Goal: Information Seeking & Learning: Learn about a topic

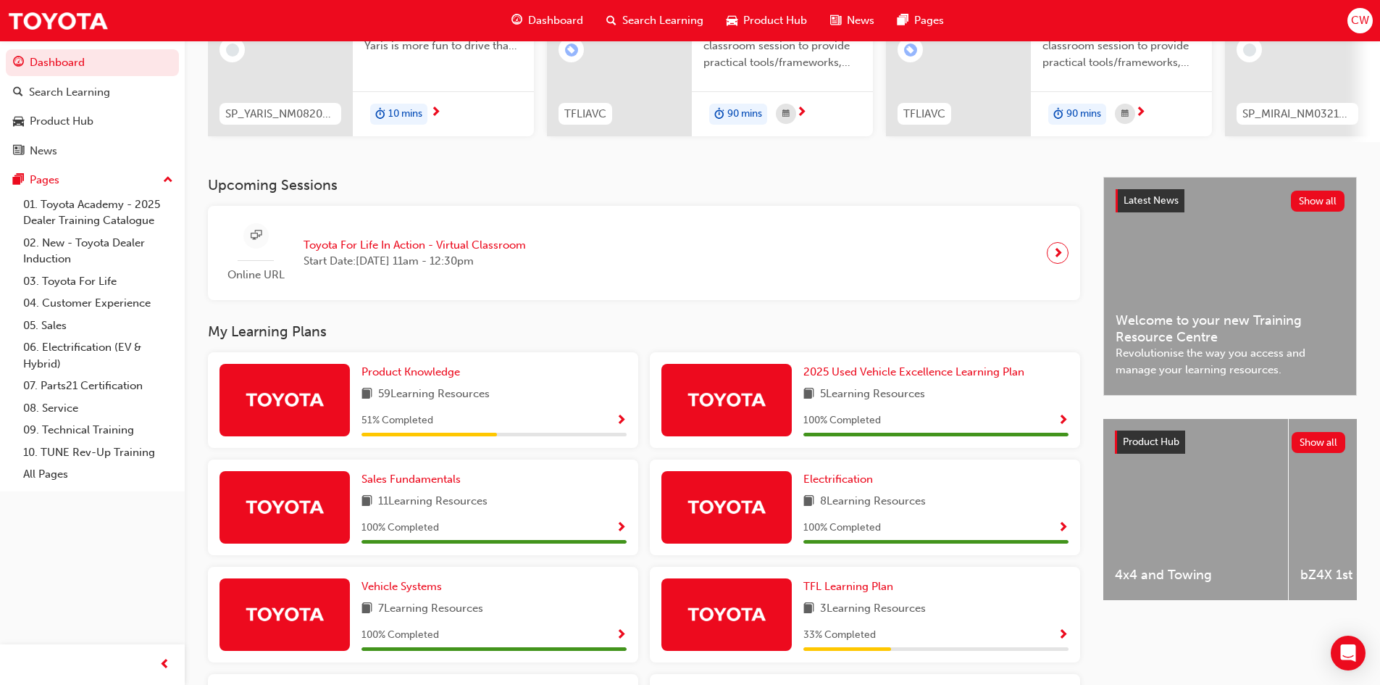
scroll to position [217, 0]
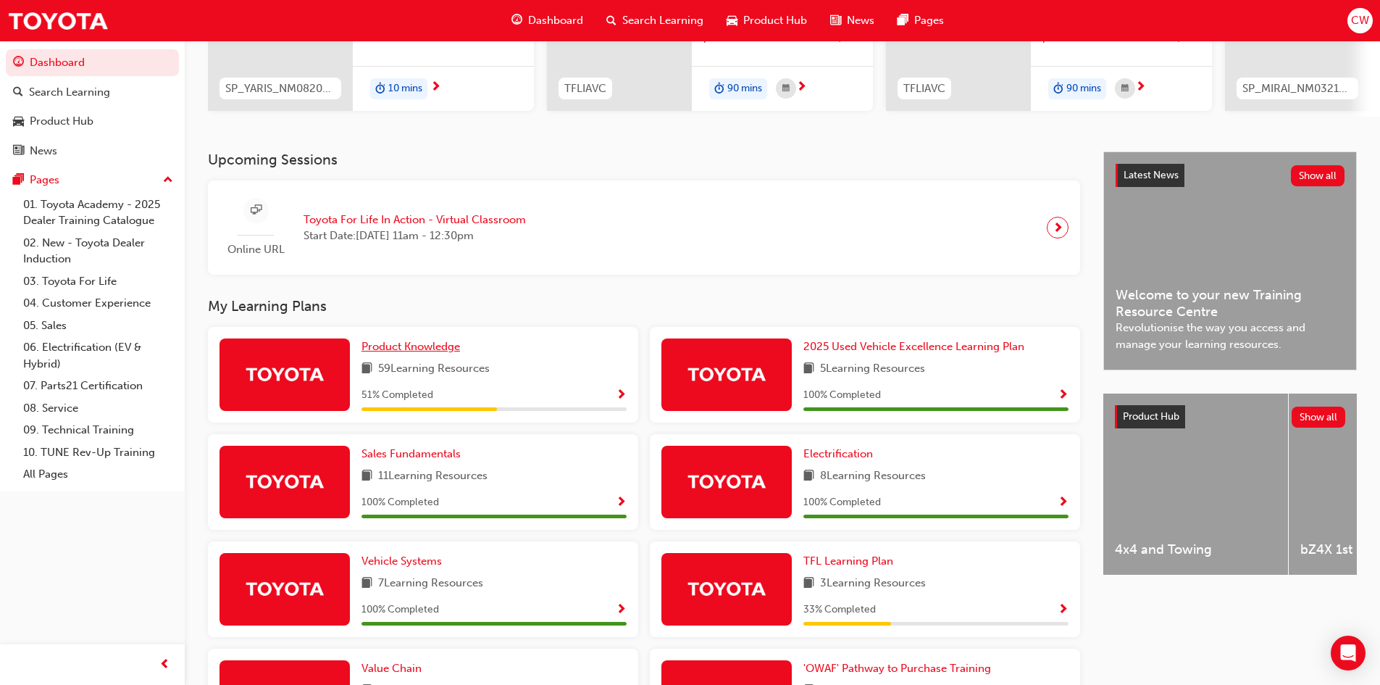
click at [395, 353] on span "Product Knowledge" at bounding box center [411, 346] width 99 height 13
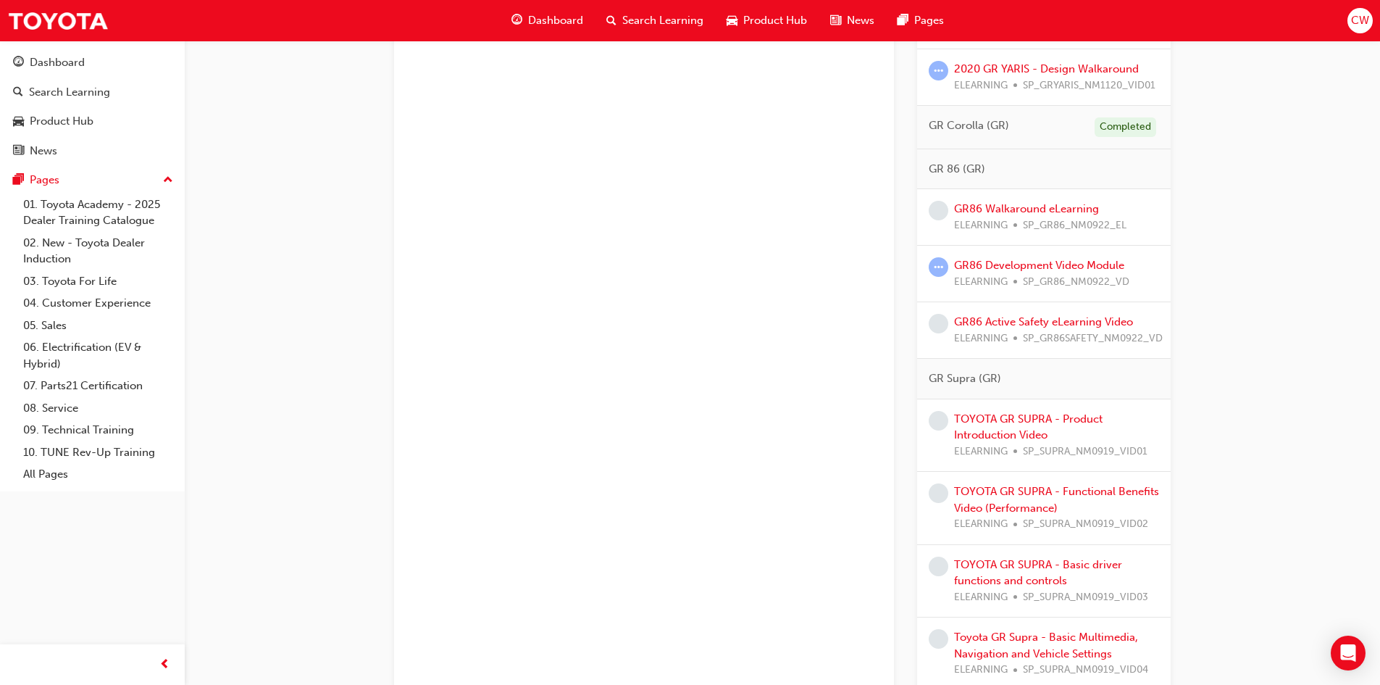
scroll to position [2157, 0]
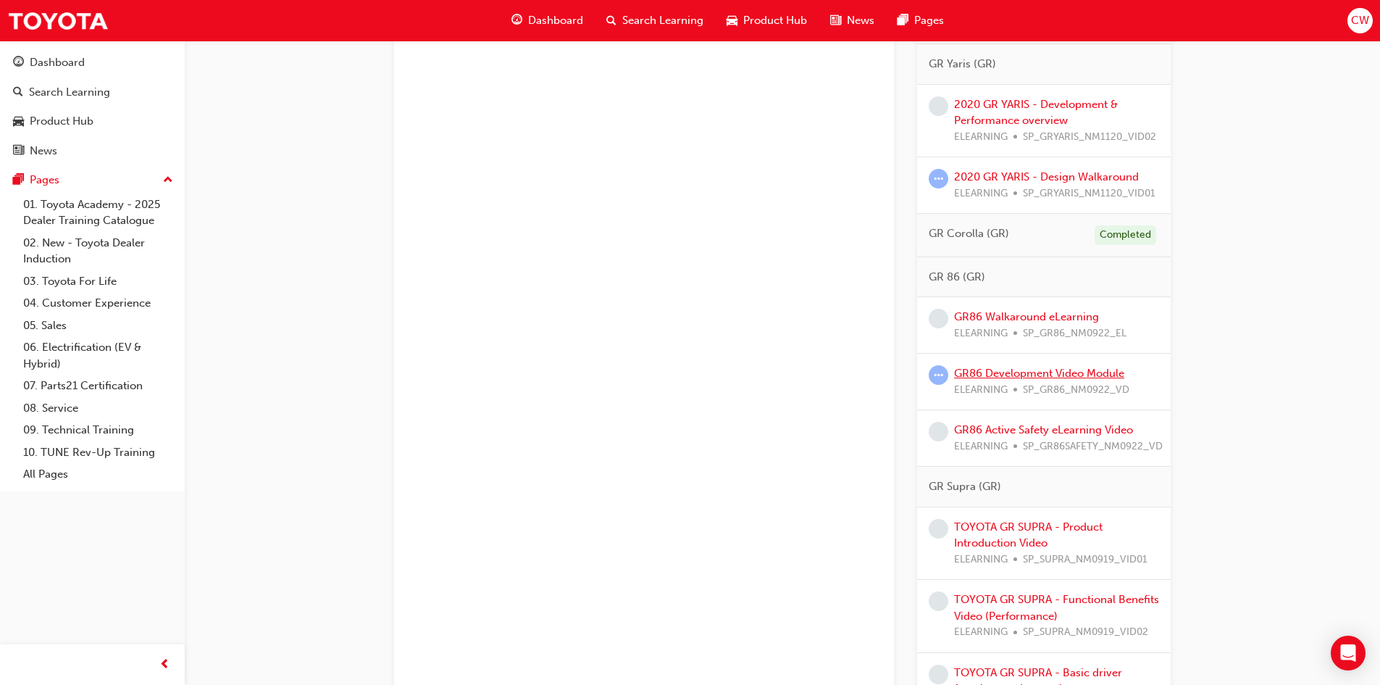
click at [1004, 380] on link "GR86 Development Video Module" at bounding box center [1039, 373] width 170 height 13
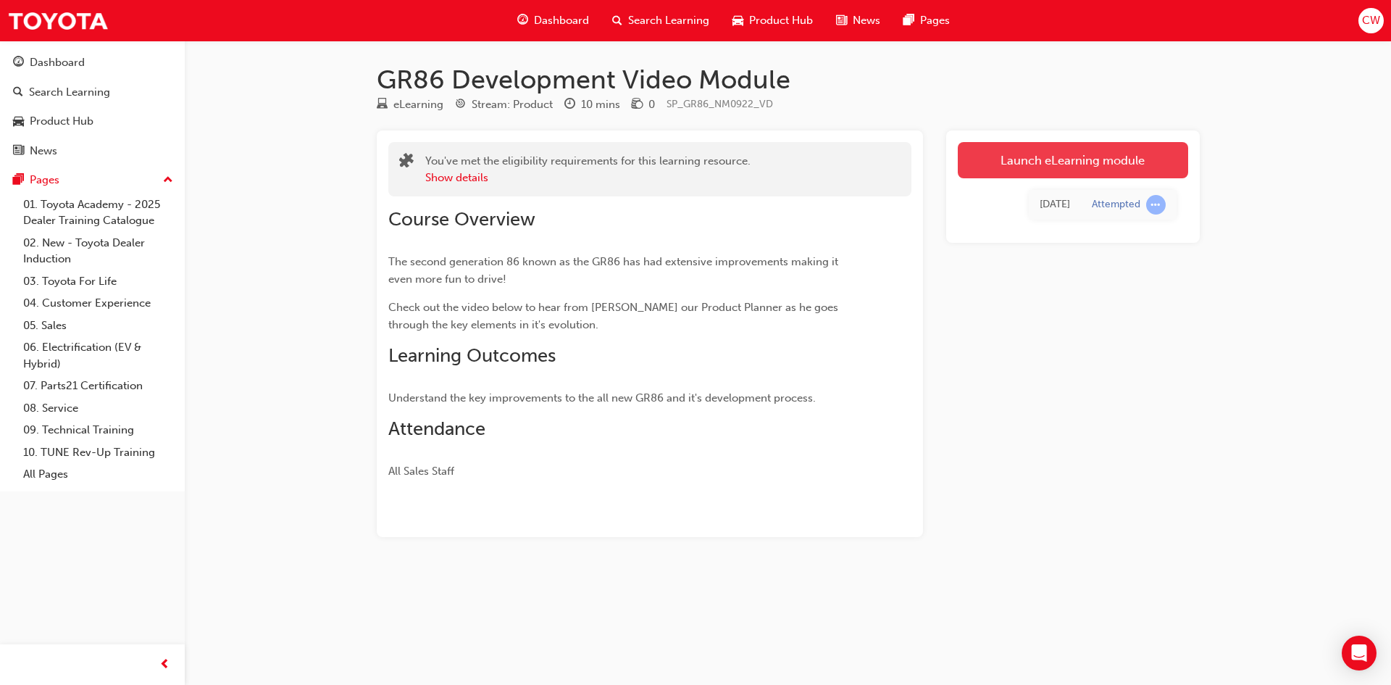
click at [1085, 154] on link "Launch eLearning module" at bounding box center [1073, 160] width 230 height 36
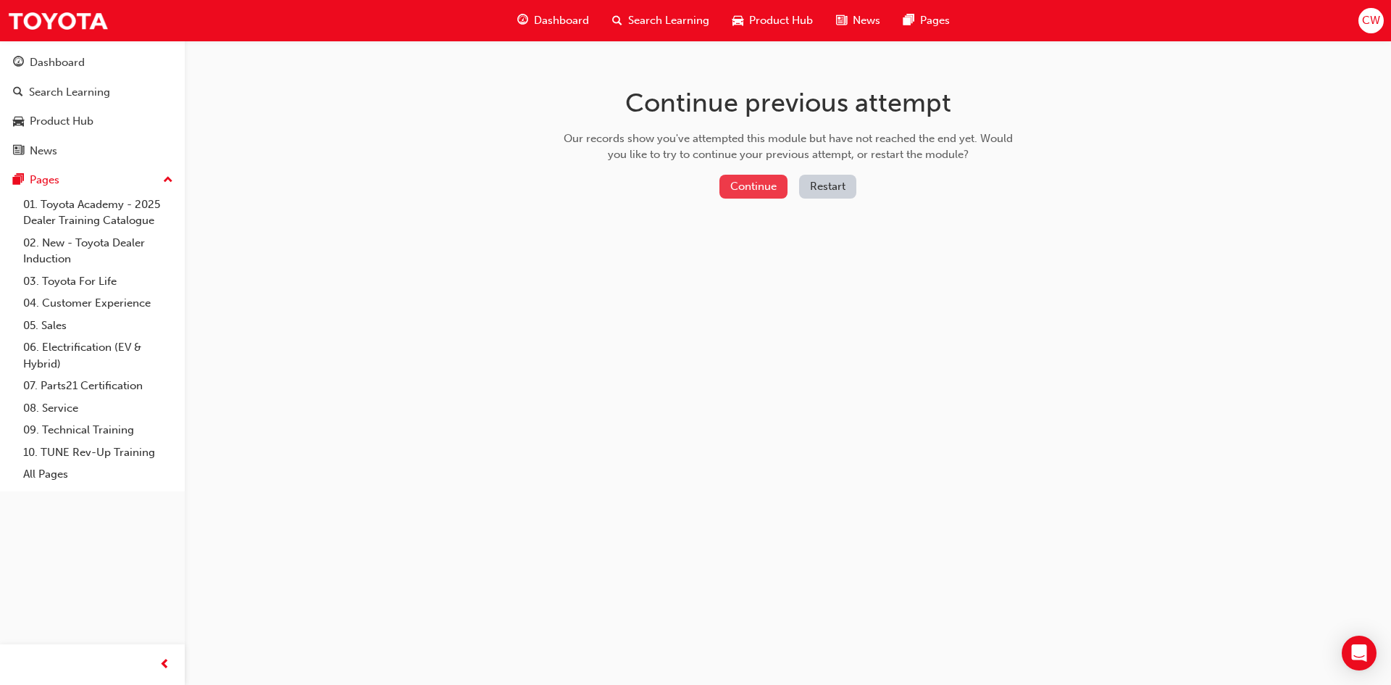
click at [750, 186] on button "Continue" at bounding box center [753, 187] width 68 height 24
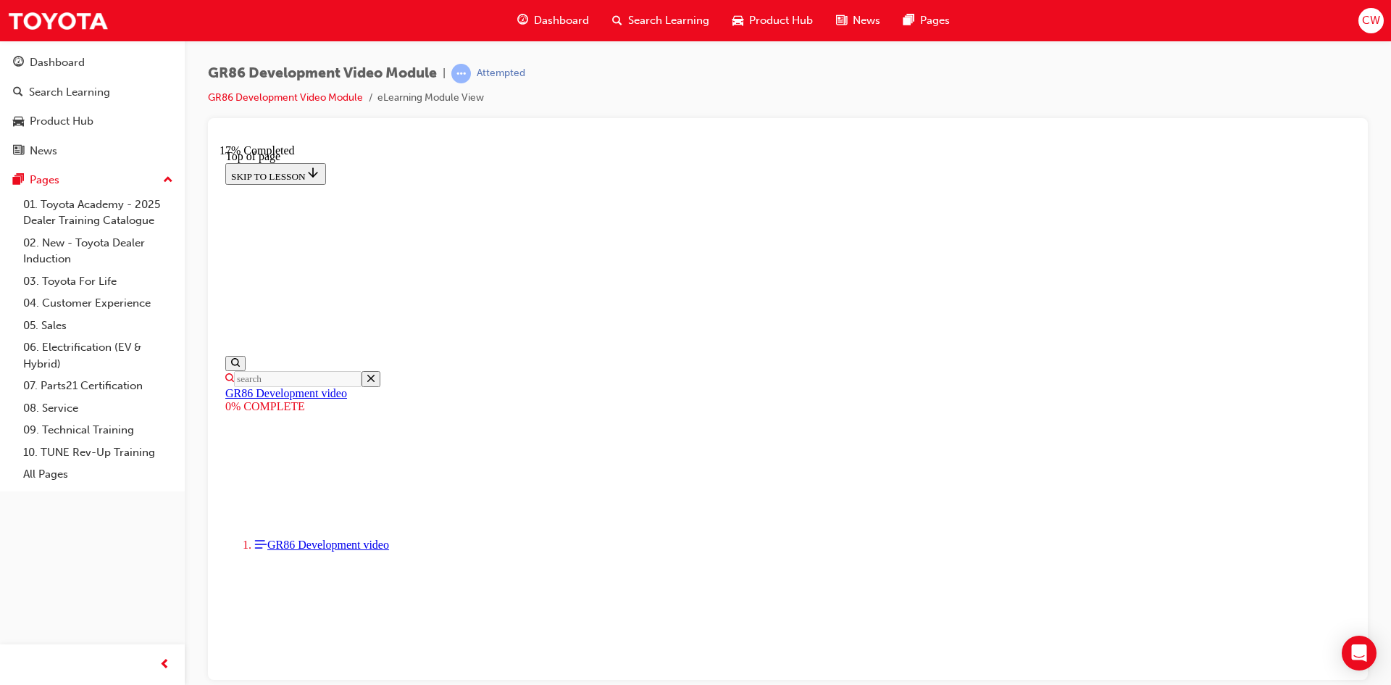
scroll to position [350, 0]
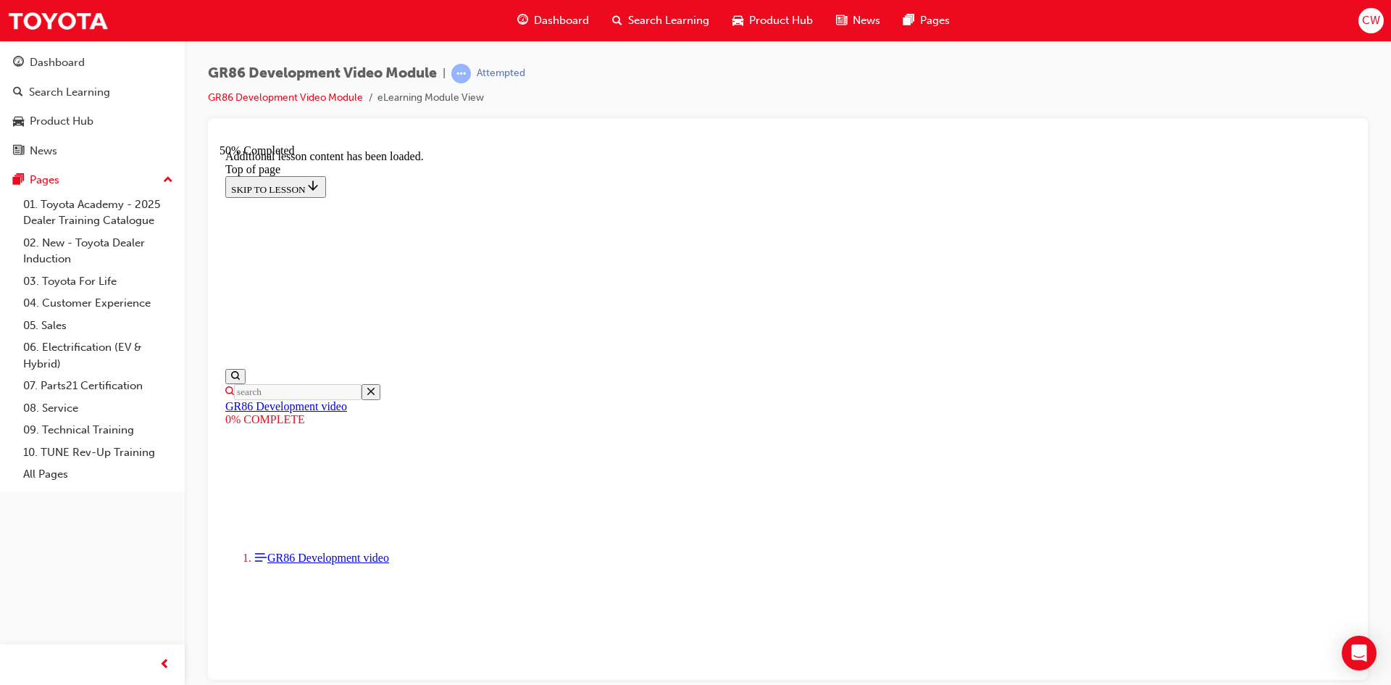
scroll to position [848, 0]
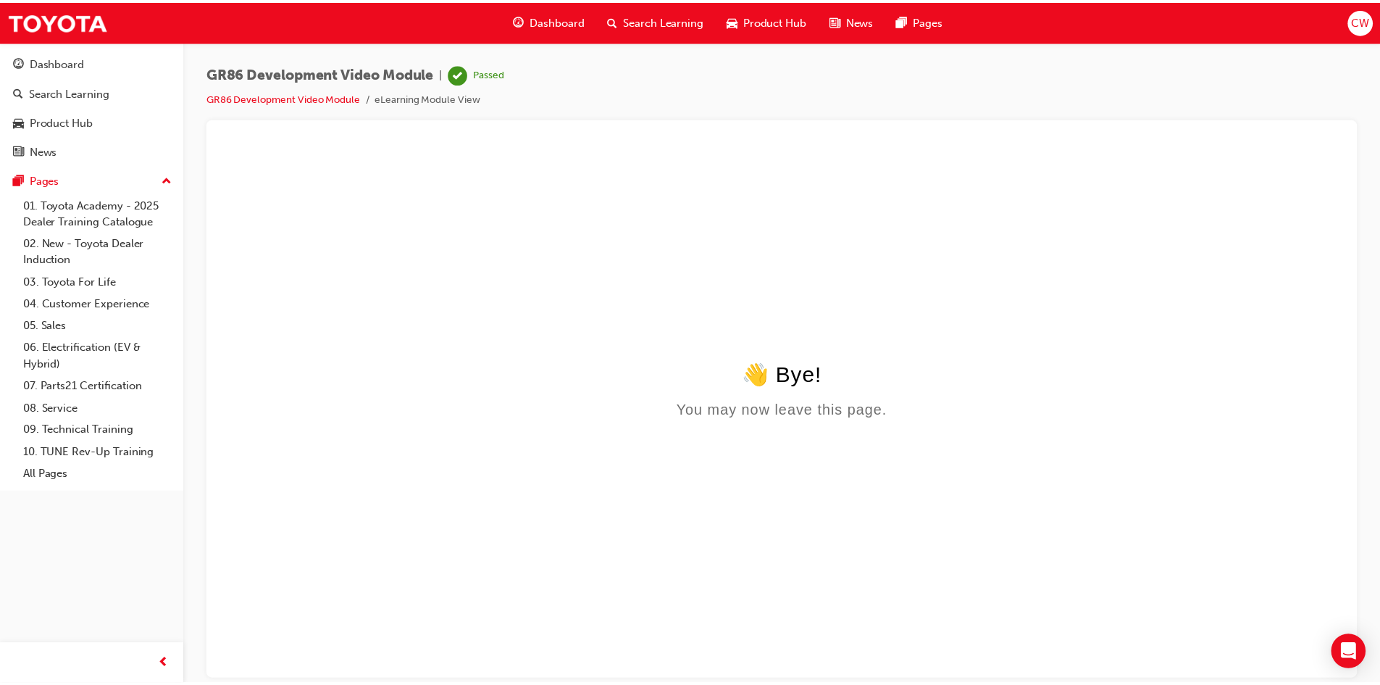
scroll to position [0, 0]
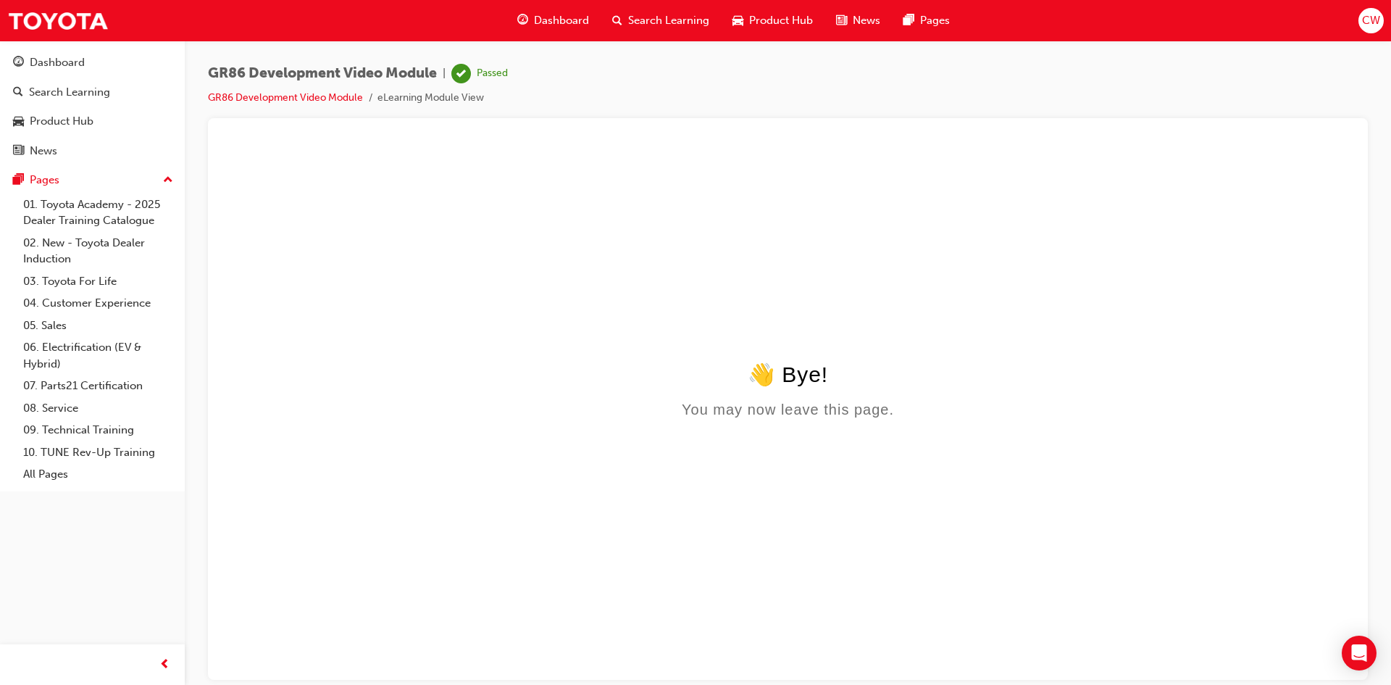
click at [567, 20] on span "Dashboard" at bounding box center [561, 20] width 55 height 17
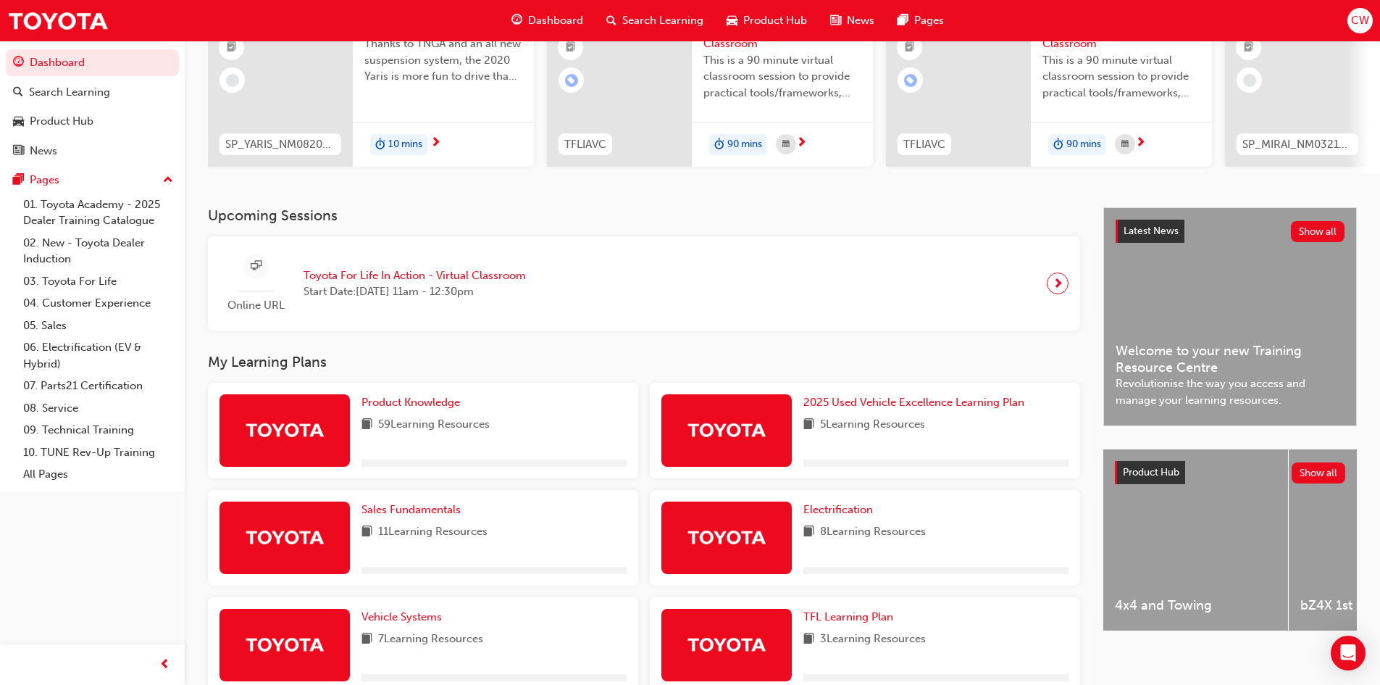
scroll to position [145, 0]
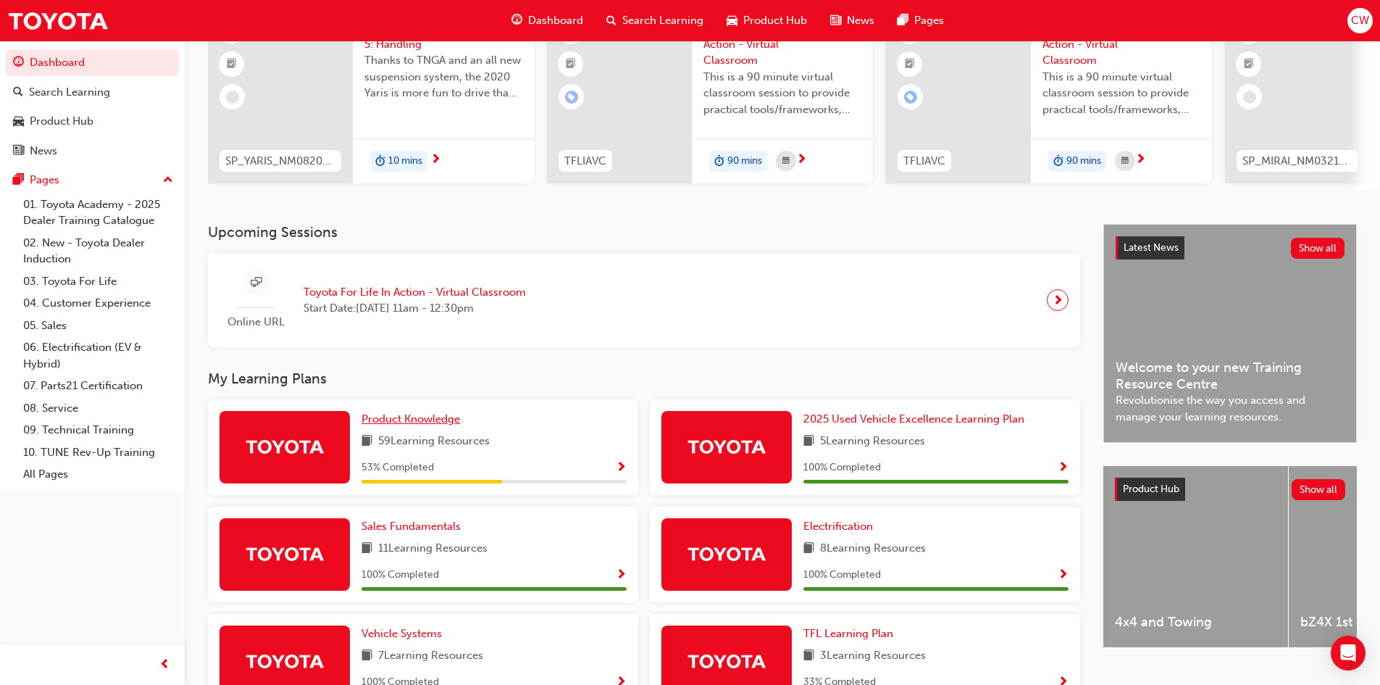
click at [420, 425] on span "Product Knowledge" at bounding box center [411, 418] width 99 height 13
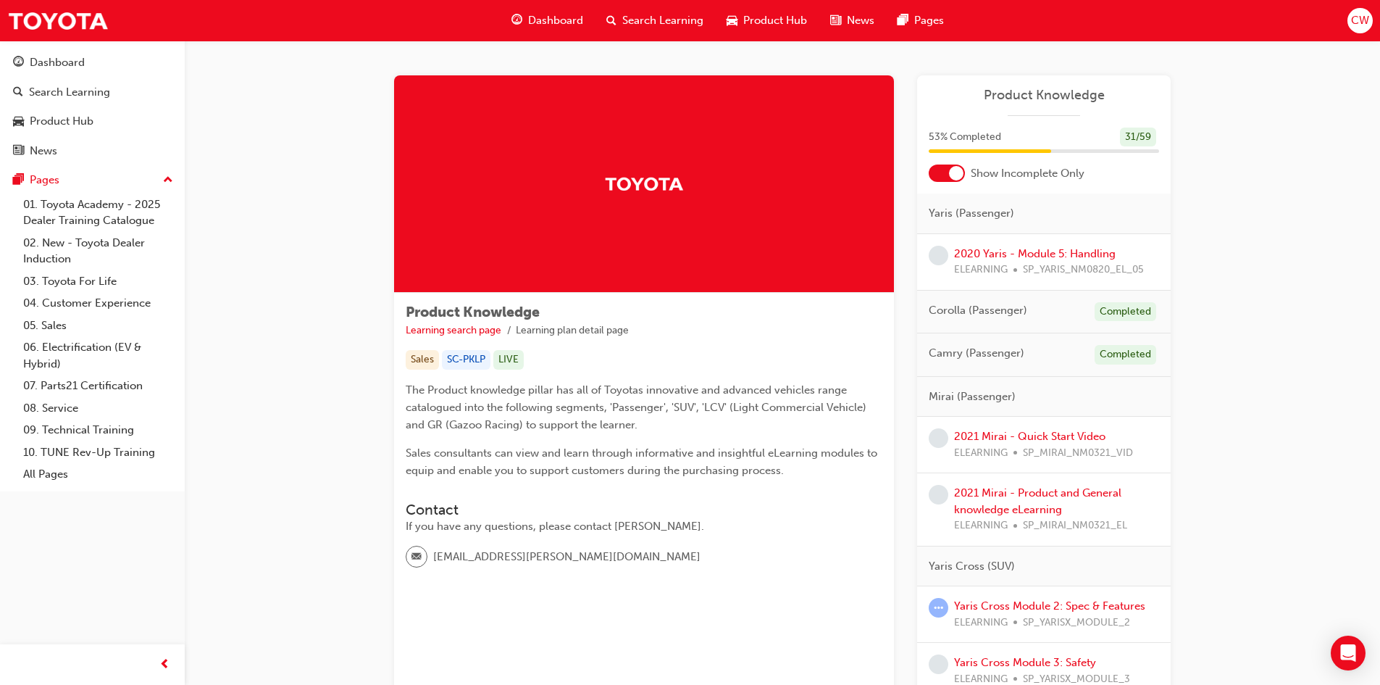
click at [942, 176] on div at bounding box center [947, 172] width 36 height 17
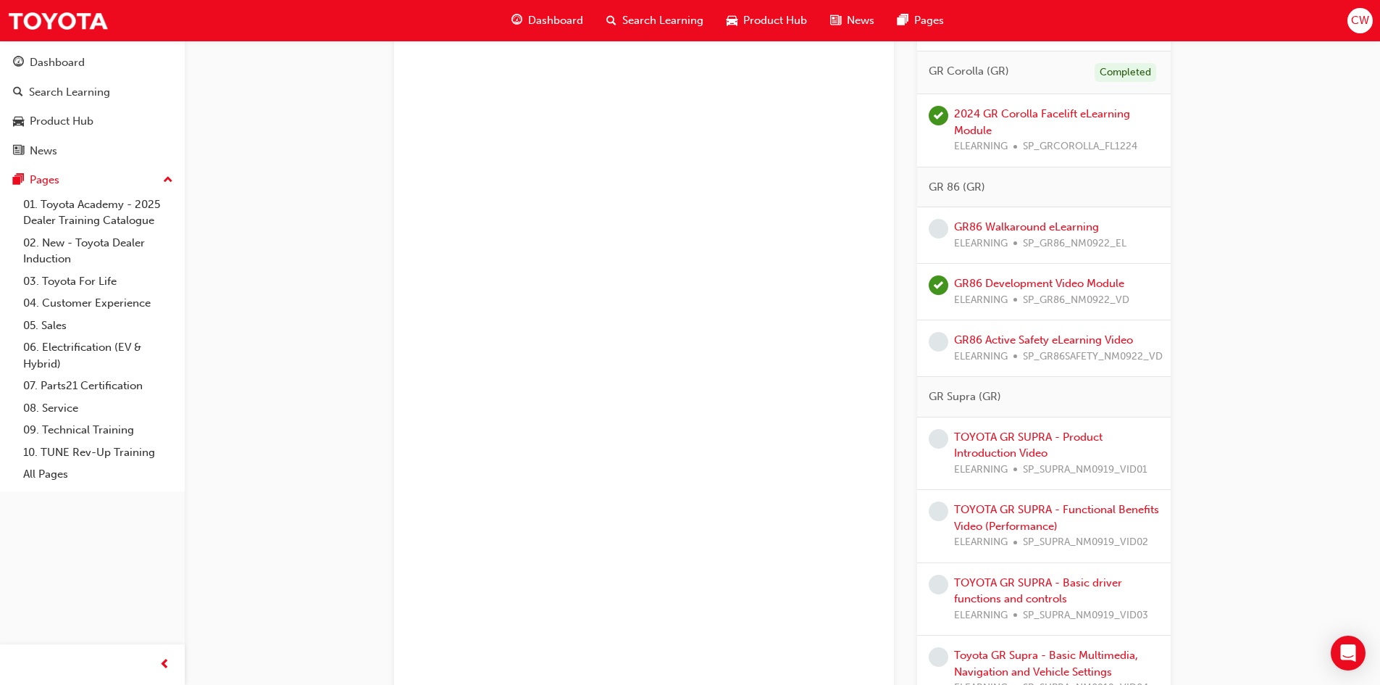
scroll to position [3985, 0]
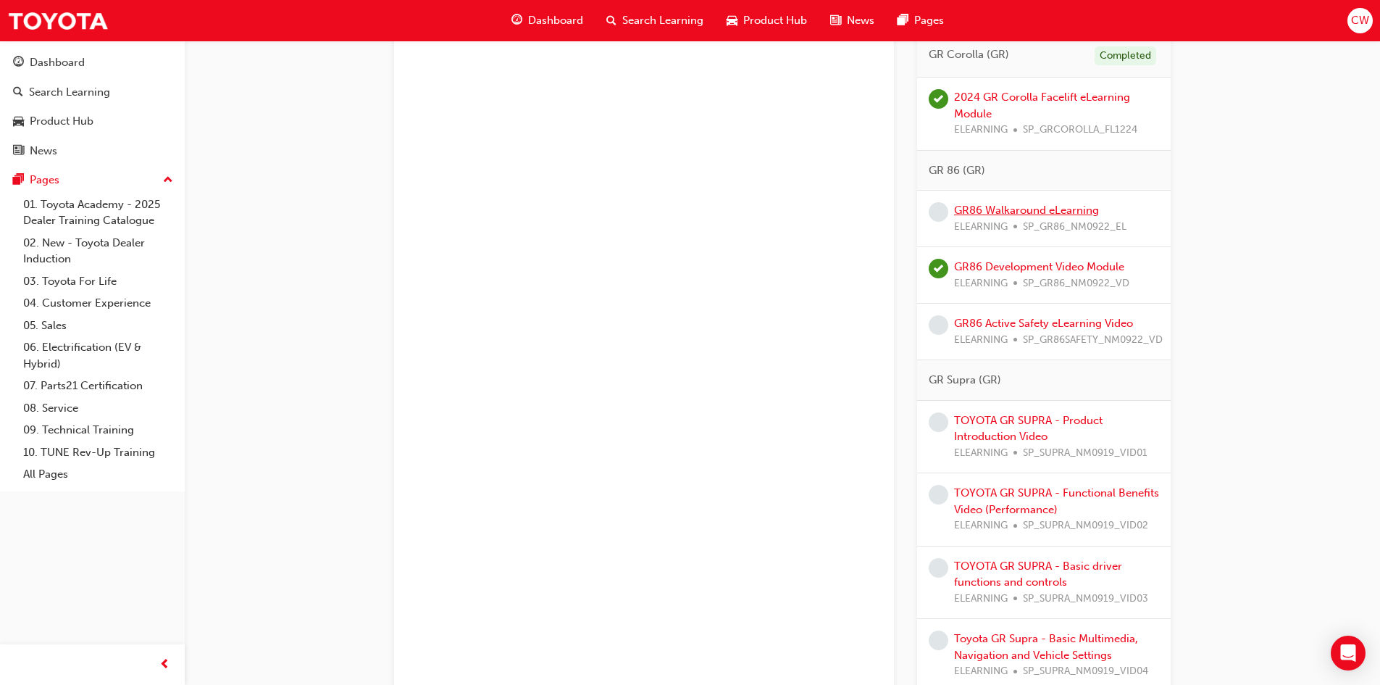
click at [1002, 213] on link "GR86 Walkaround eLearning" at bounding box center [1026, 210] width 145 height 13
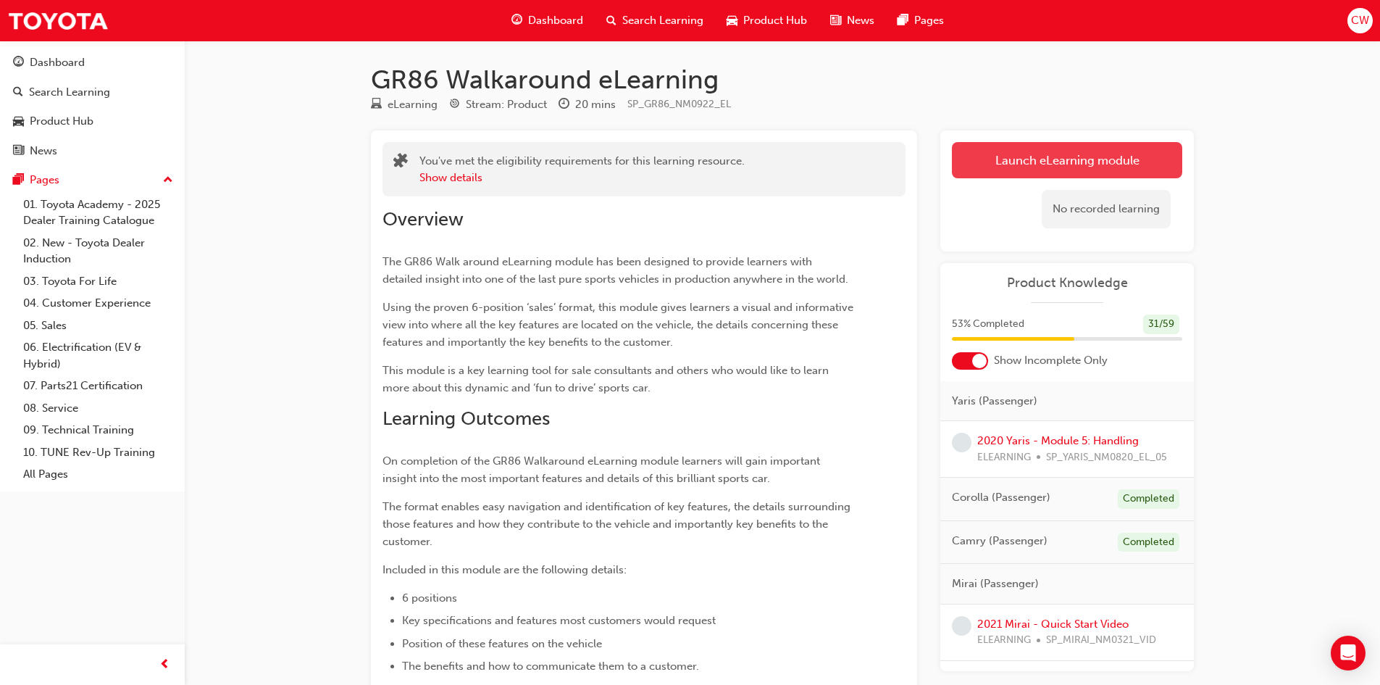
click at [1067, 162] on link "Launch eLearning module" at bounding box center [1067, 160] width 230 height 36
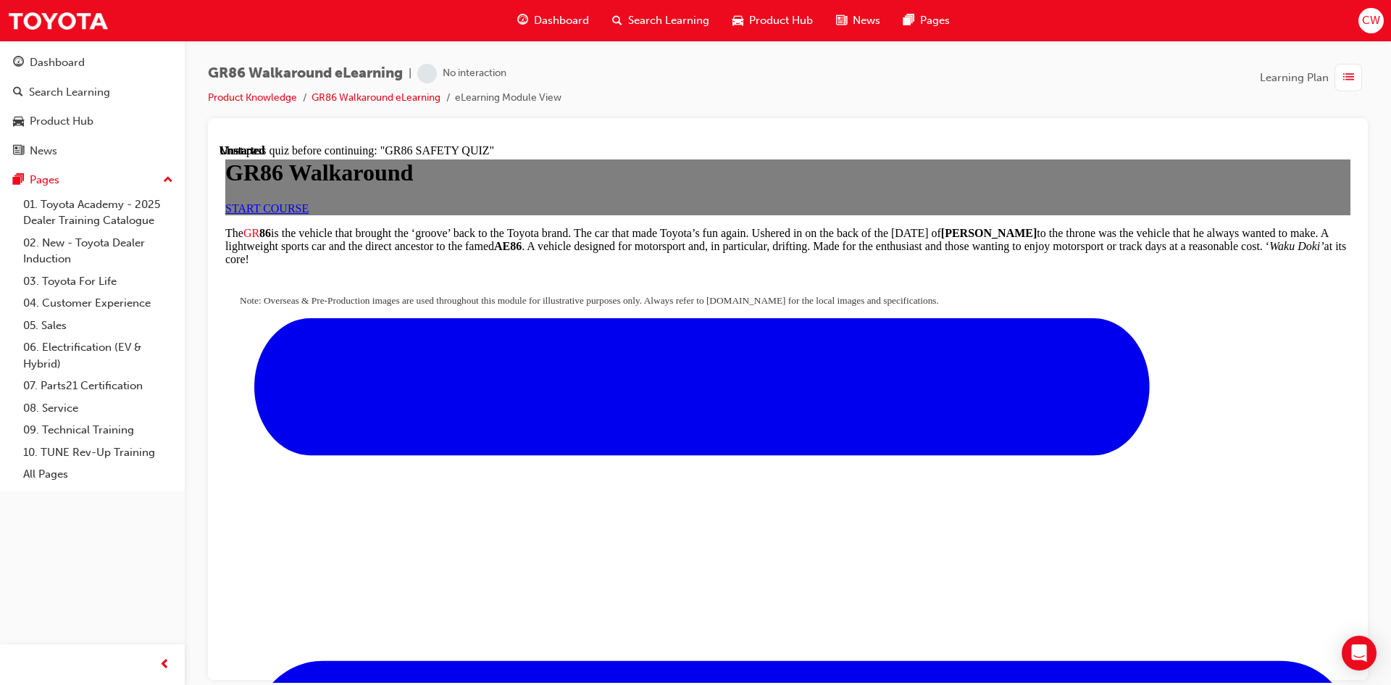
scroll to position [145, 0]
click at [309, 209] on span "START COURSE" at bounding box center [266, 207] width 83 height 12
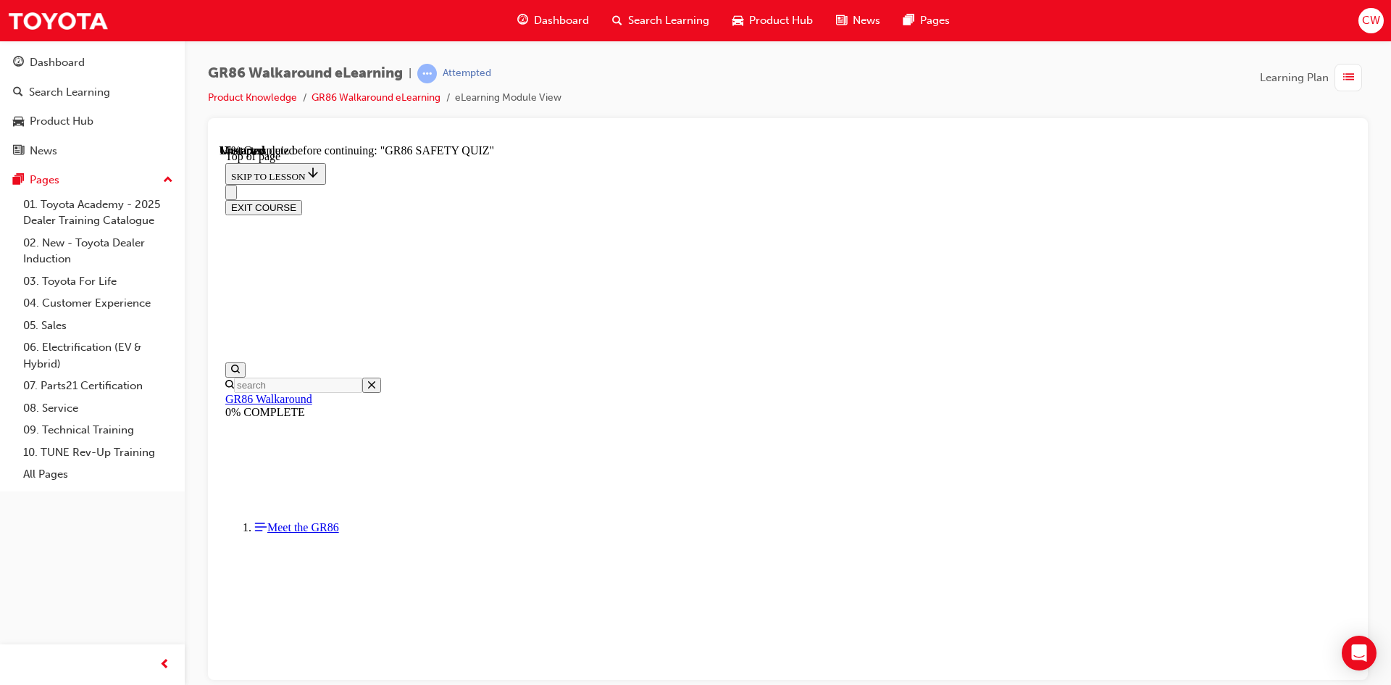
scroll to position [353, 0]
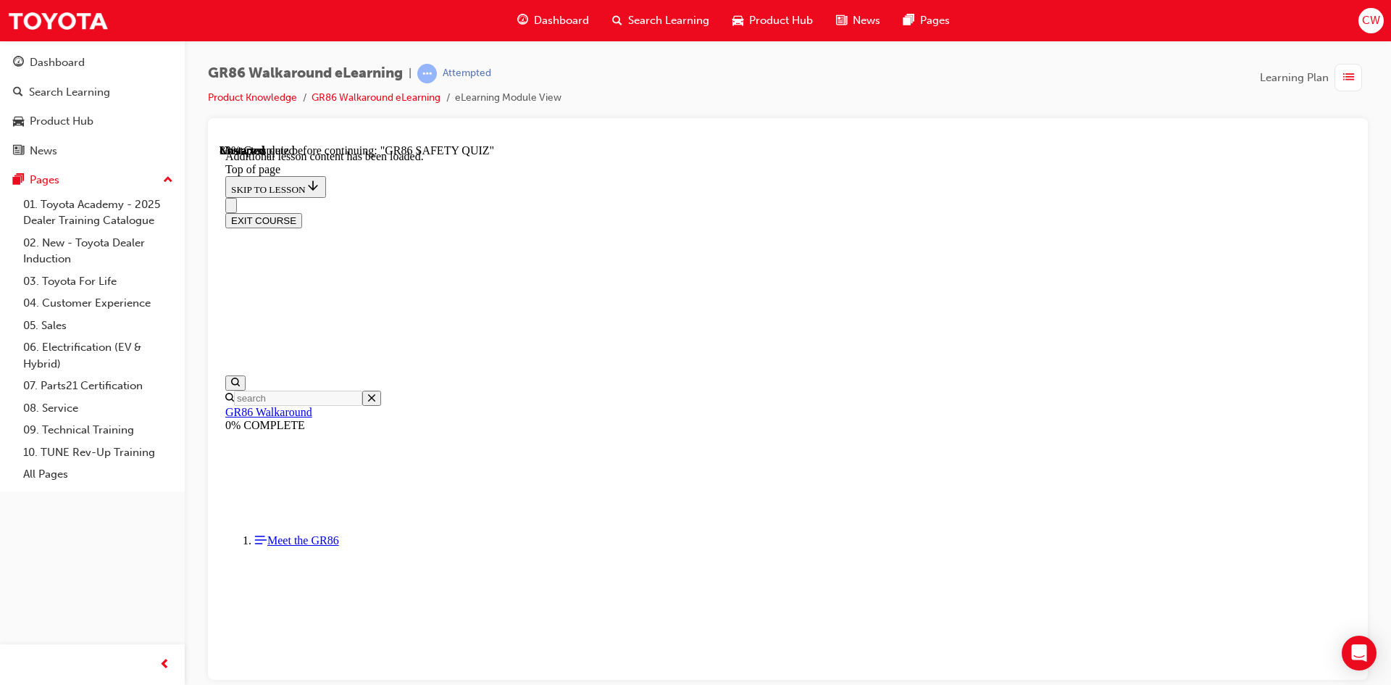
scroll to position [1680, 0]
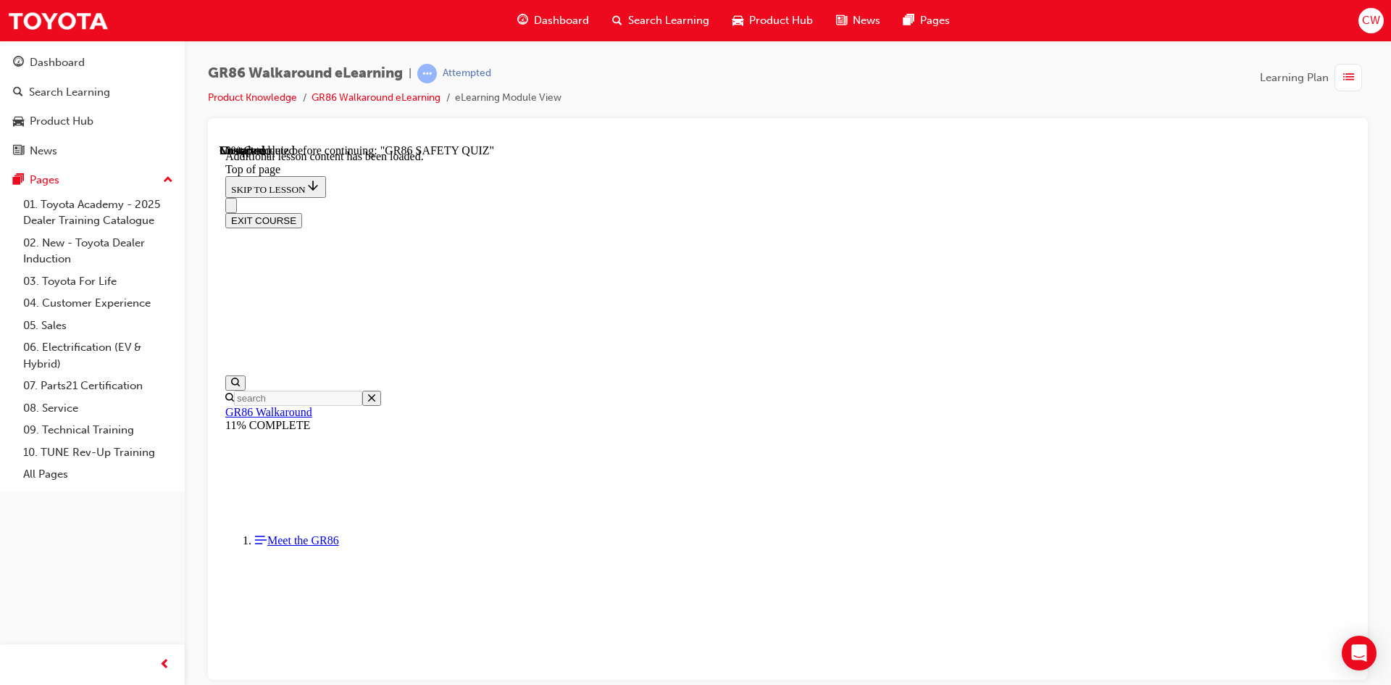
scroll to position [652, 0]
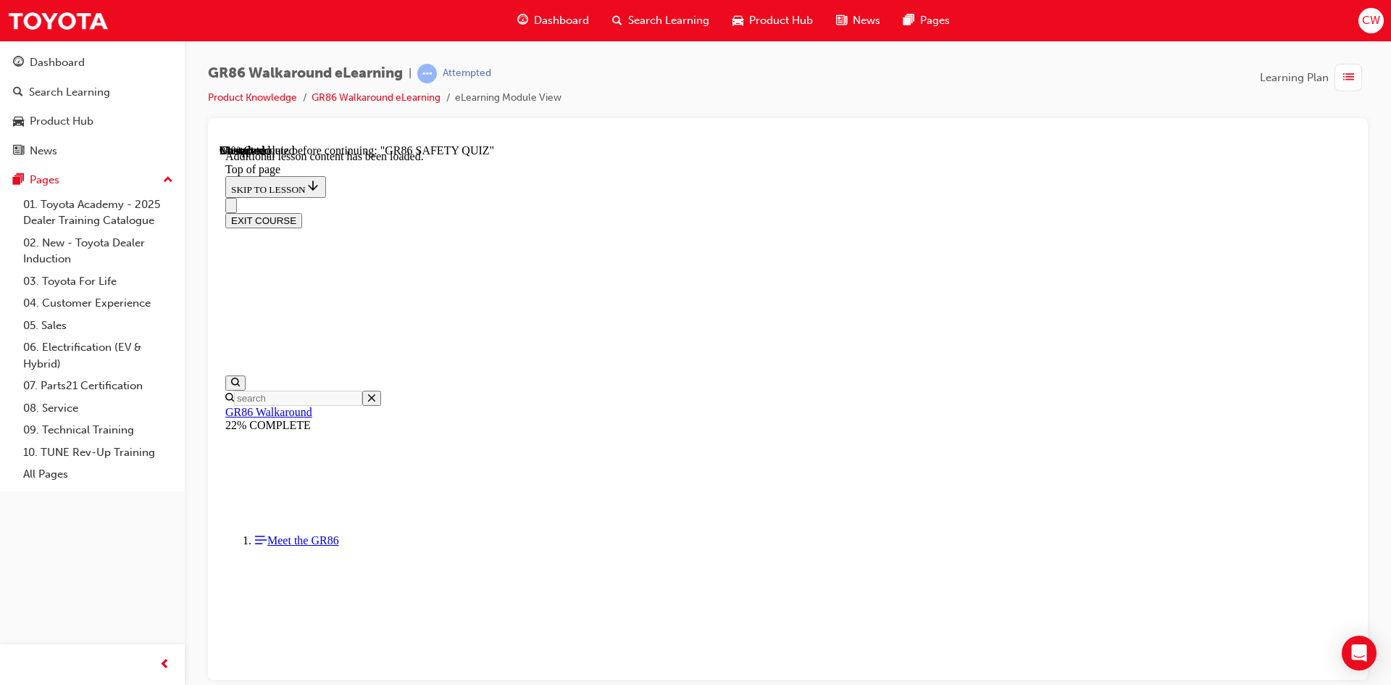
scroll to position [2806, 0]
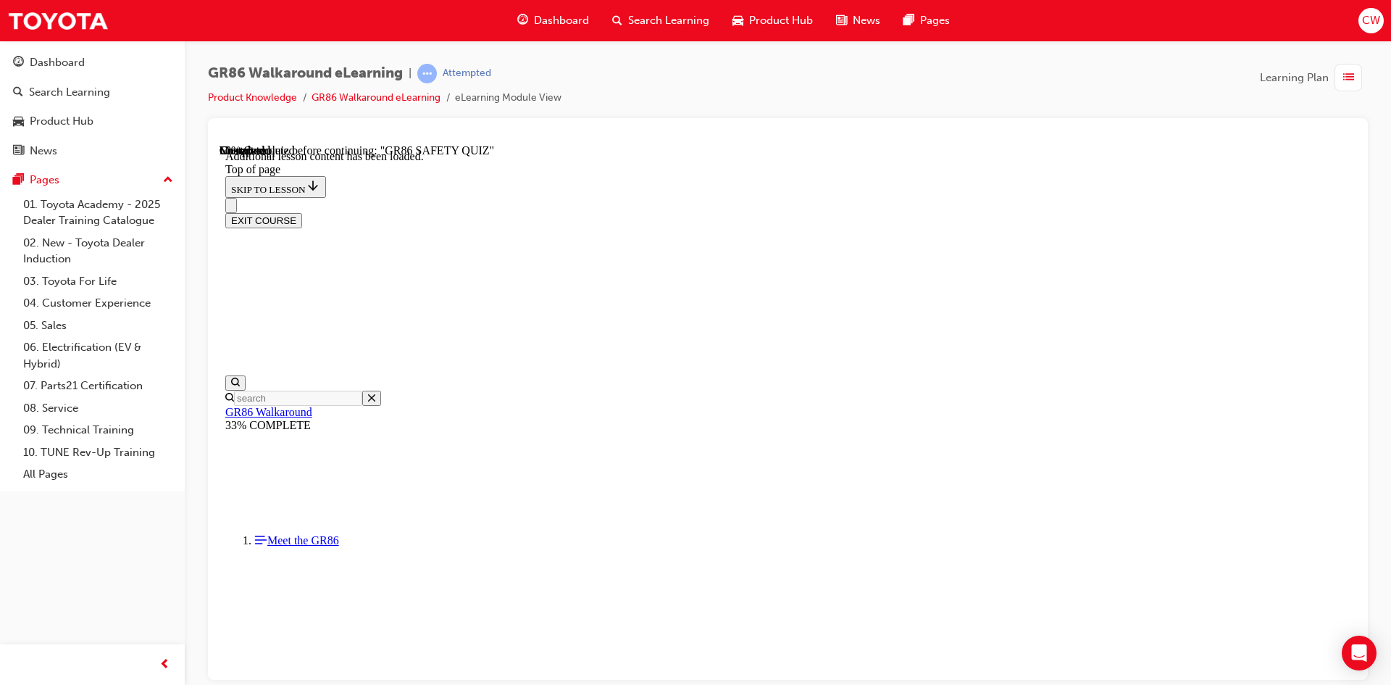
scroll to position [639, 0]
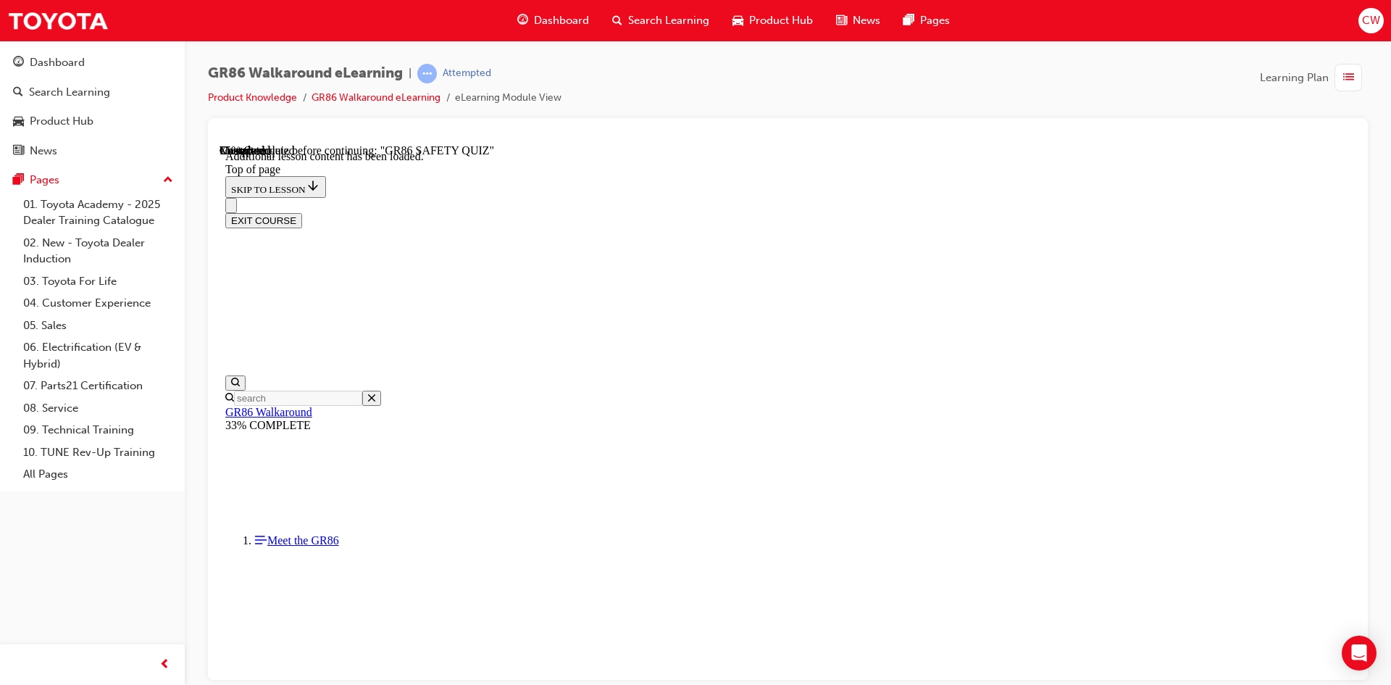
drag, startPoint x: 913, startPoint y: 548, endPoint x: 916, endPoint y: 563, distance: 14.8
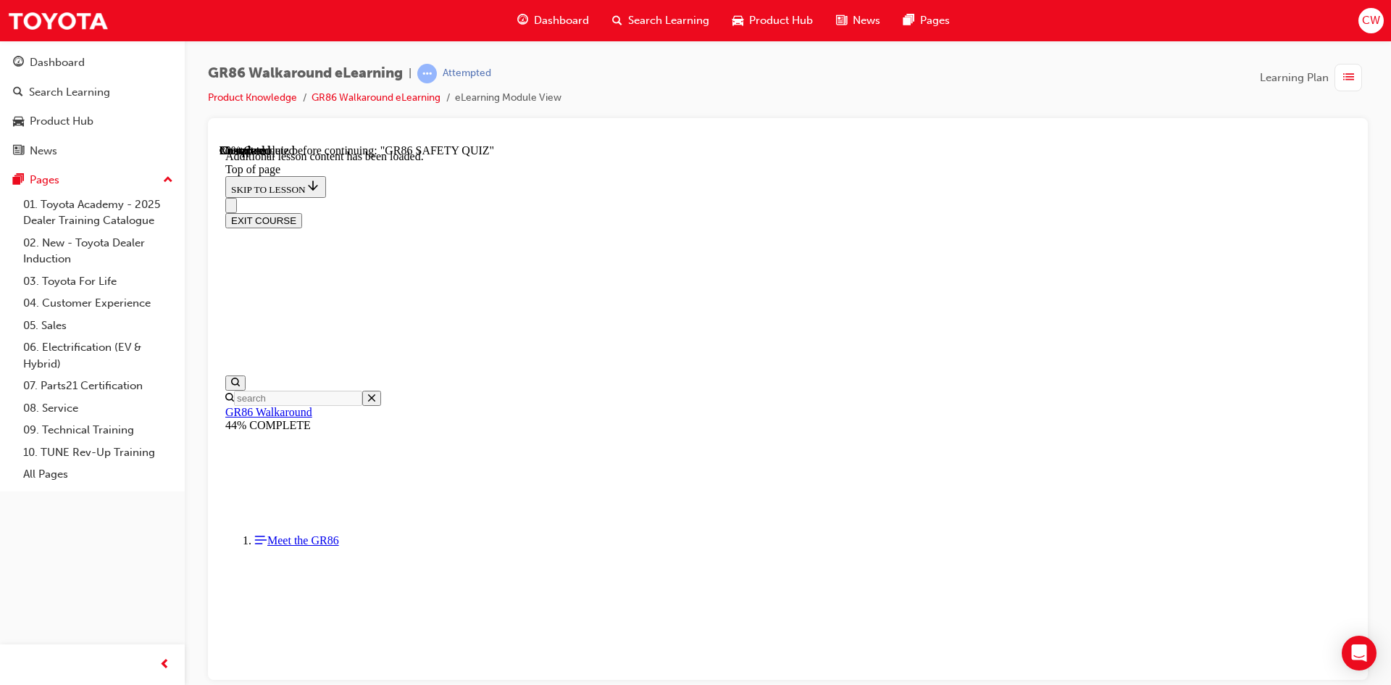
scroll to position [109, 0]
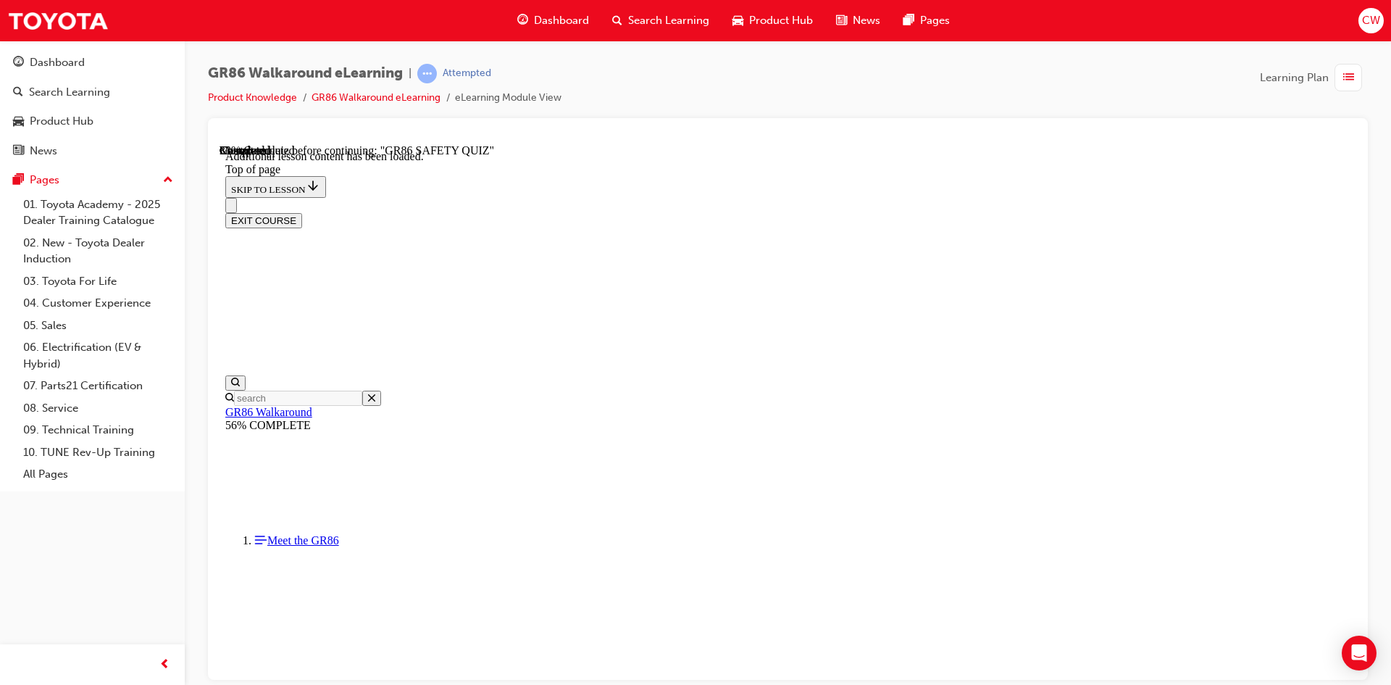
scroll to position [407, 0]
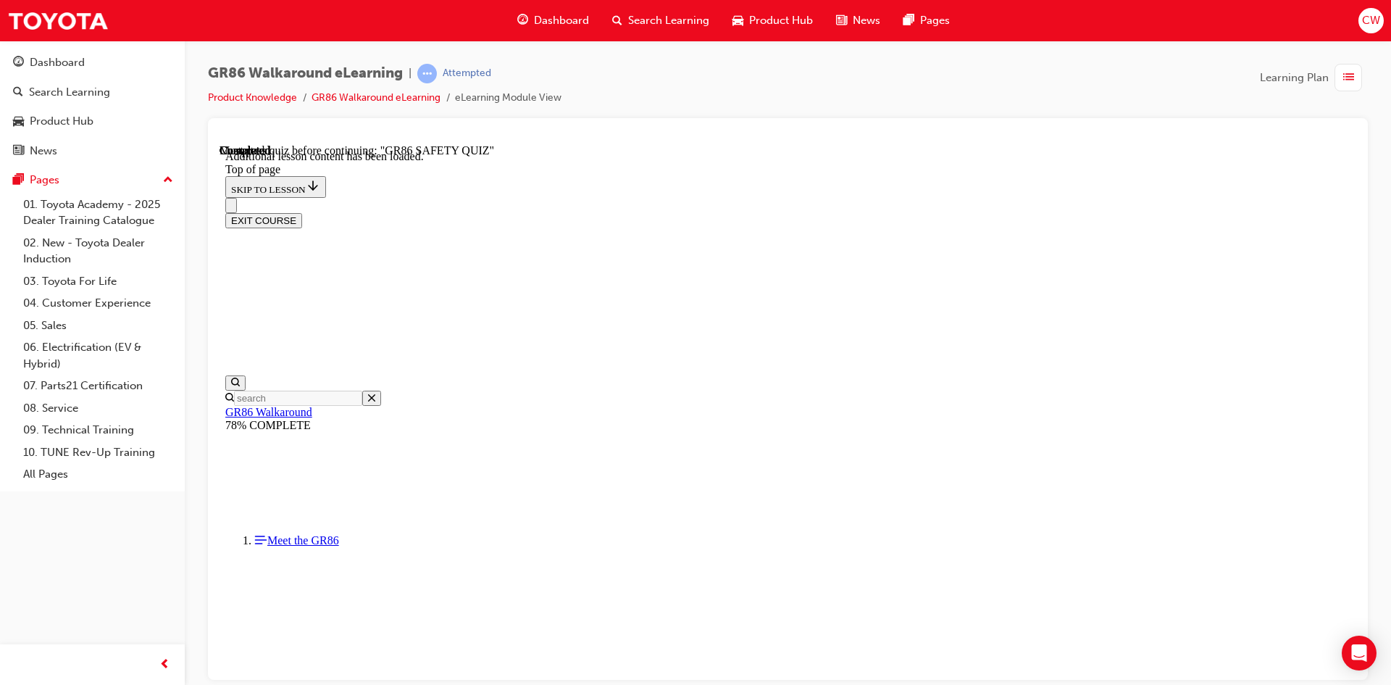
scroll to position [45, 0]
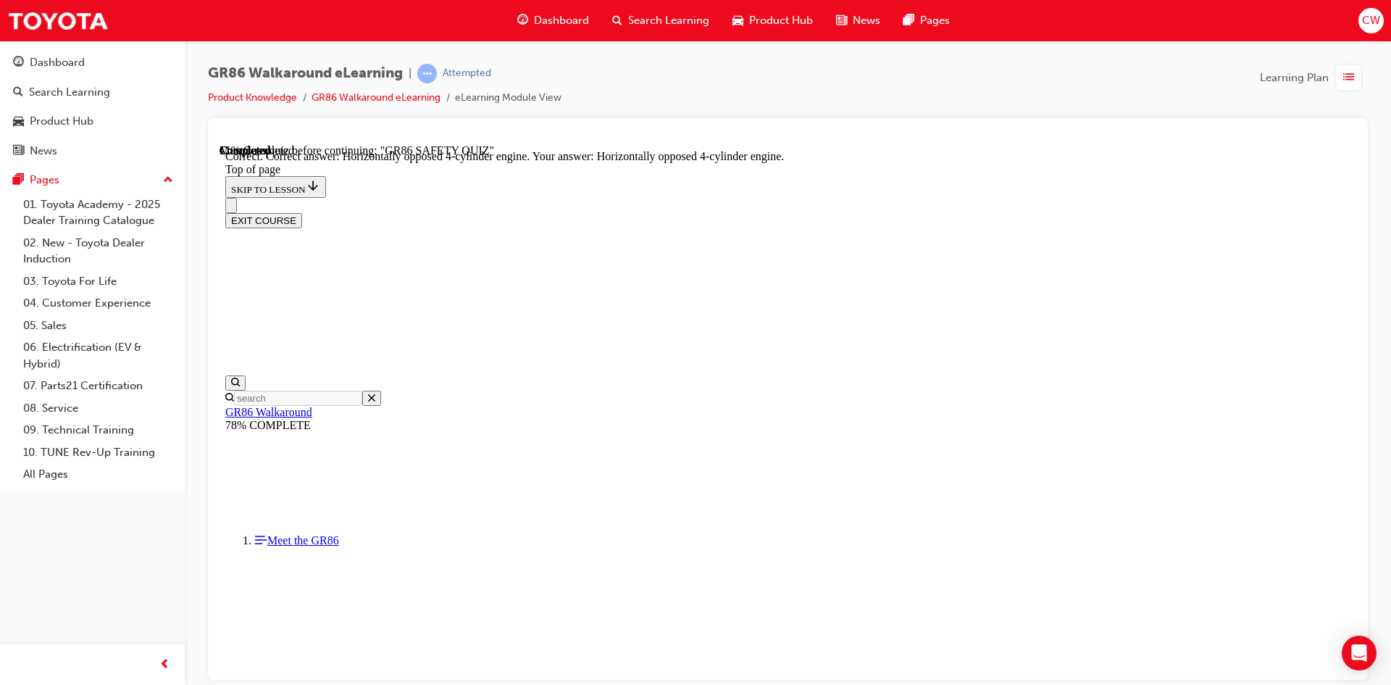
scroll to position [635, 0]
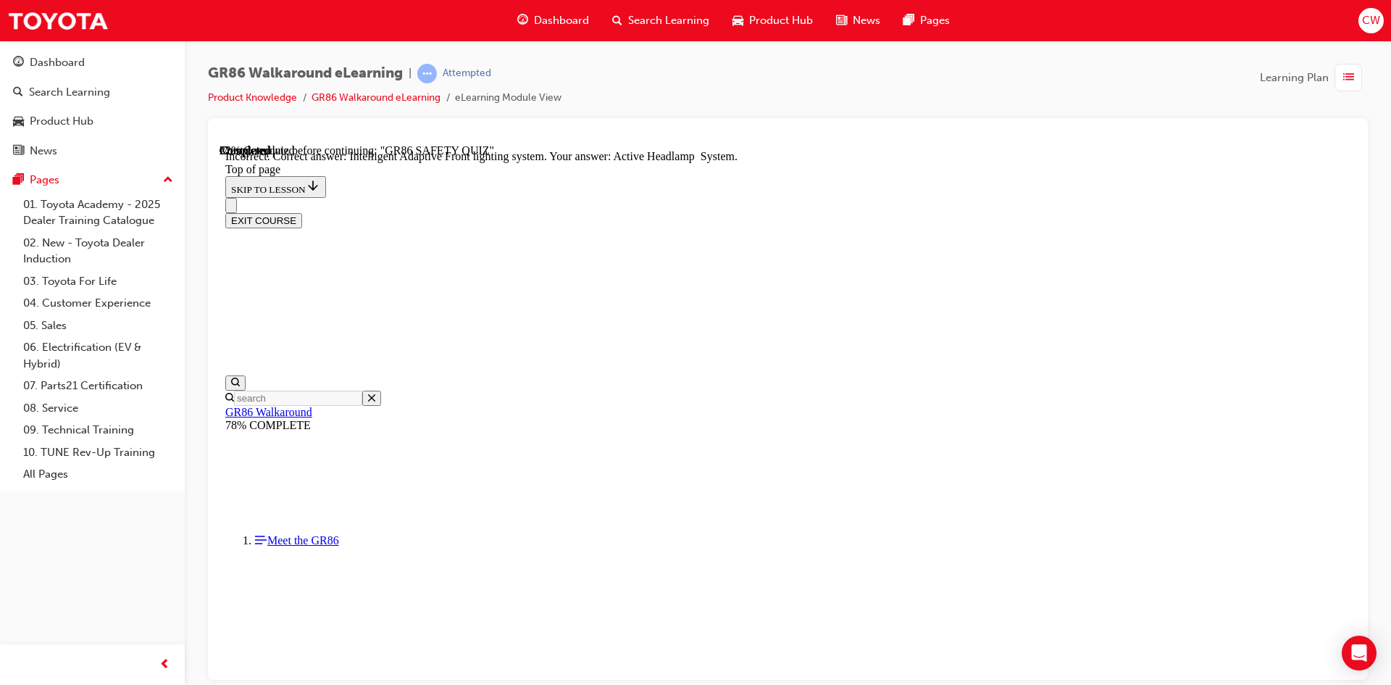
scroll to position [536, 0]
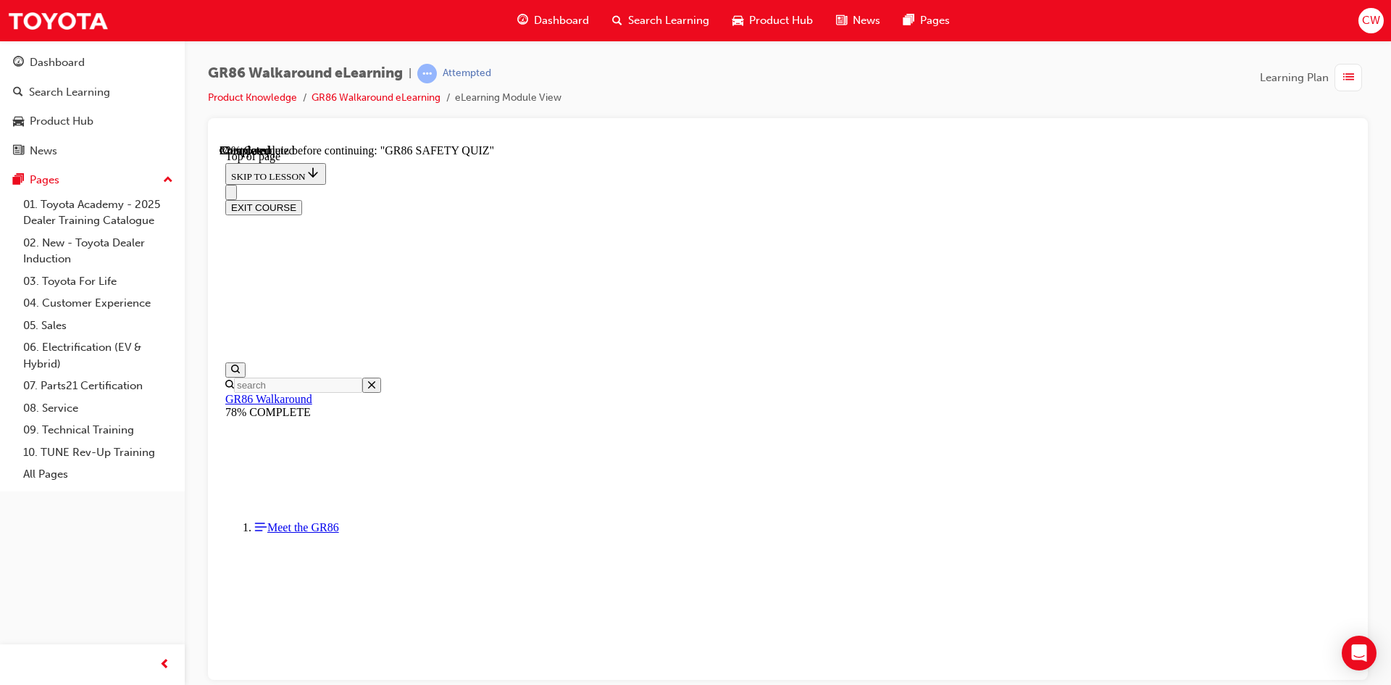
scroll to position [262, 0]
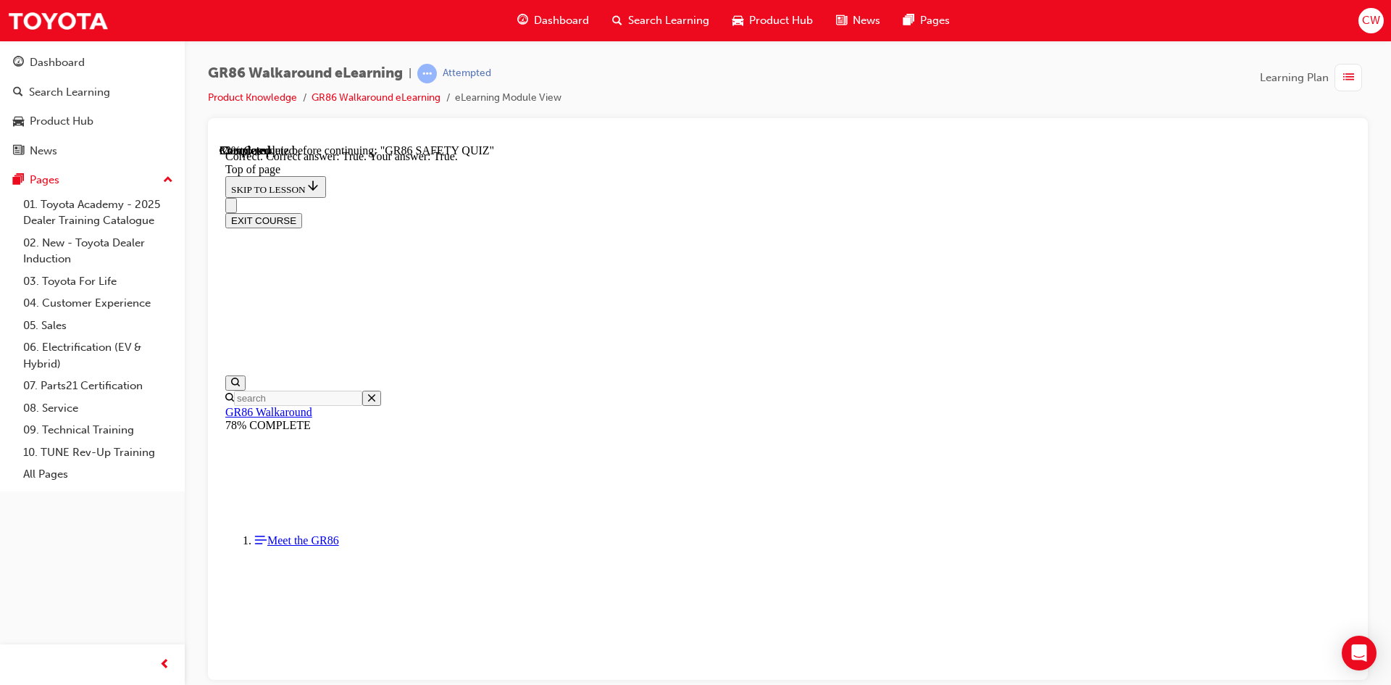
scroll to position [393, 0]
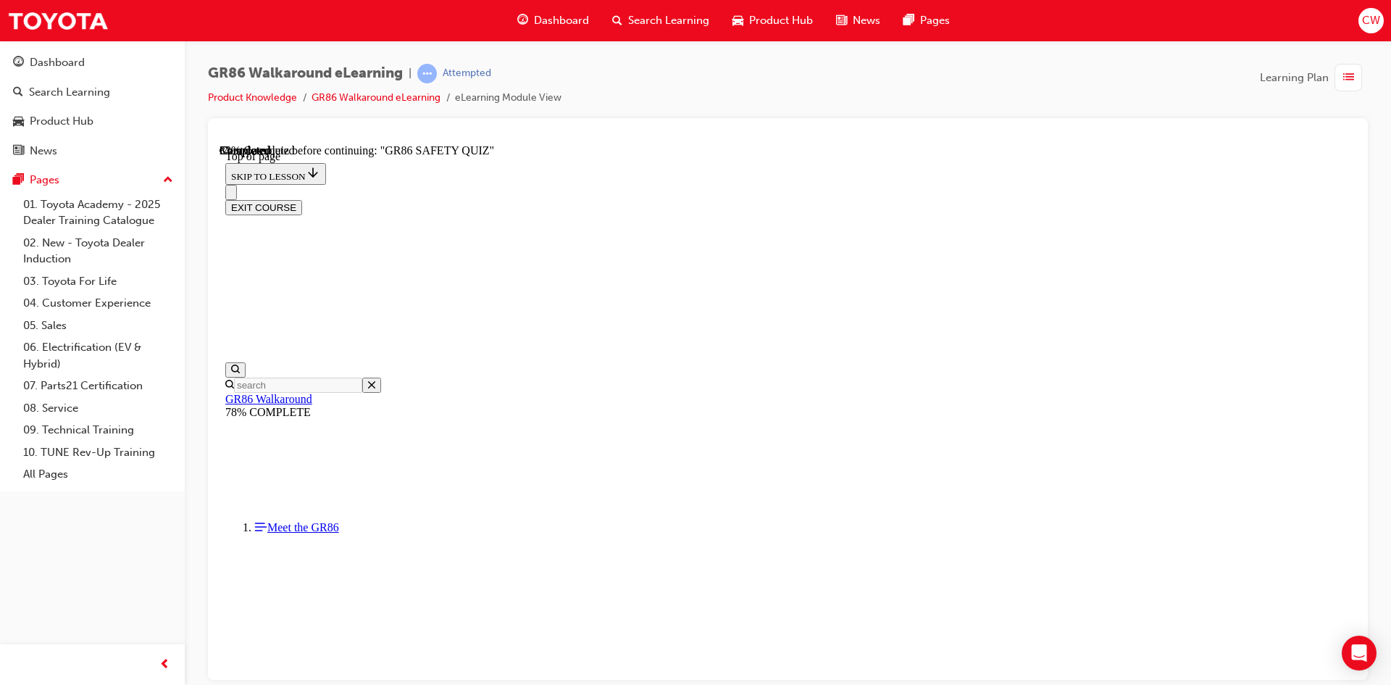
scroll to position [189, 0]
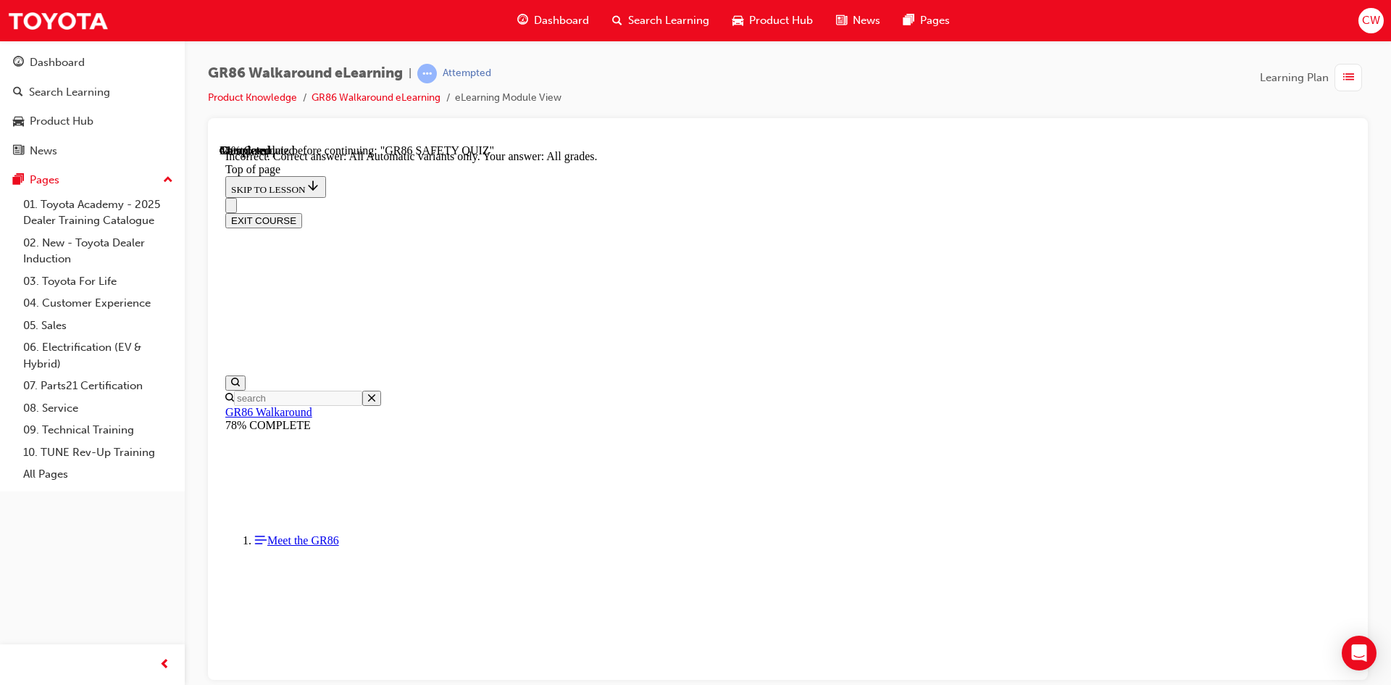
scroll to position [324, 0]
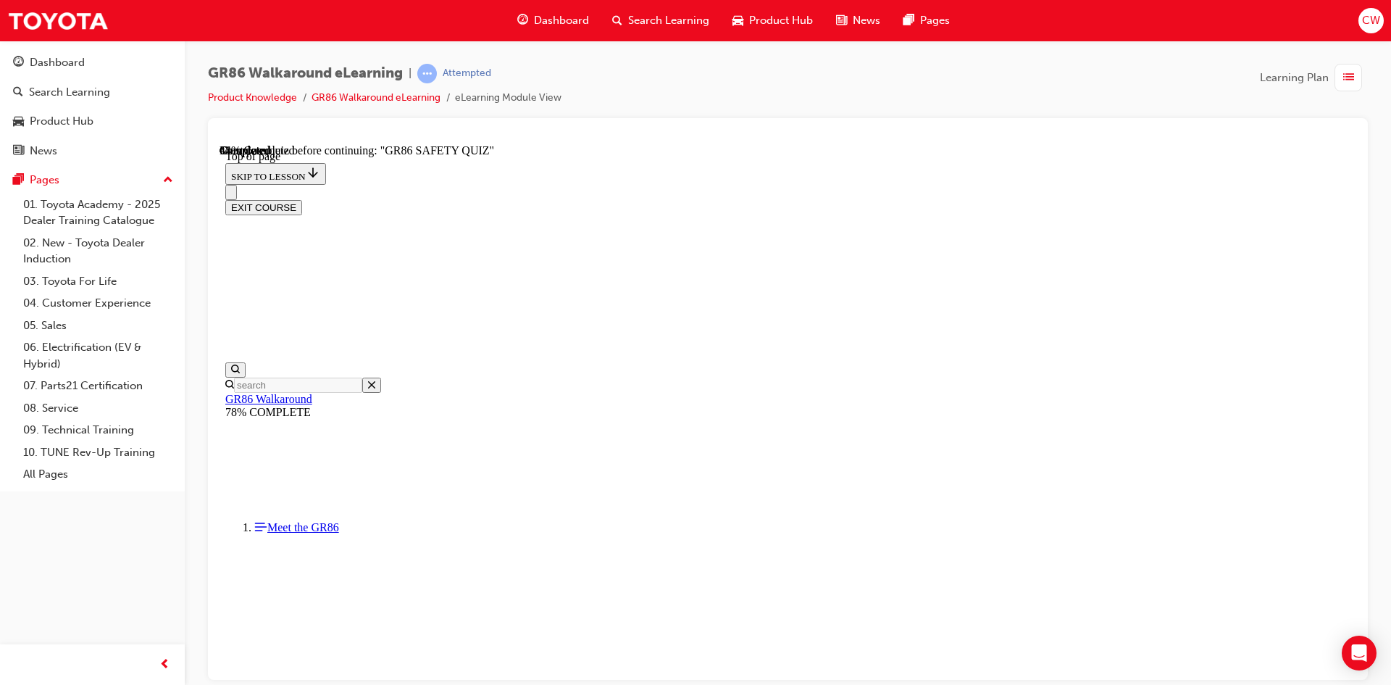
scroll to position [117, 0]
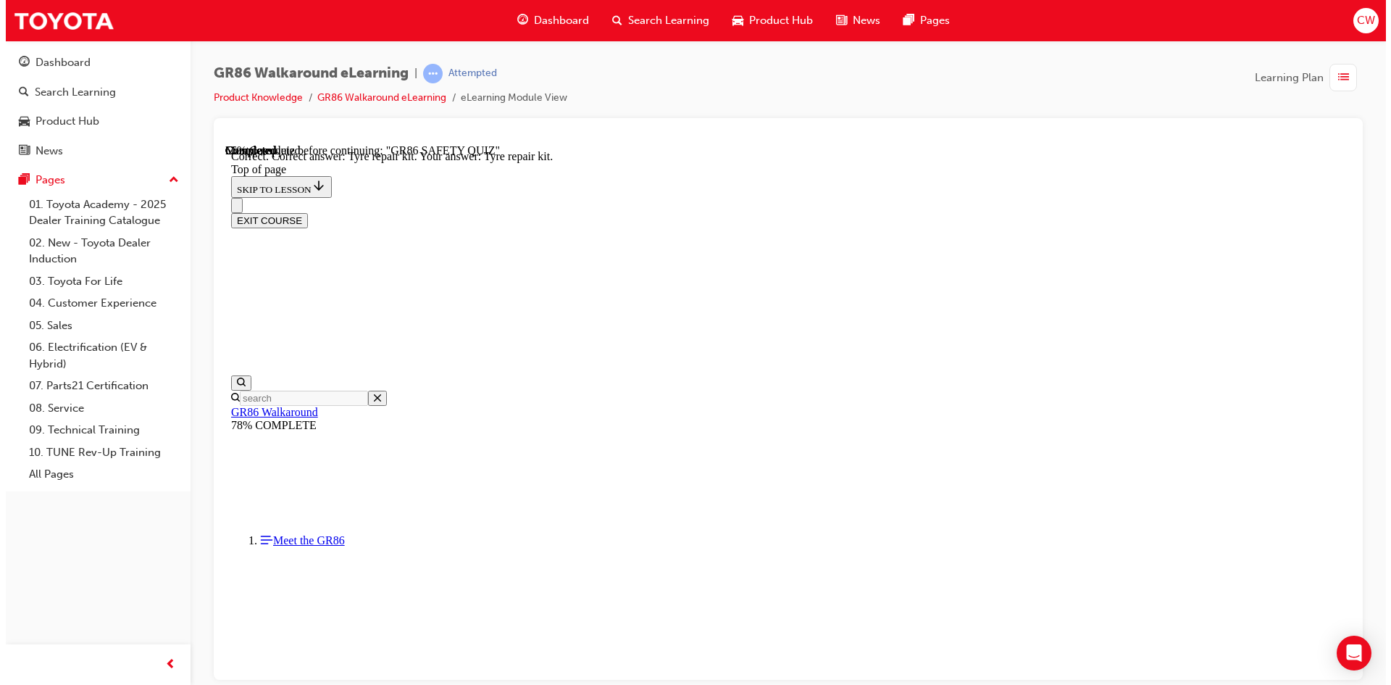
scroll to position [275, 0]
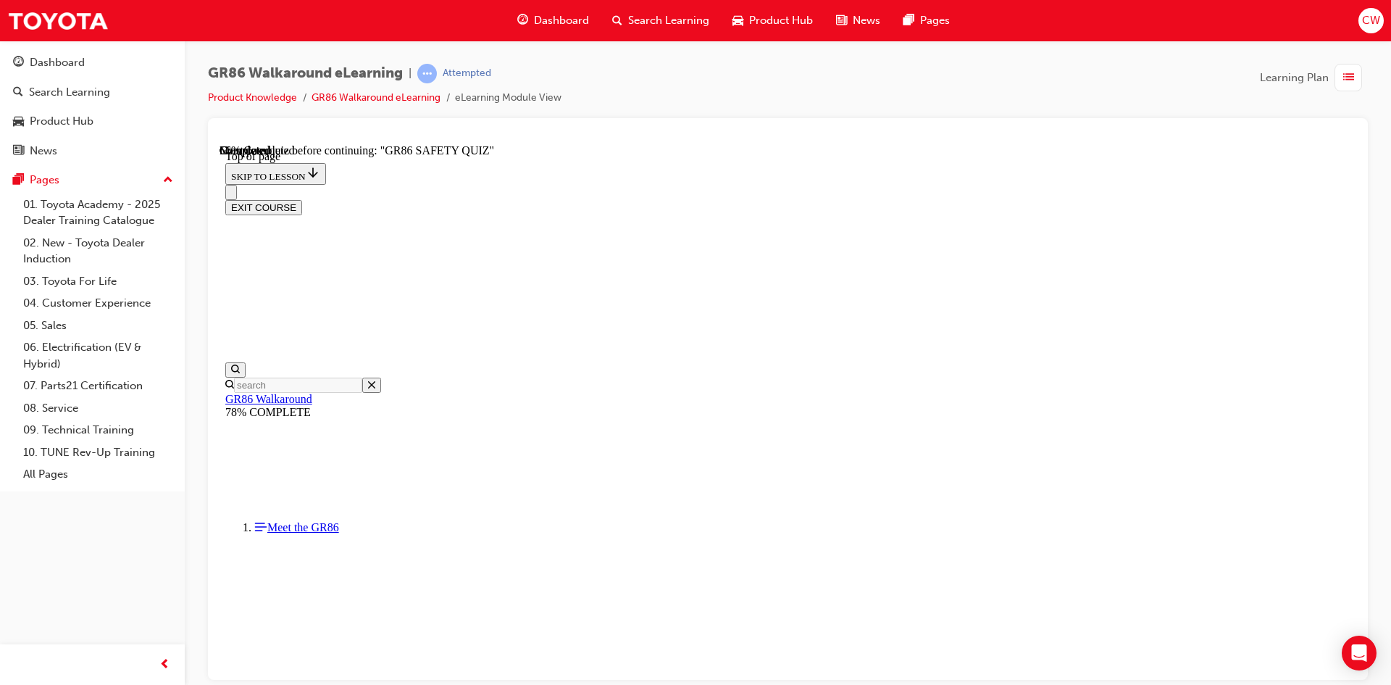
scroll to position [189, 0]
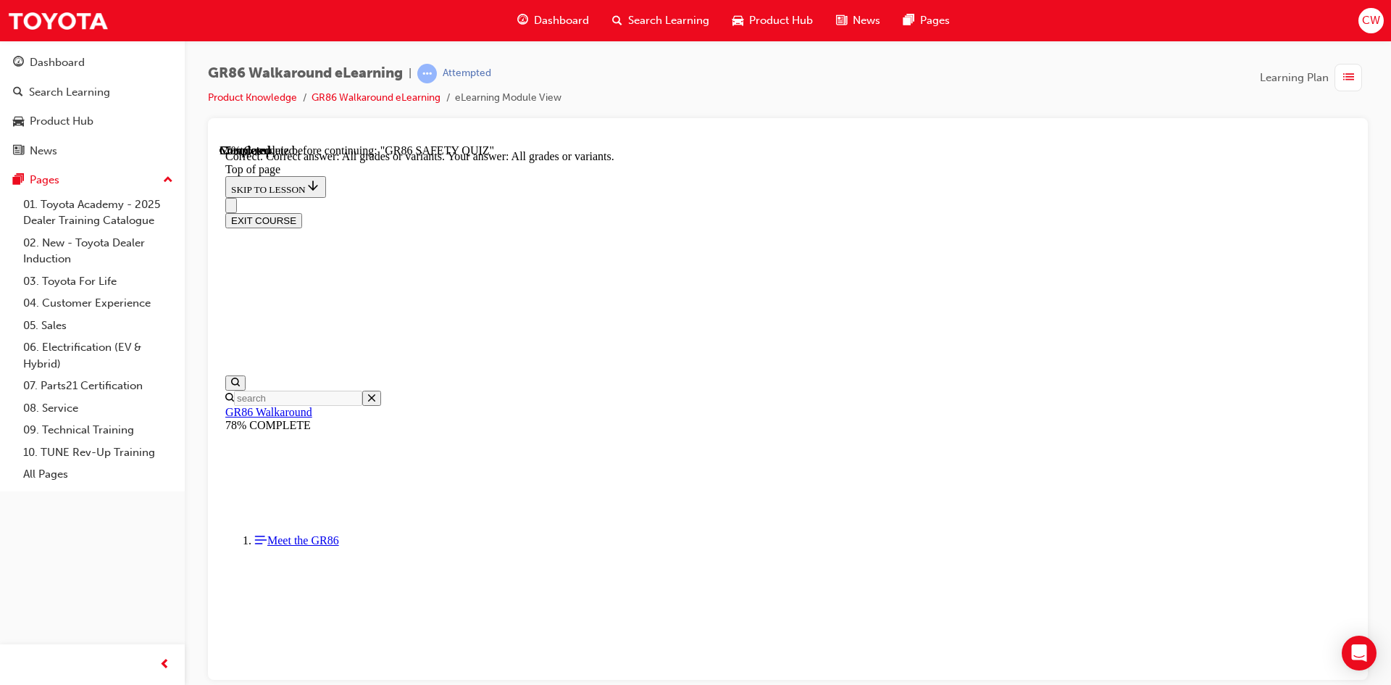
scroll to position [275, 0]
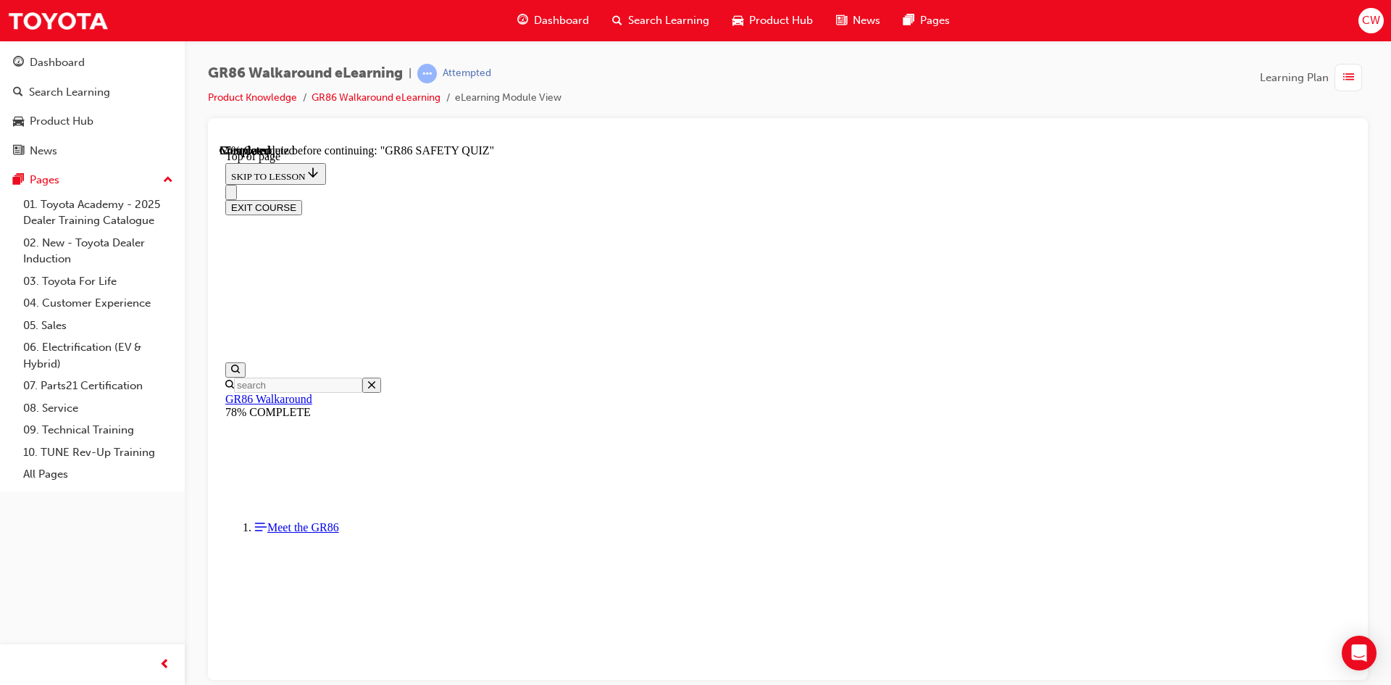
scroll to position [191, 0]
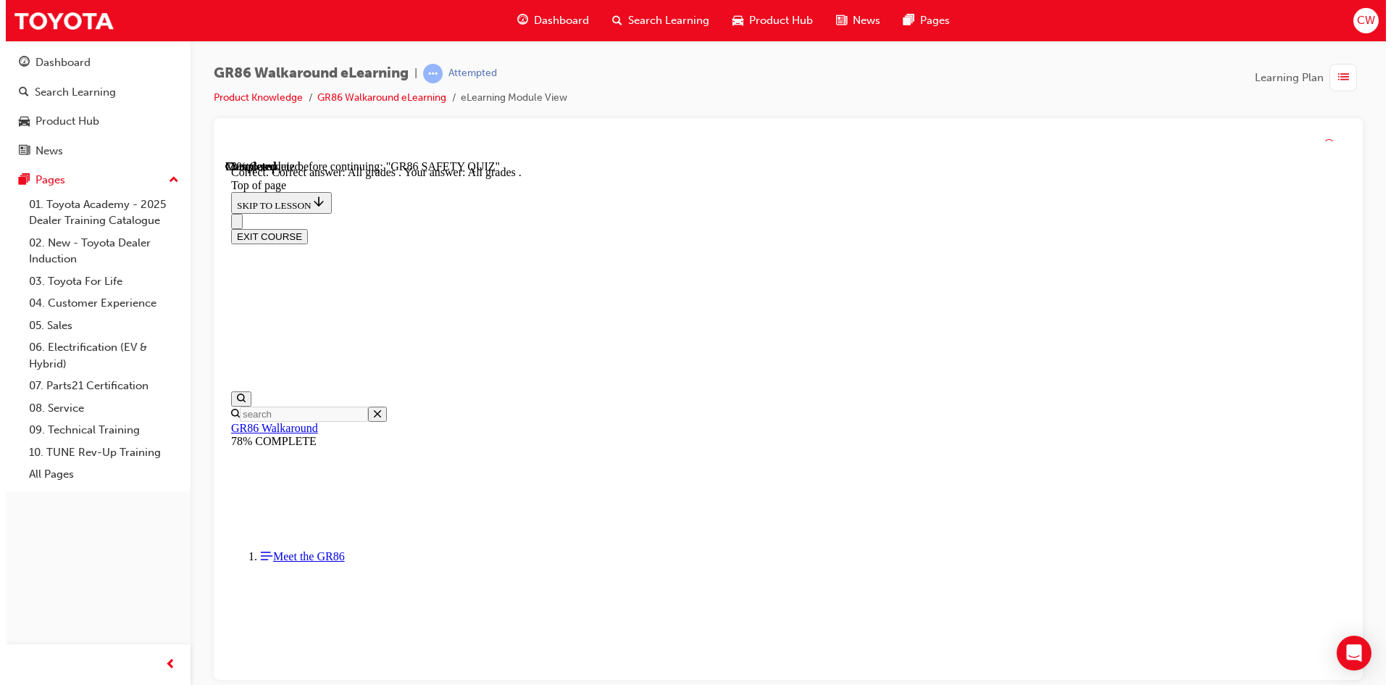
scroll to position [324, 0]
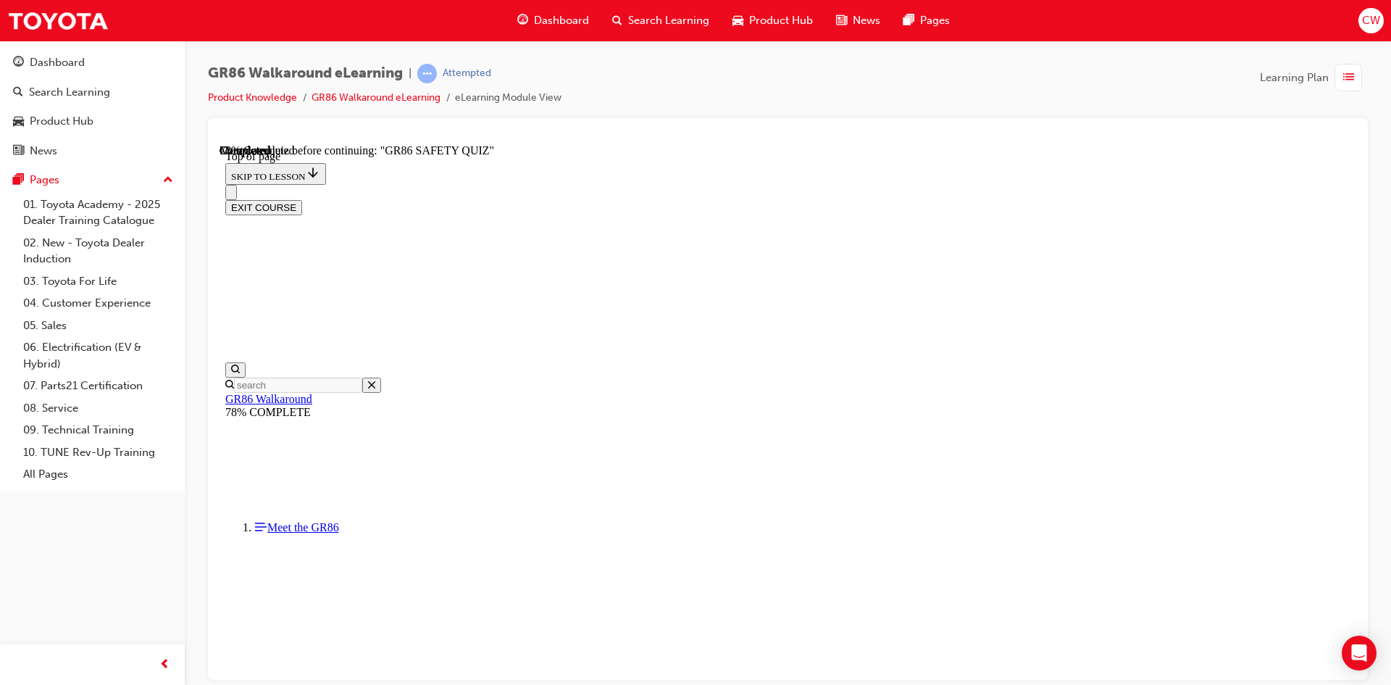
scroll to position [334, 0]
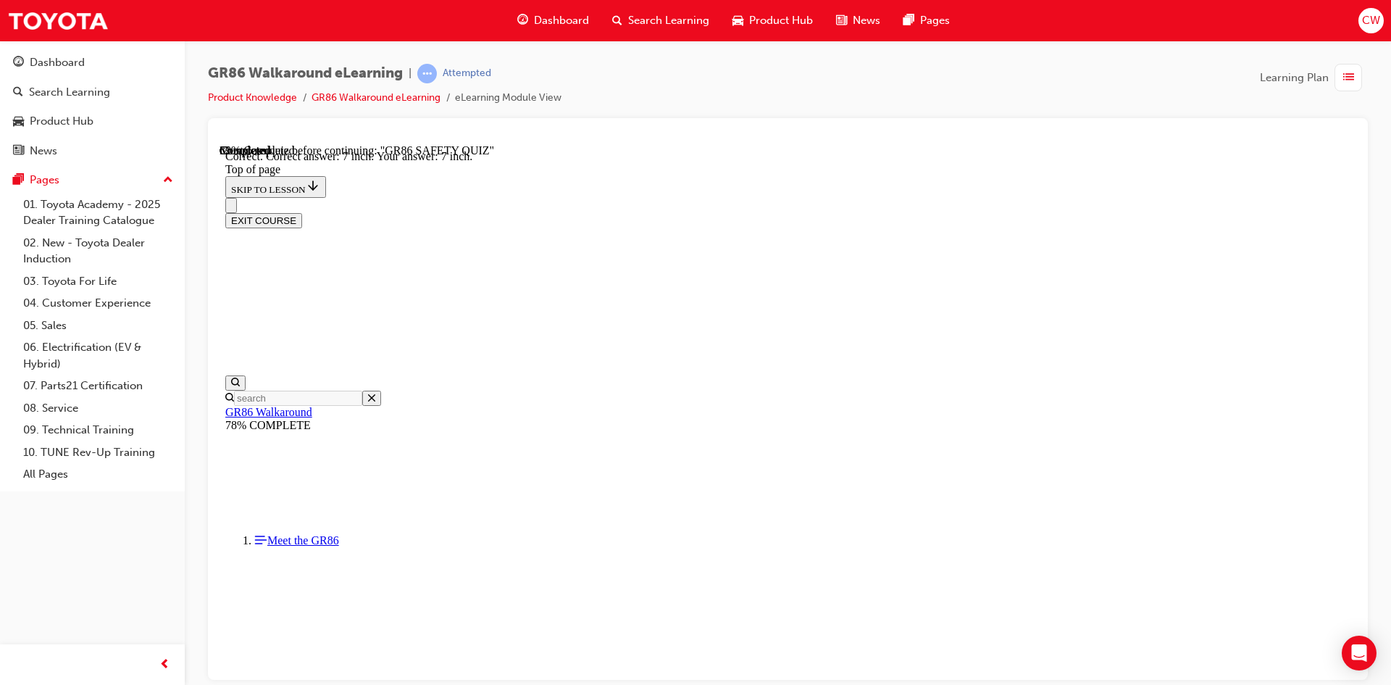
scroll to position [610, 0]
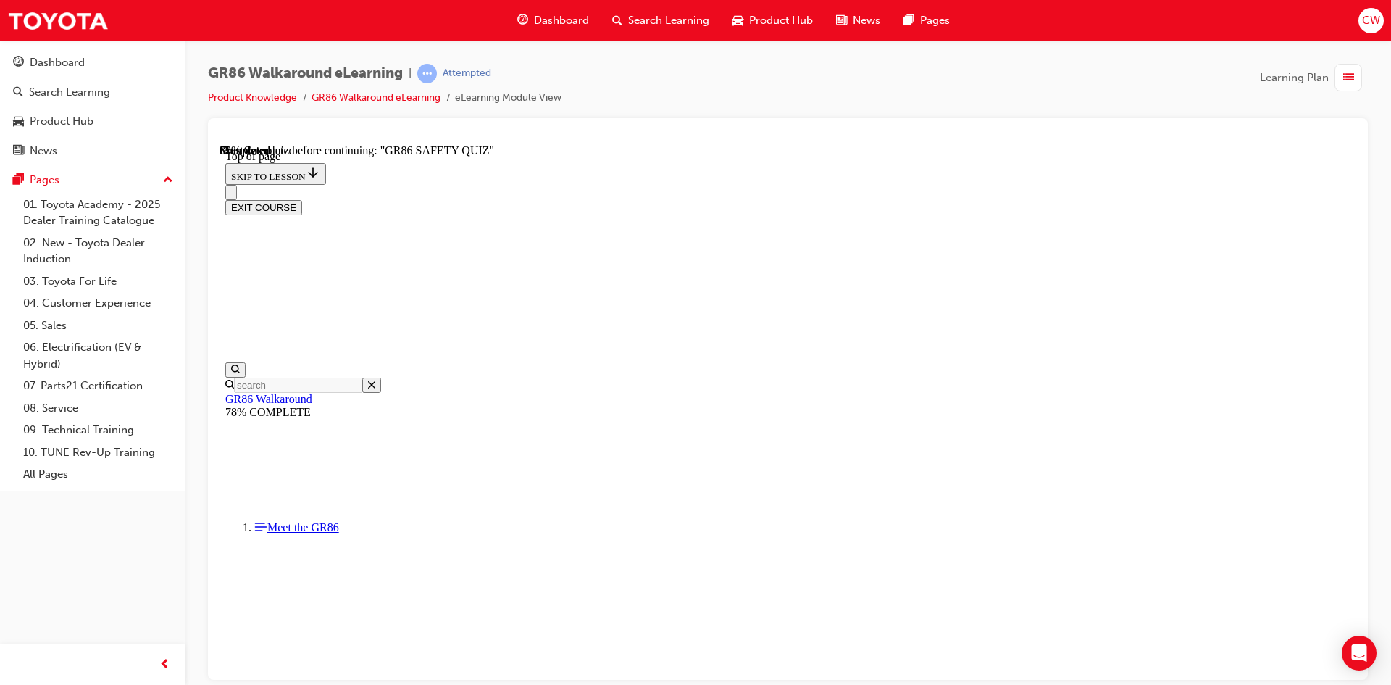
scroll to position [262, 0]
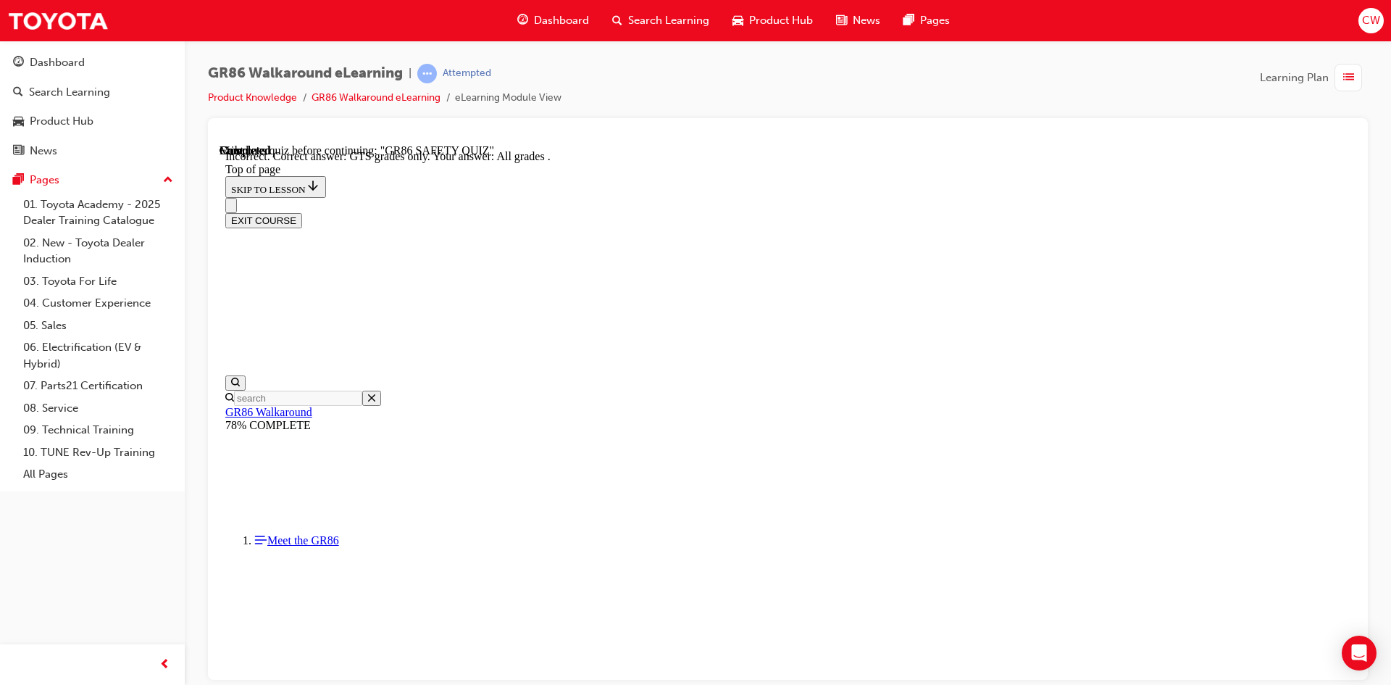
scroll to position [349, 0]
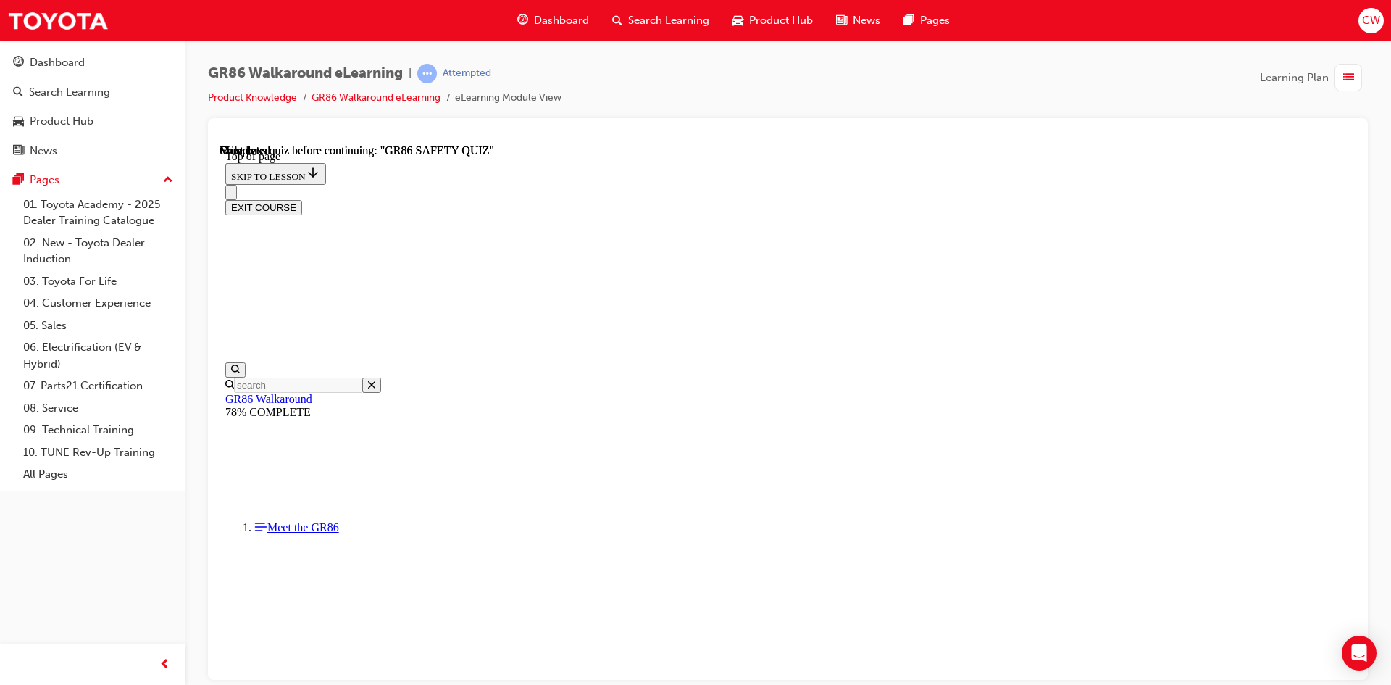
scroll to position [217, 0]
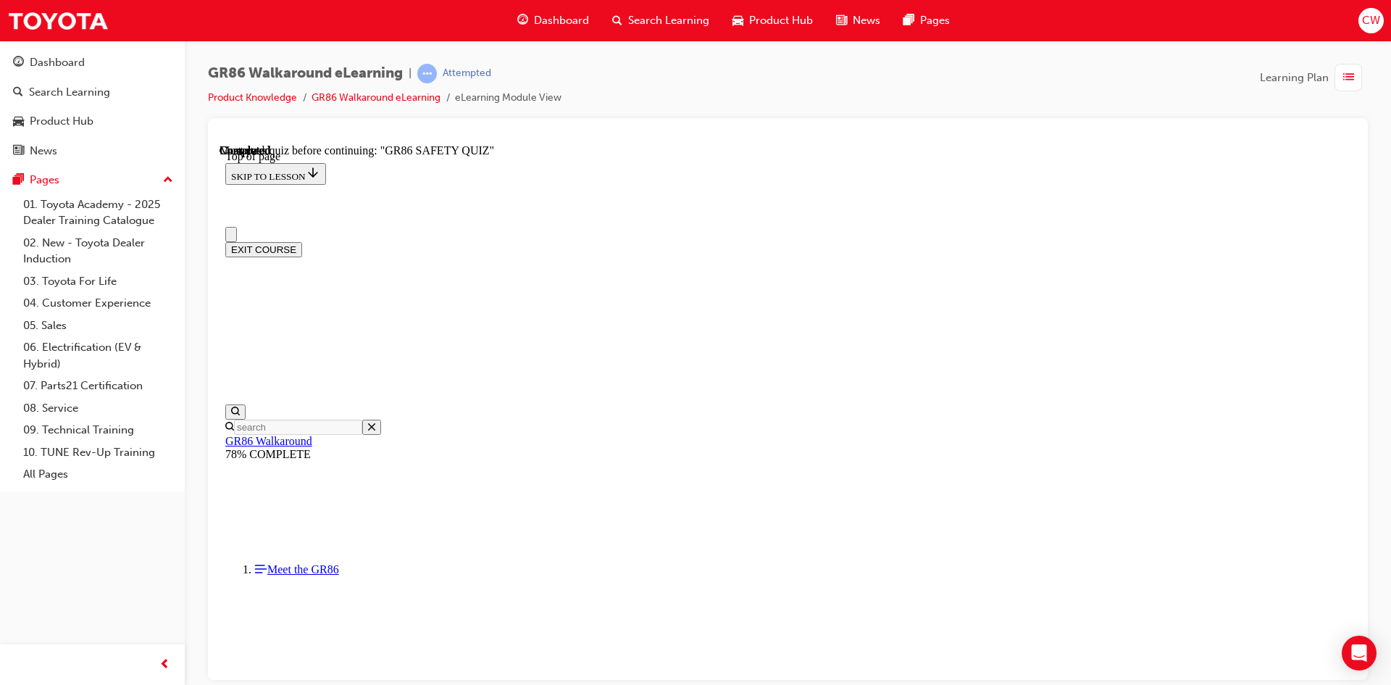
scroll to position [0, 0]
drag, startPoint x: 968, startPoint y: 451, endPoint x: 1219, endPoint y: 456, distance: 250.7
drag, startPoint x: 1219, startPoint y: 456, endPoint x: 884, endPoint y: 159, distance: 447.1
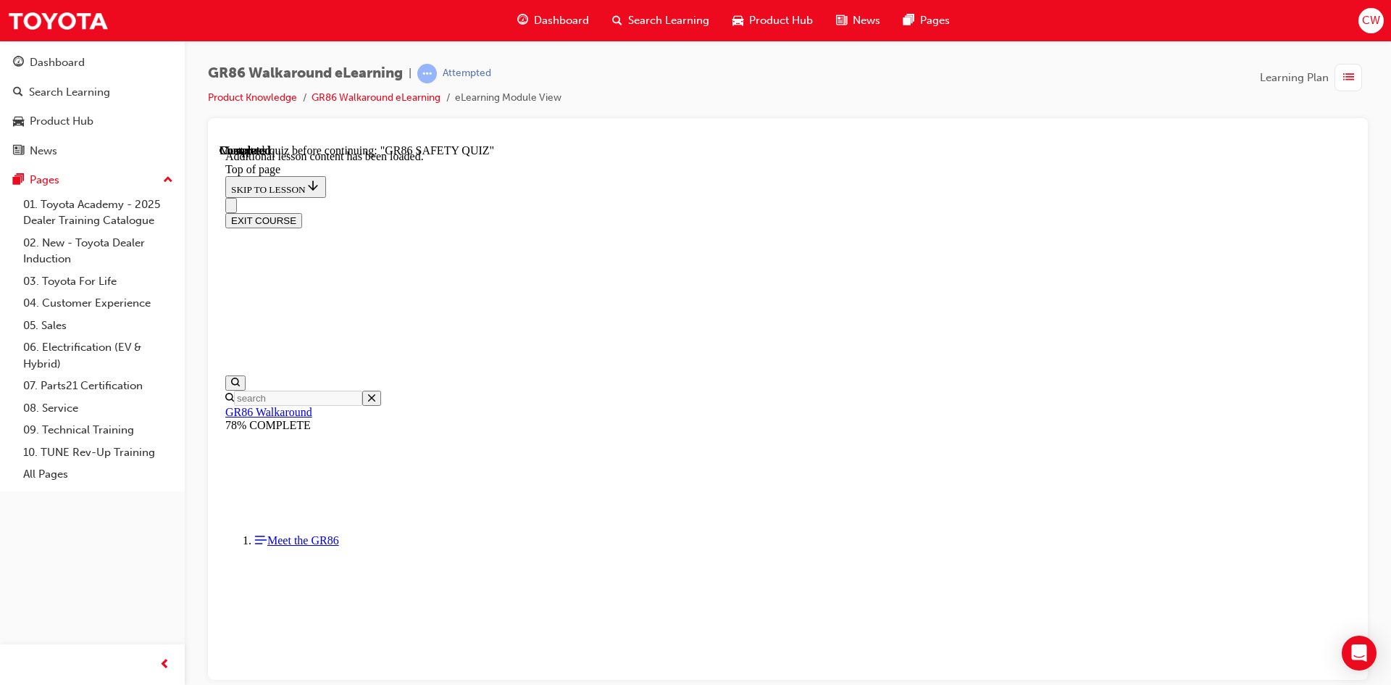
scroll to position [596, 0]
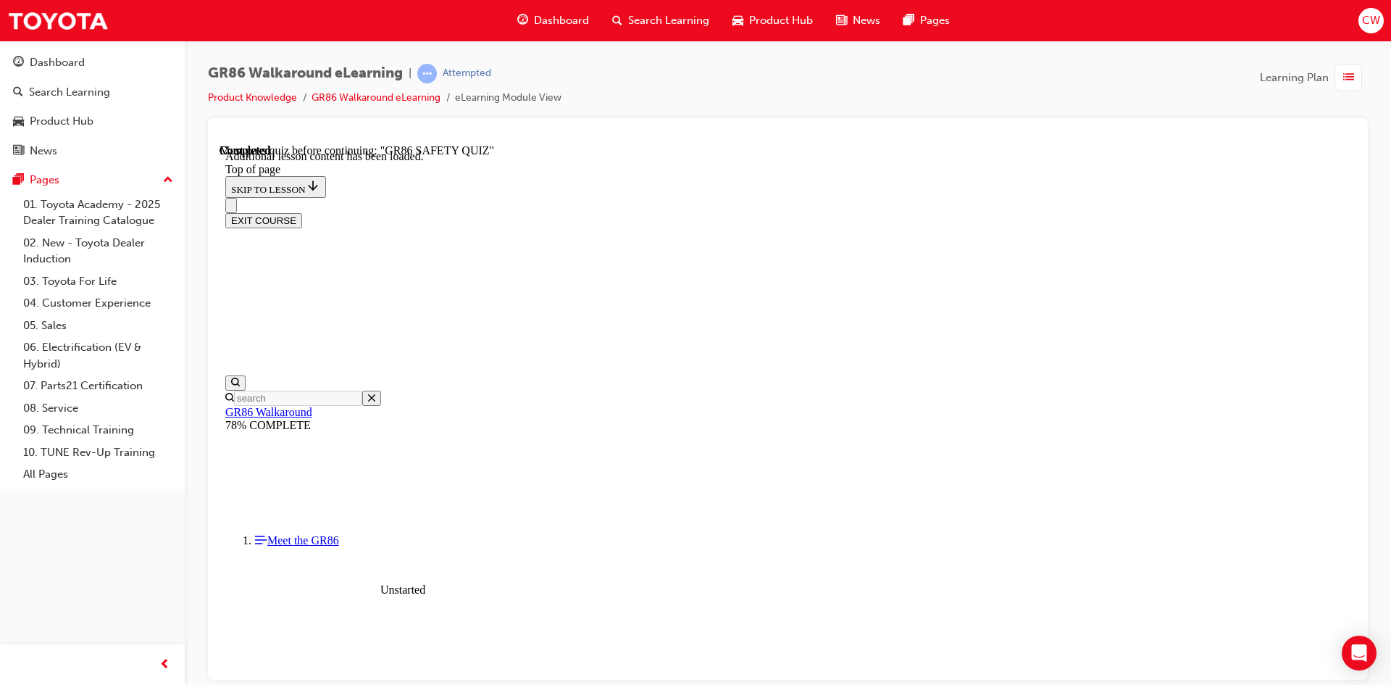
scroll to position [335, 0]
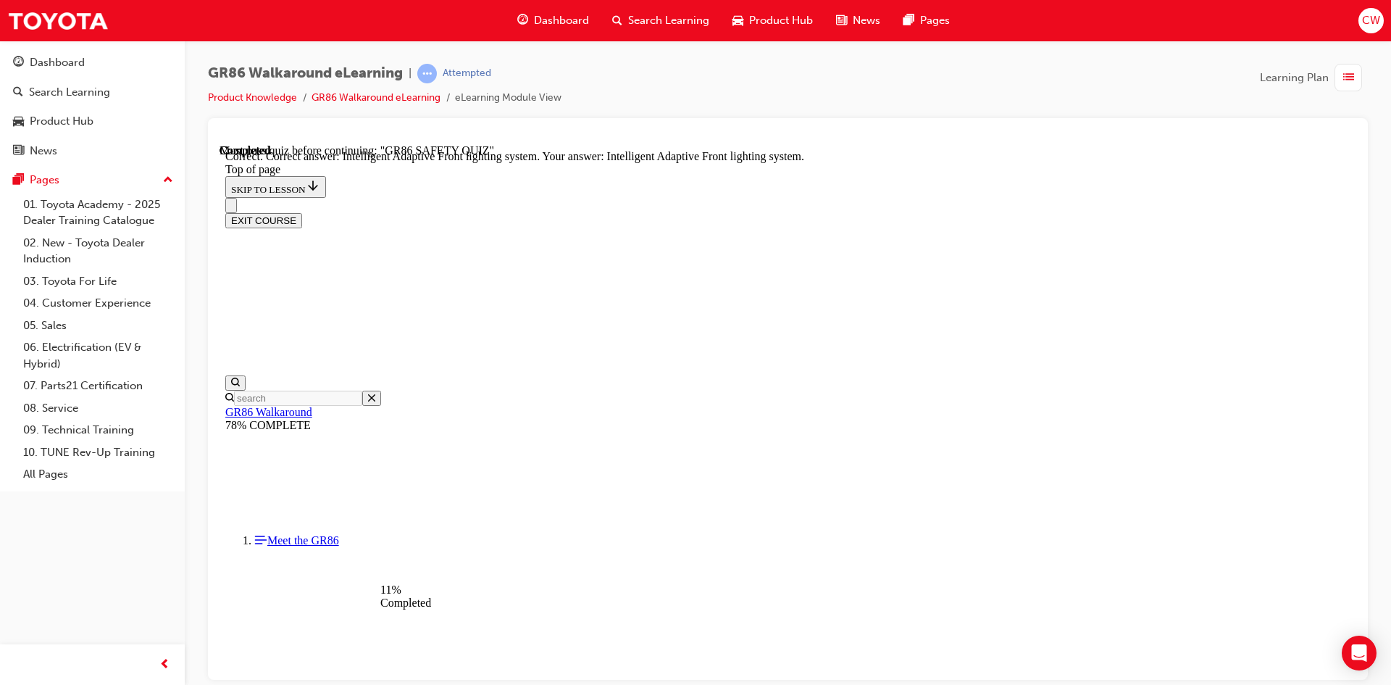
scroll to position [551, 0]
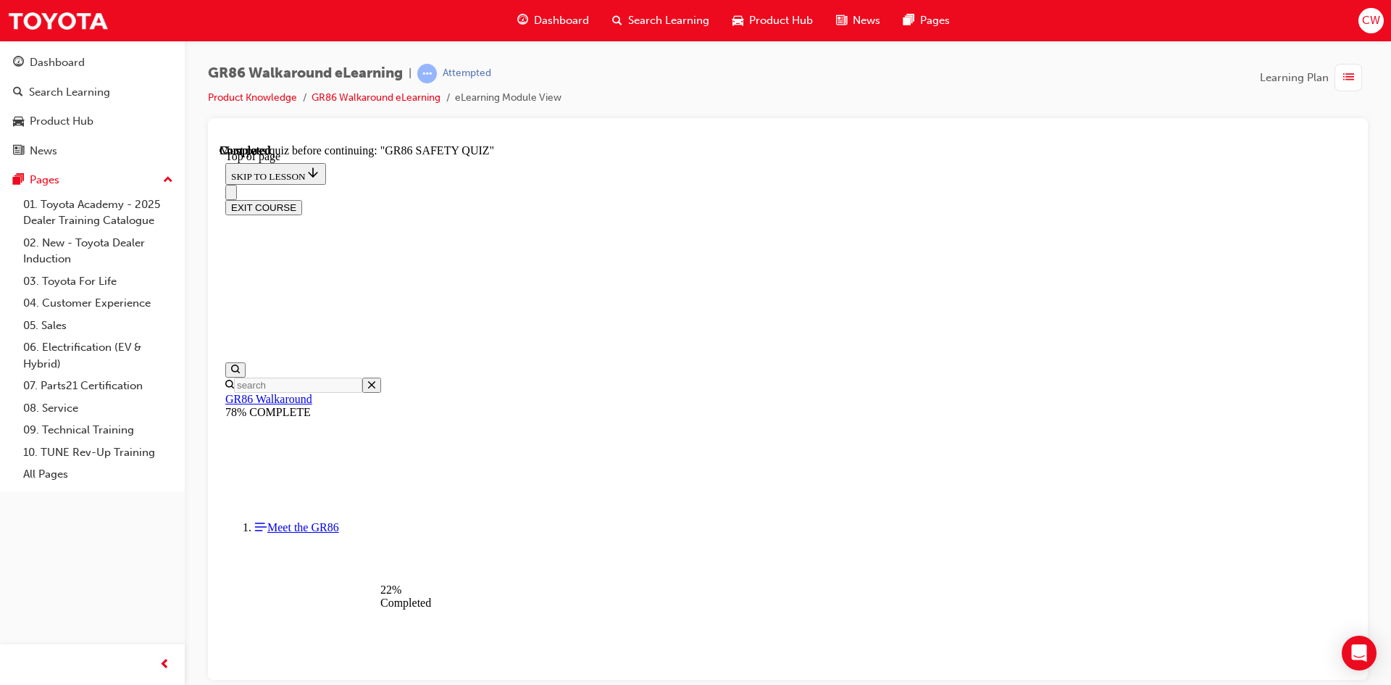
scroll to position [262, 0]
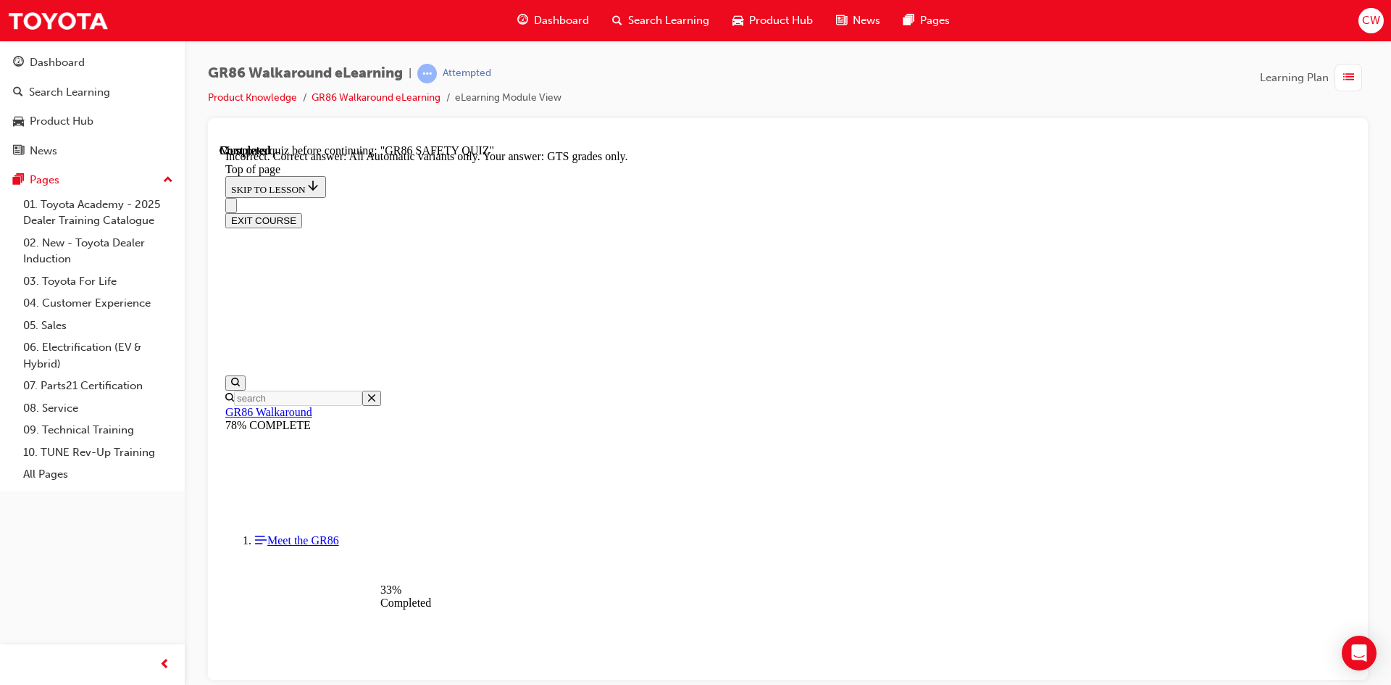
scroll to position [324, 0]
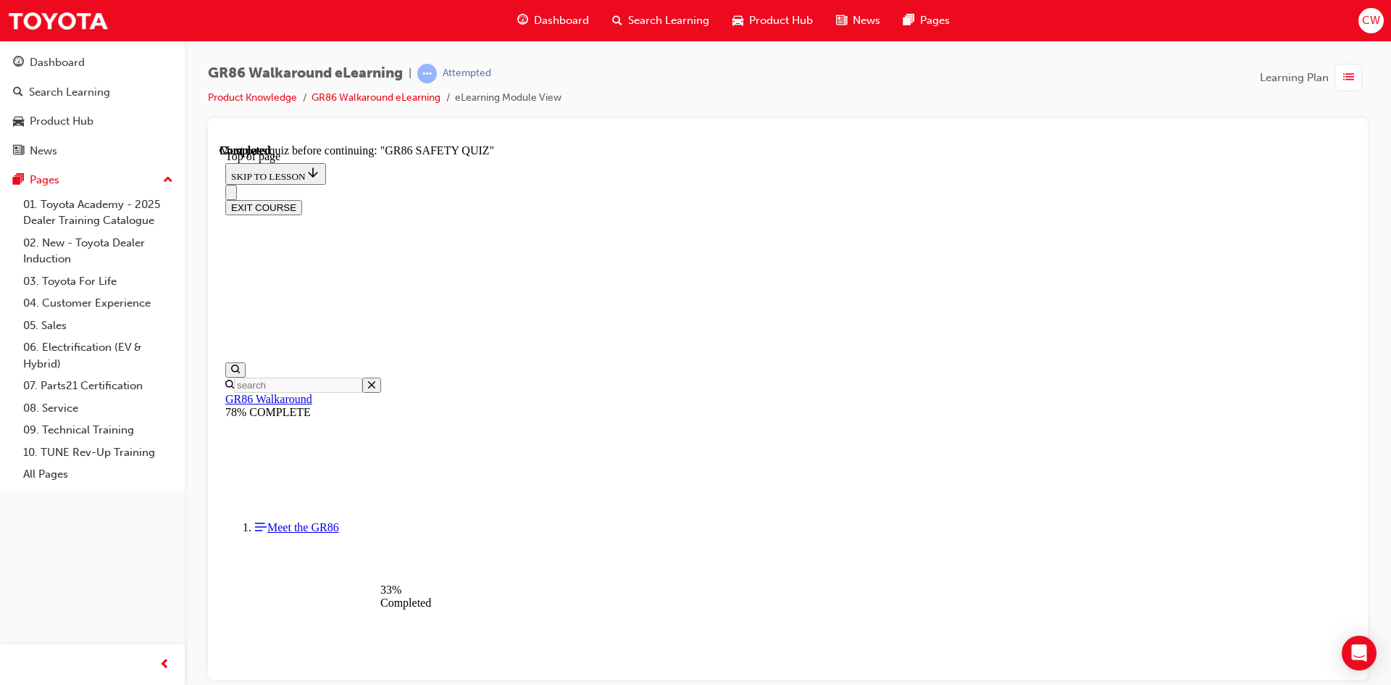
scroll to position [117, 0]
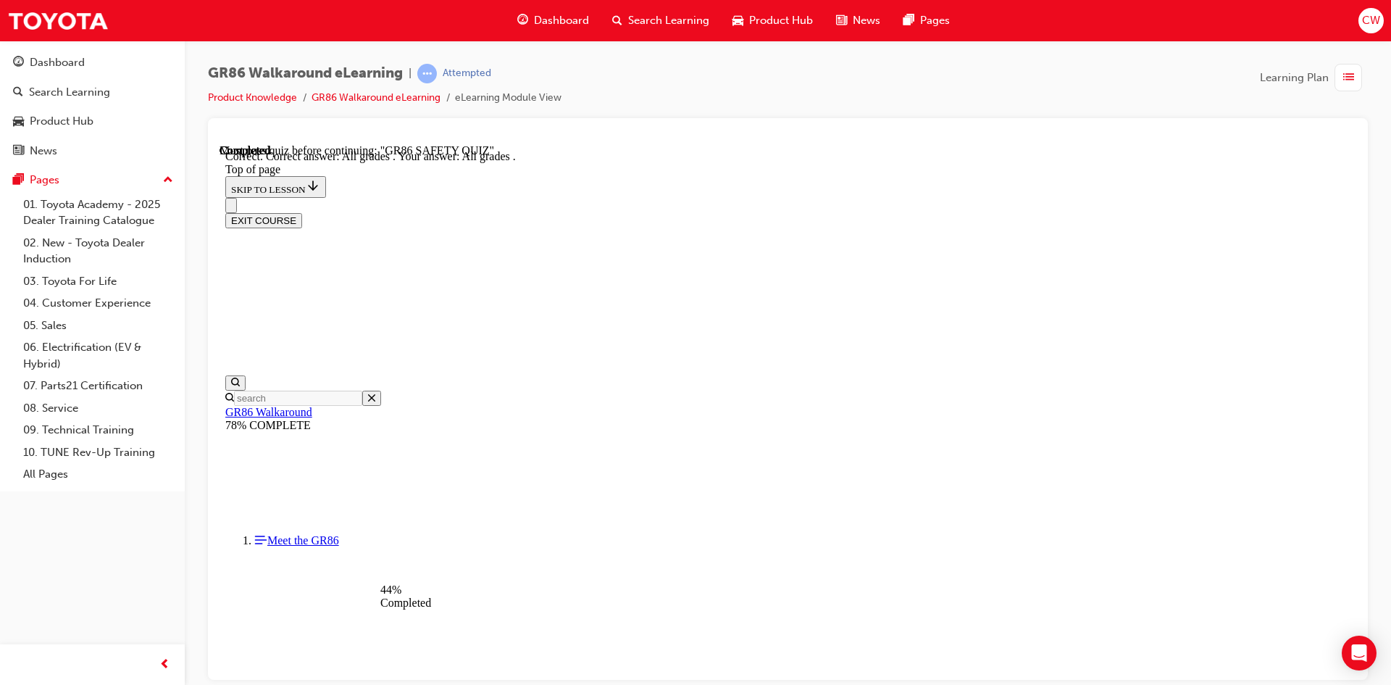
scroll to position [324, 0]
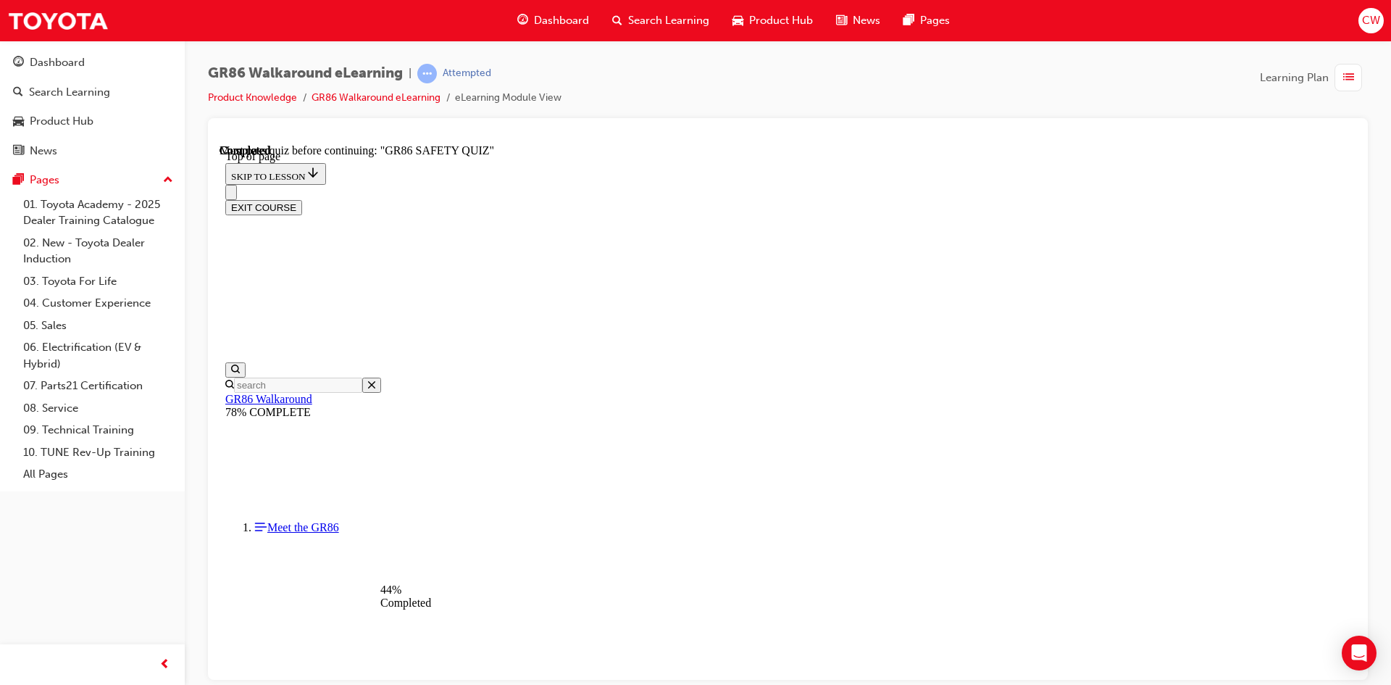
scroll to position [406, 0]
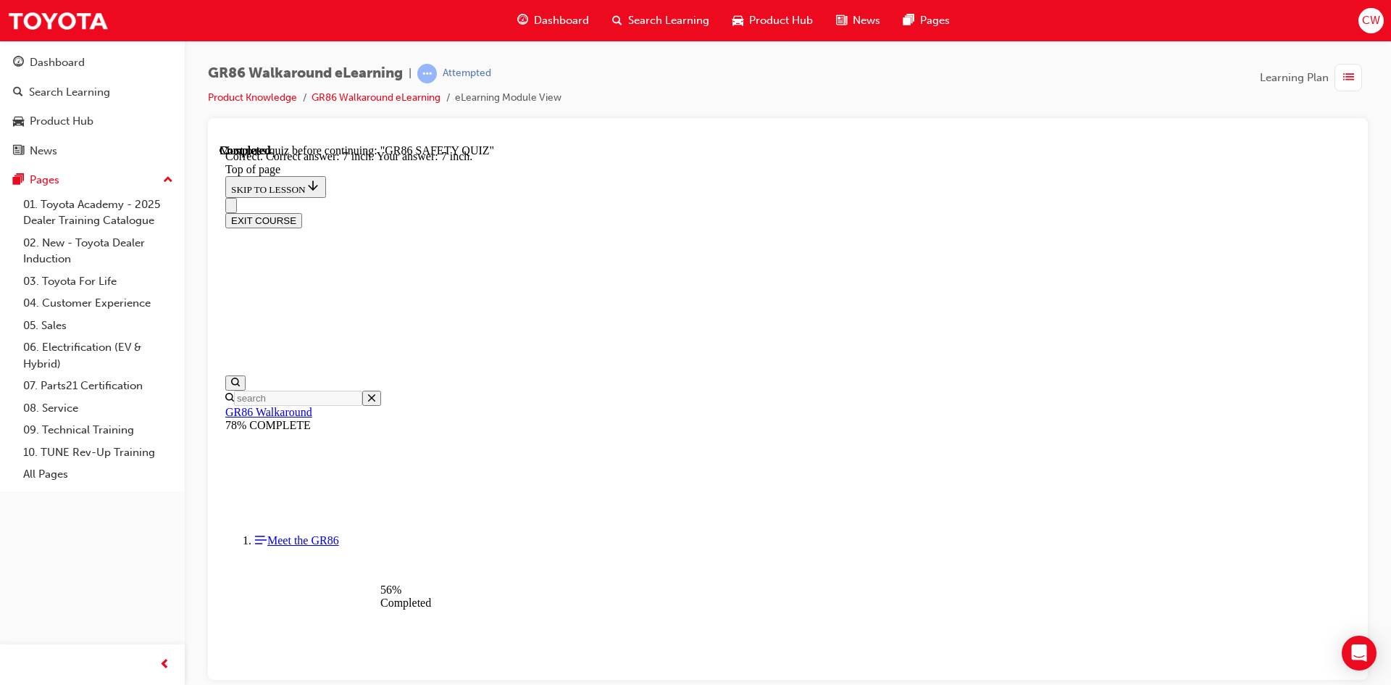
scroll to position [610, 0]
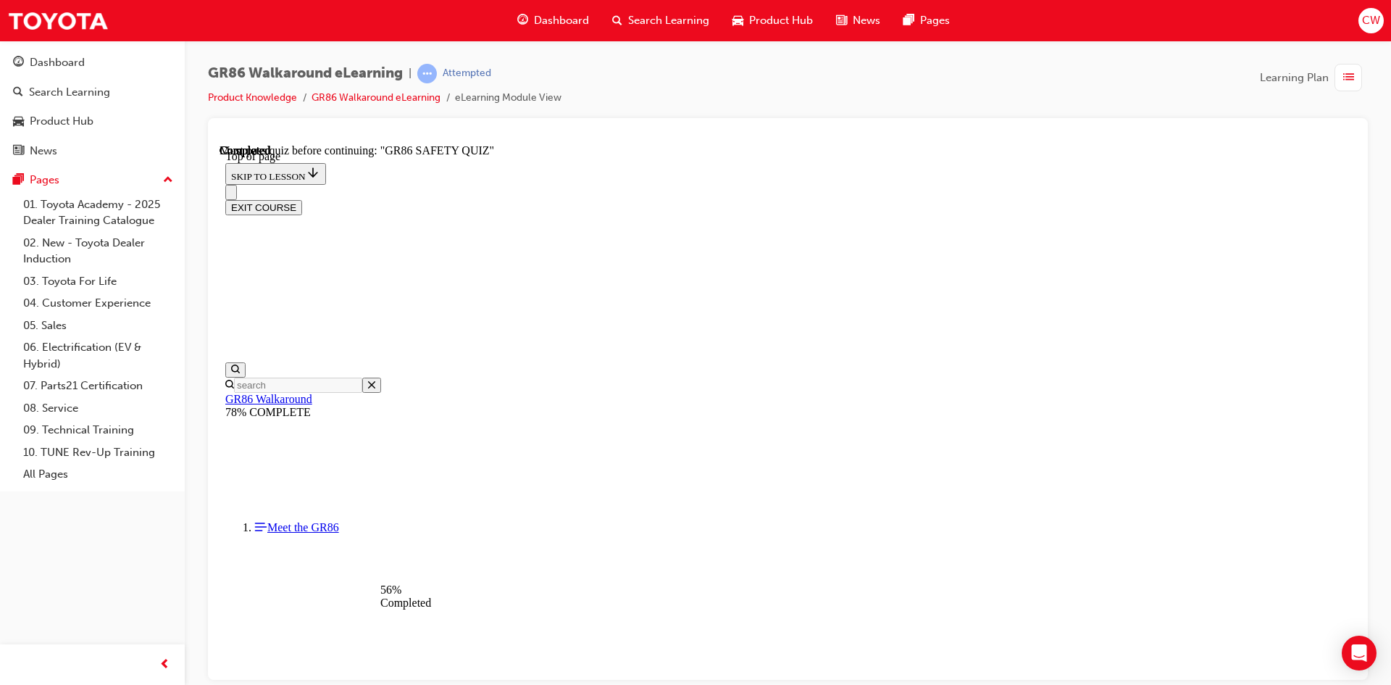
scroll to position [189, 0]
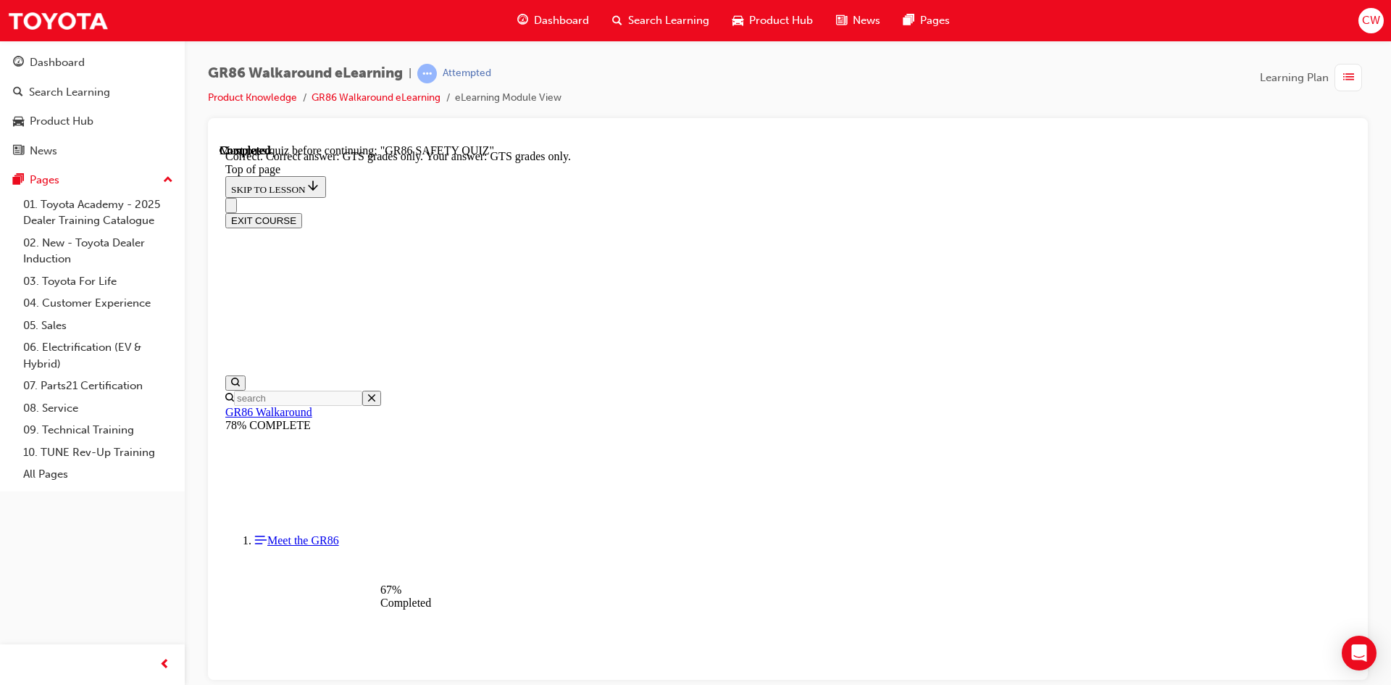
scroll to position [349, 0]
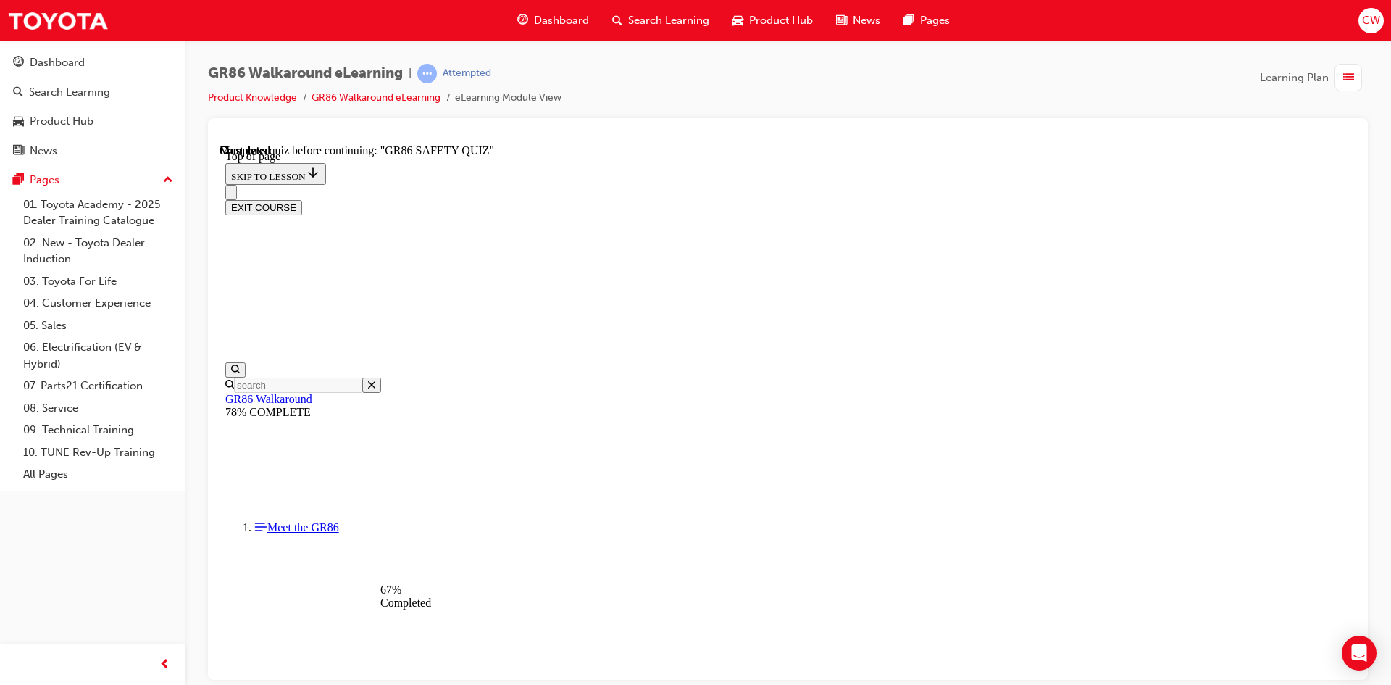
scroll to position [229, 0]
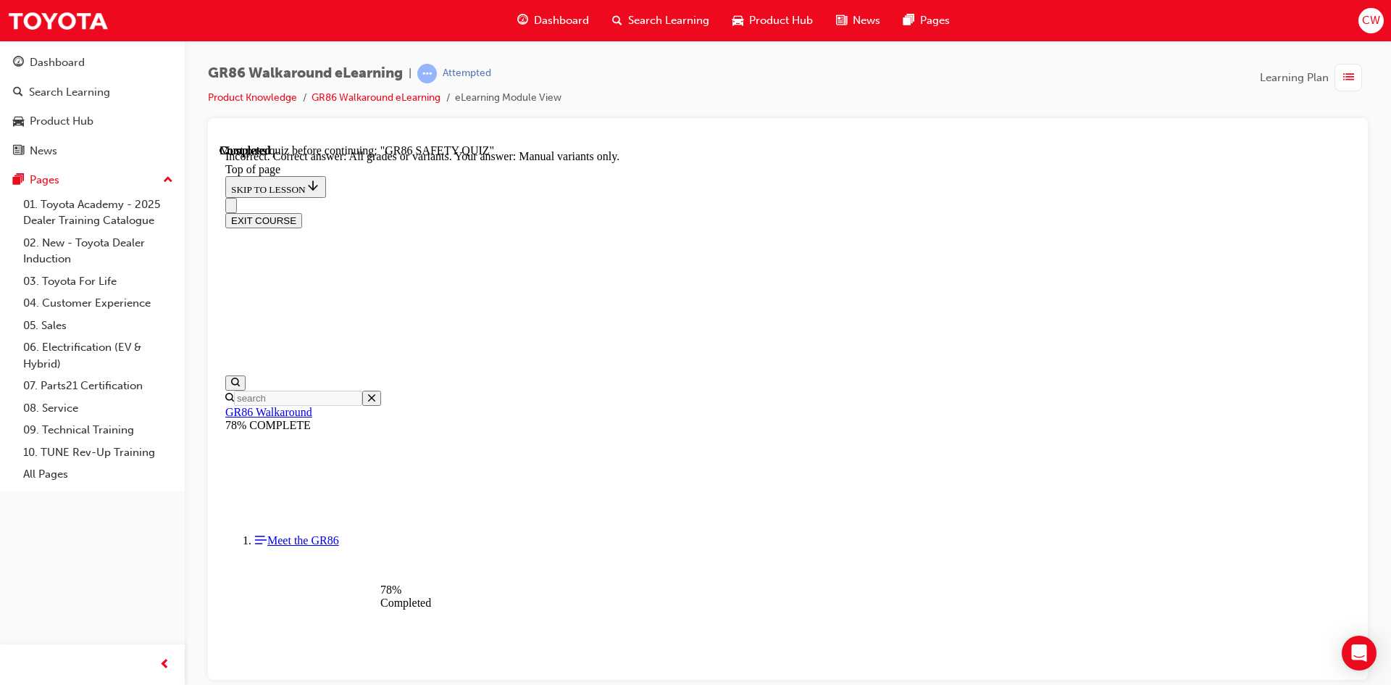
scroll to position [275, 0]
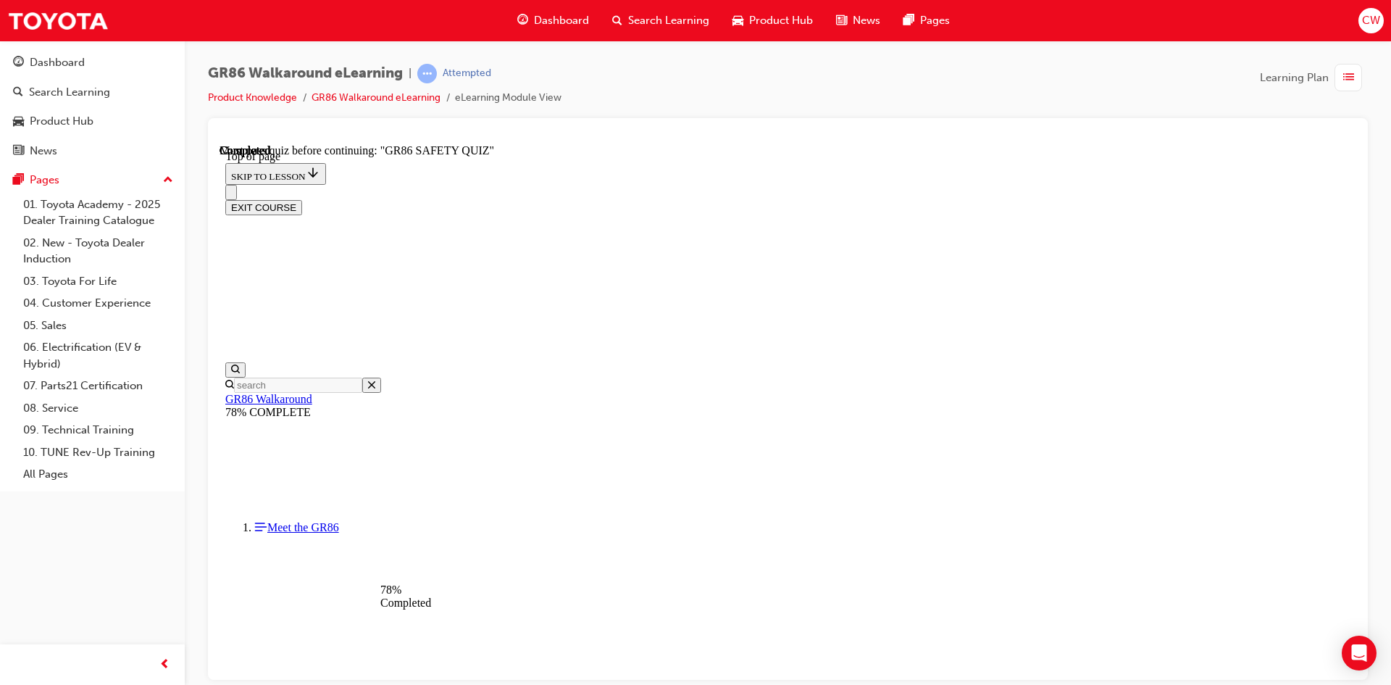
scroll to position [187, 0]
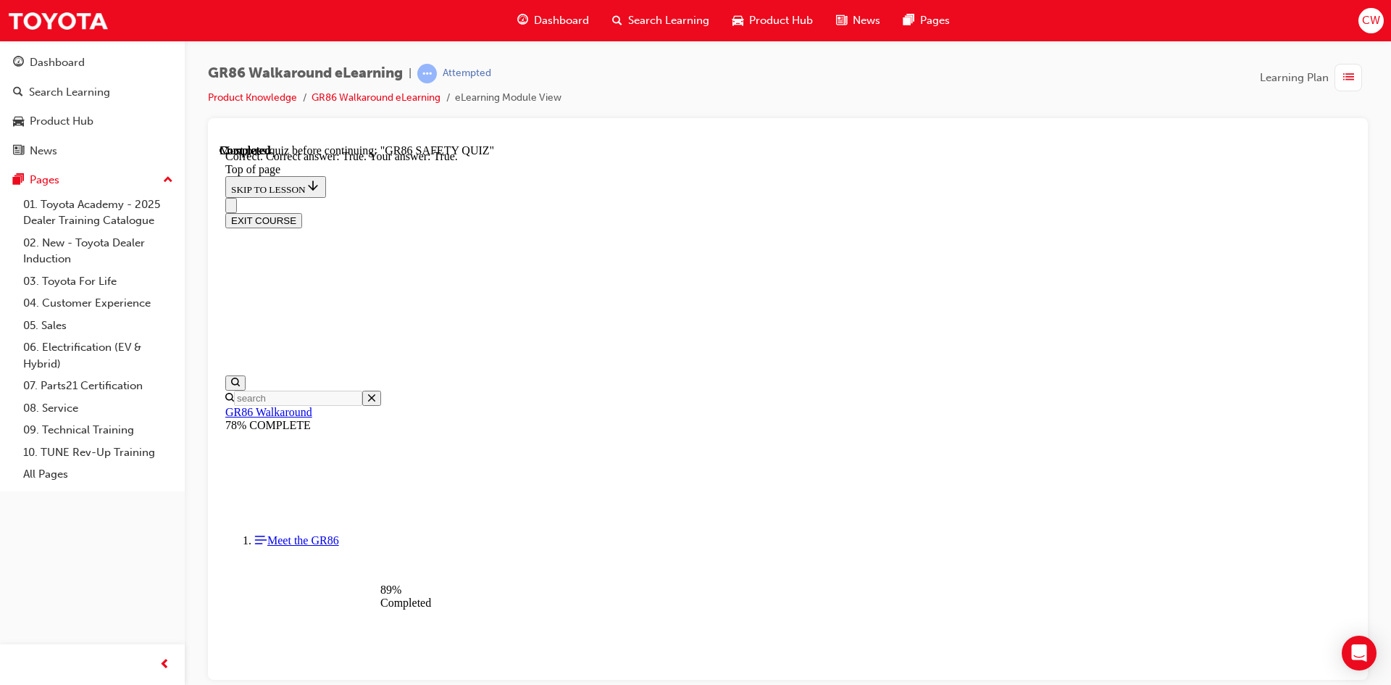
scroll to position [393, 0]
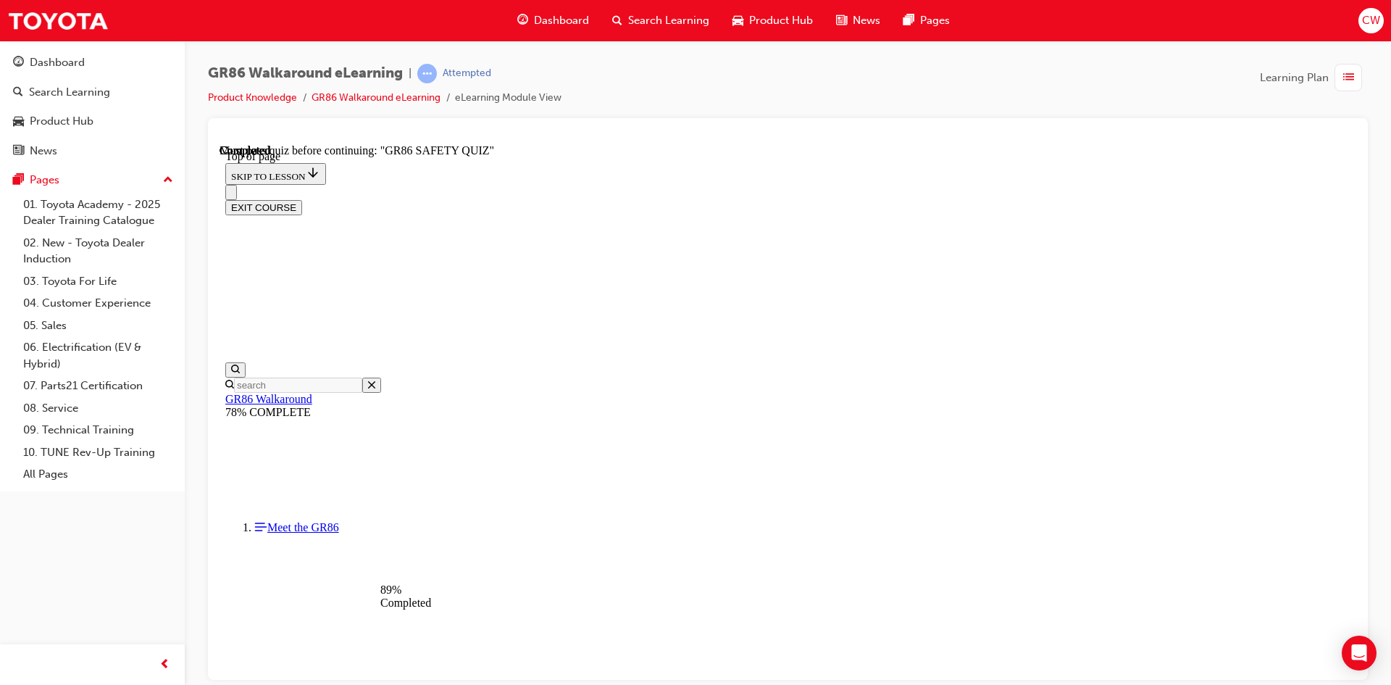
scroll to position [189, 0]
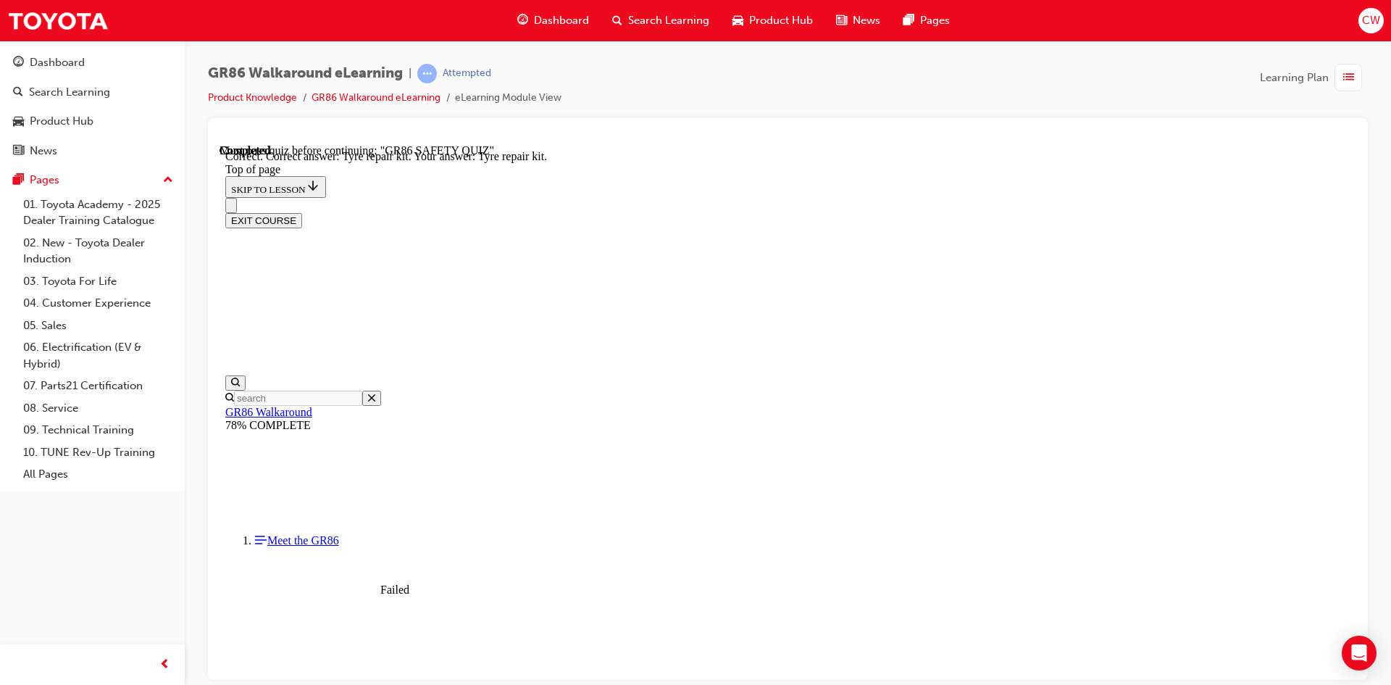
scroll to position [275, 0]
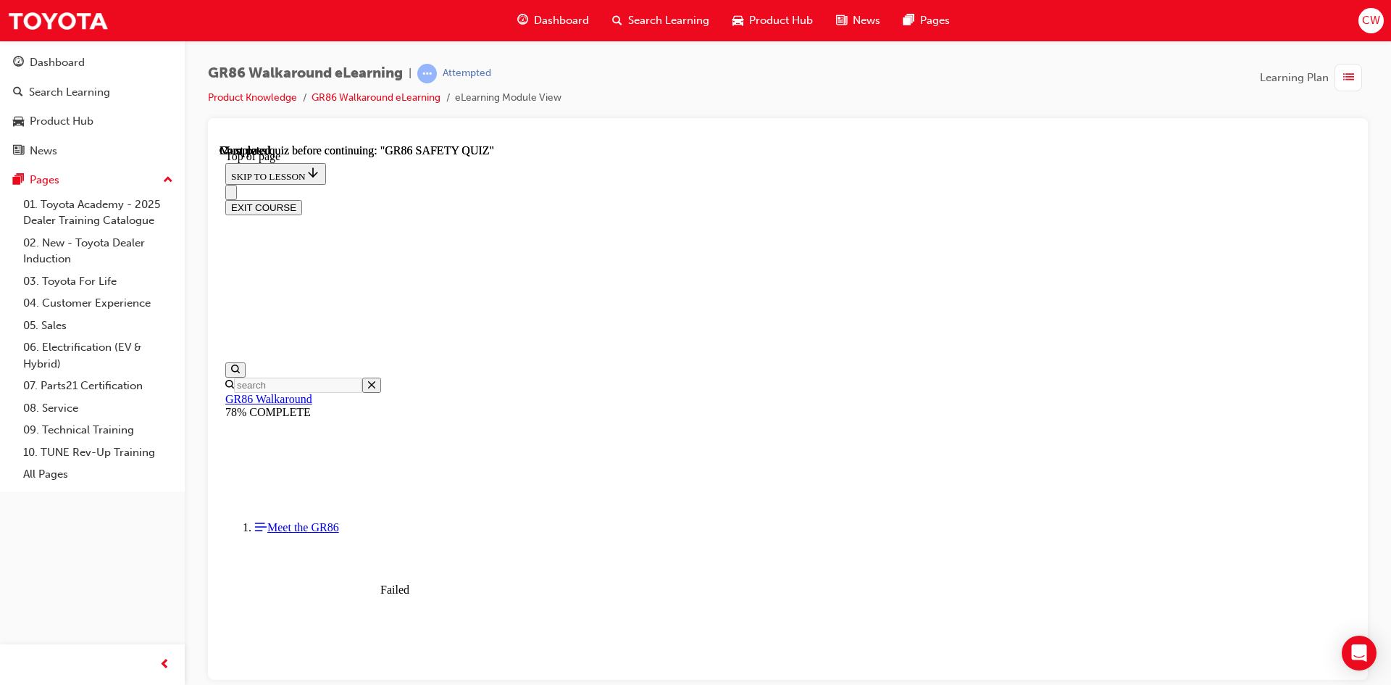
scroll to position [249, 0]
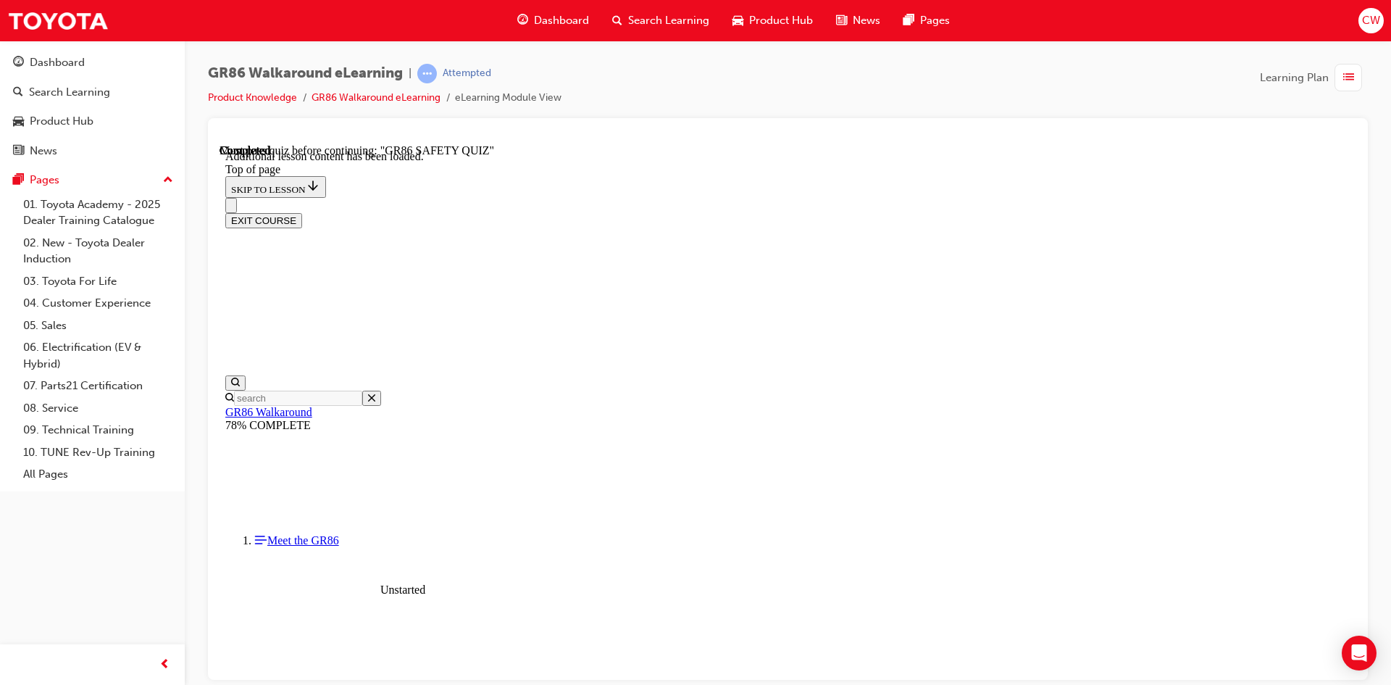
scroll to position [596, 0]
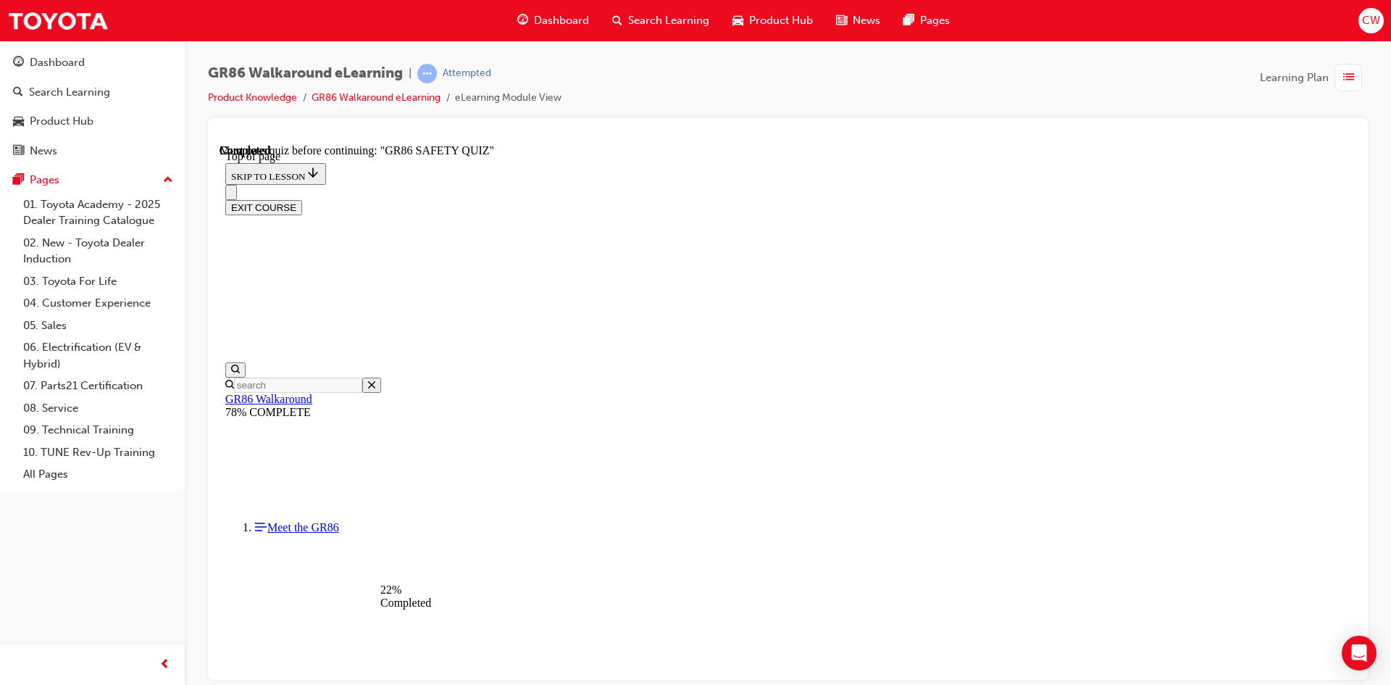
scroll to position [189, 0]
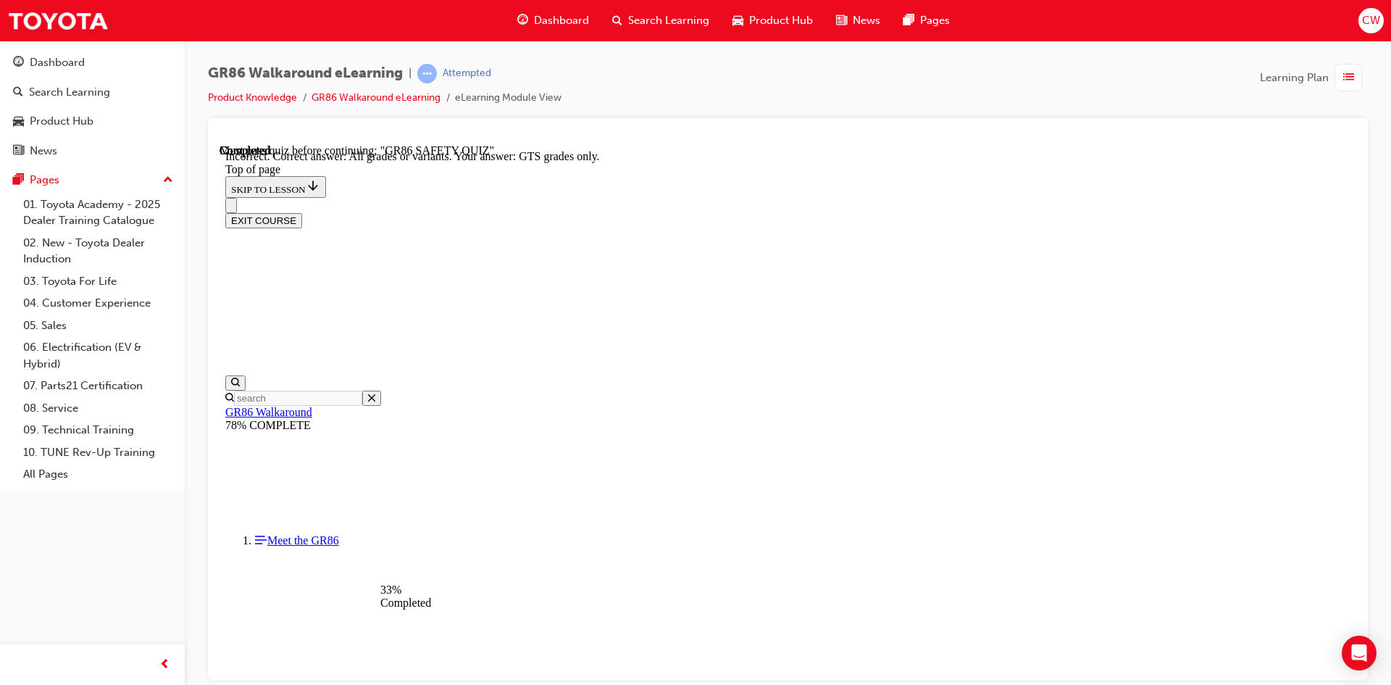
scroll to position [275, 0]
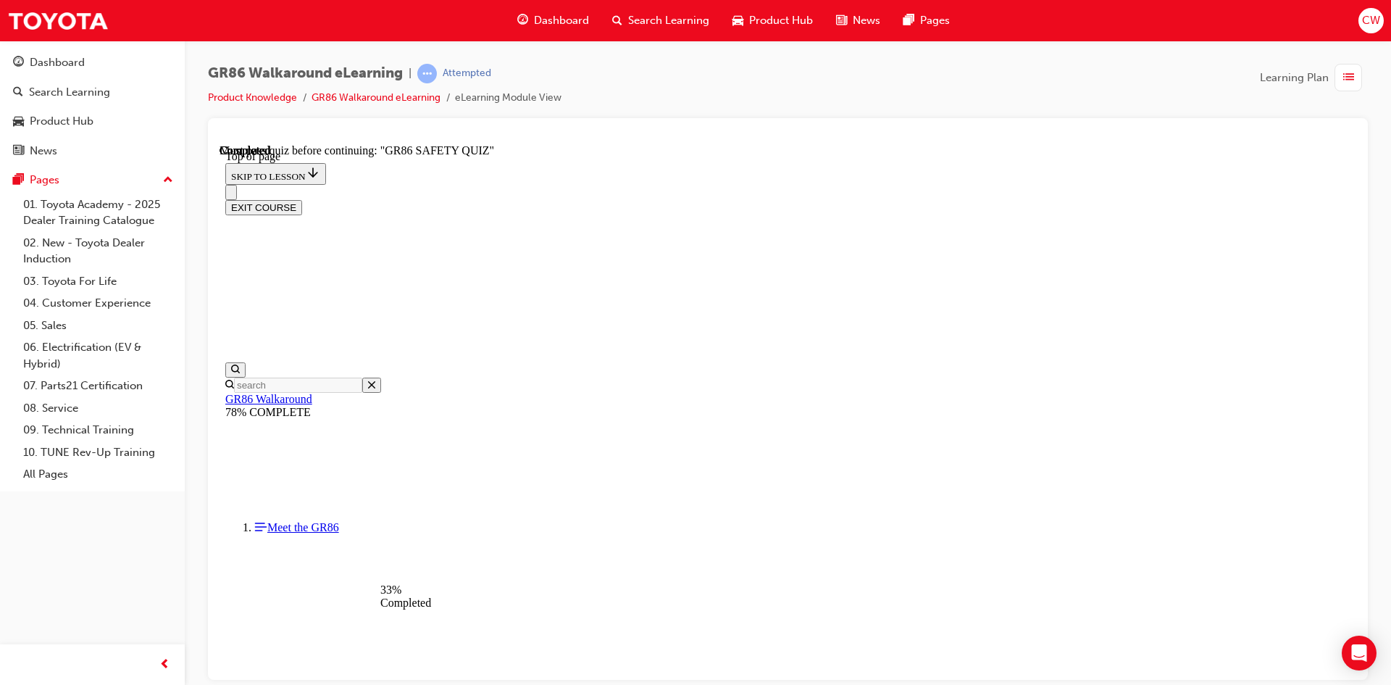
scroll to position [262, 0]
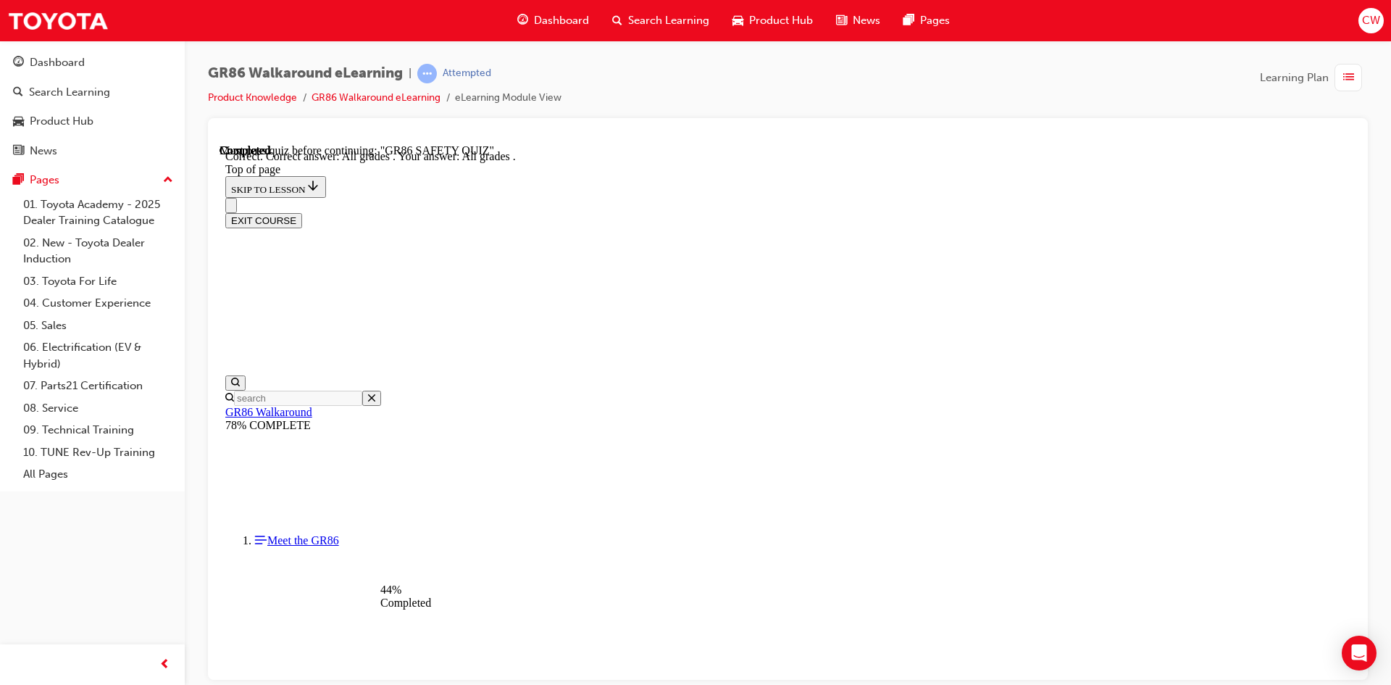
scroll to position [324, 0]
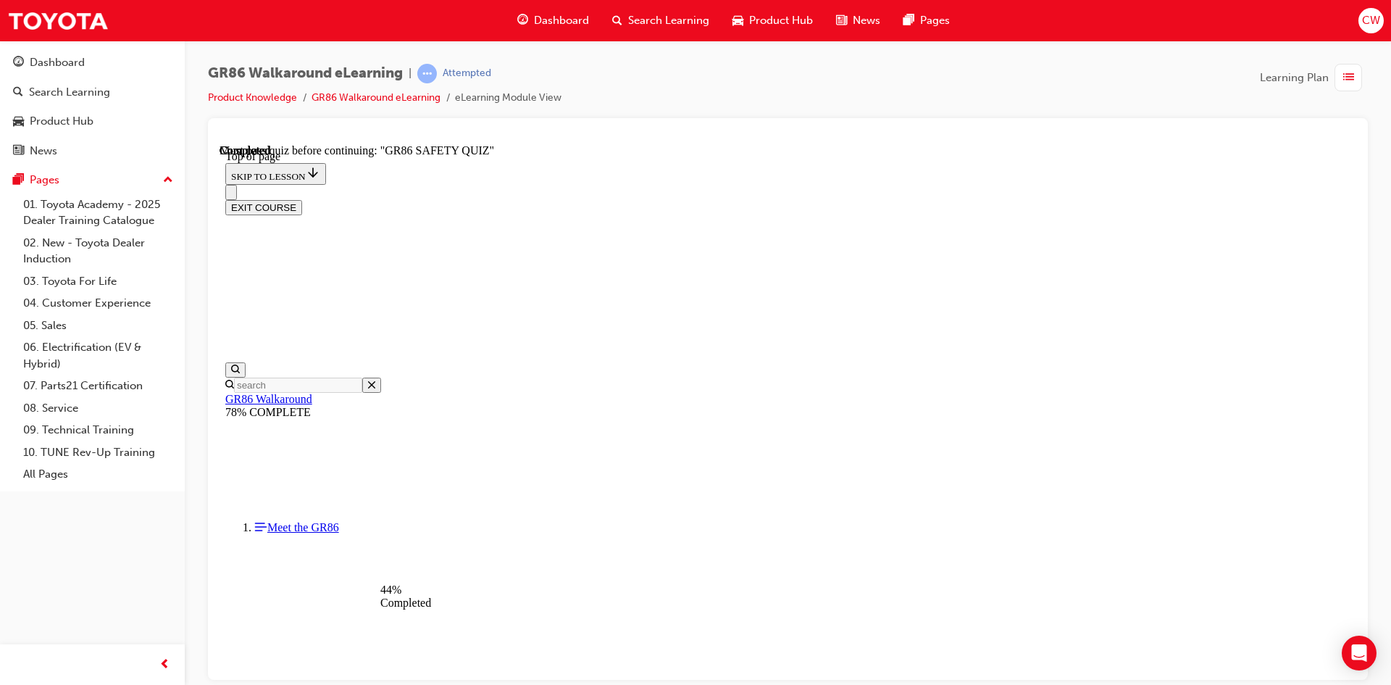
scroll to position [189, 0]
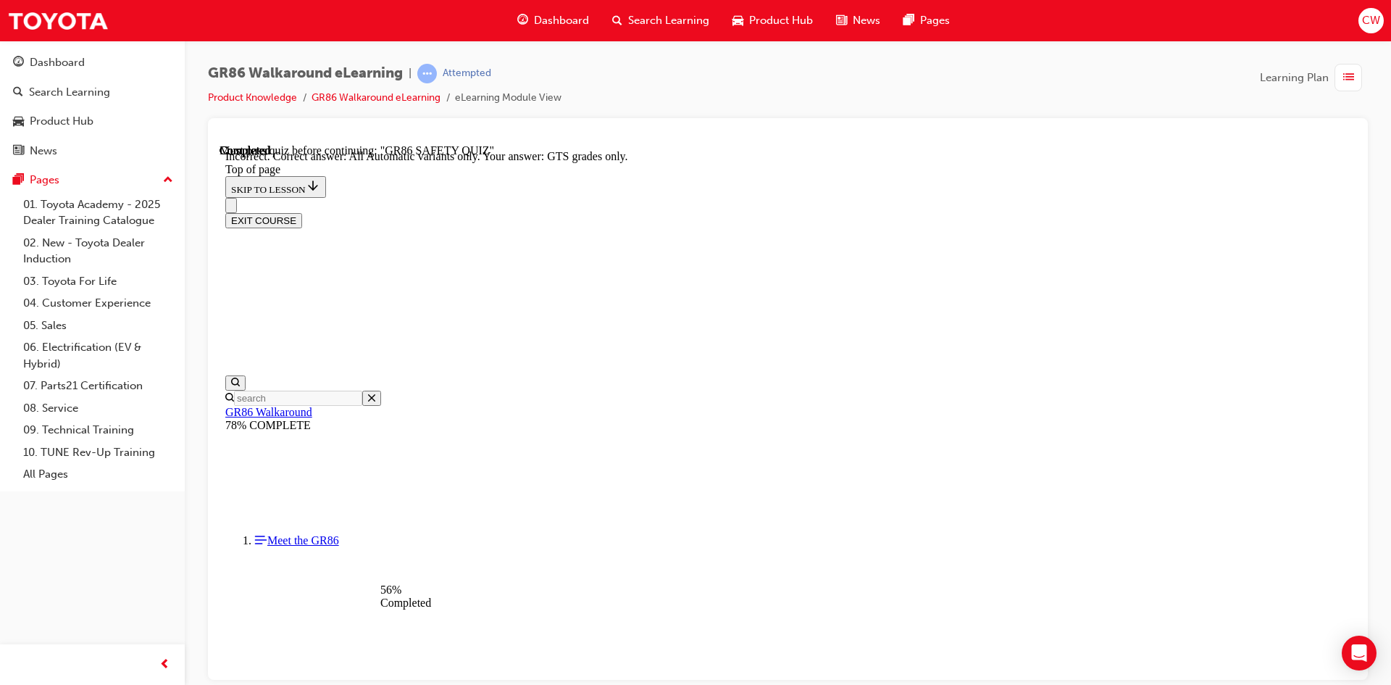
scroll to position [324, 0]
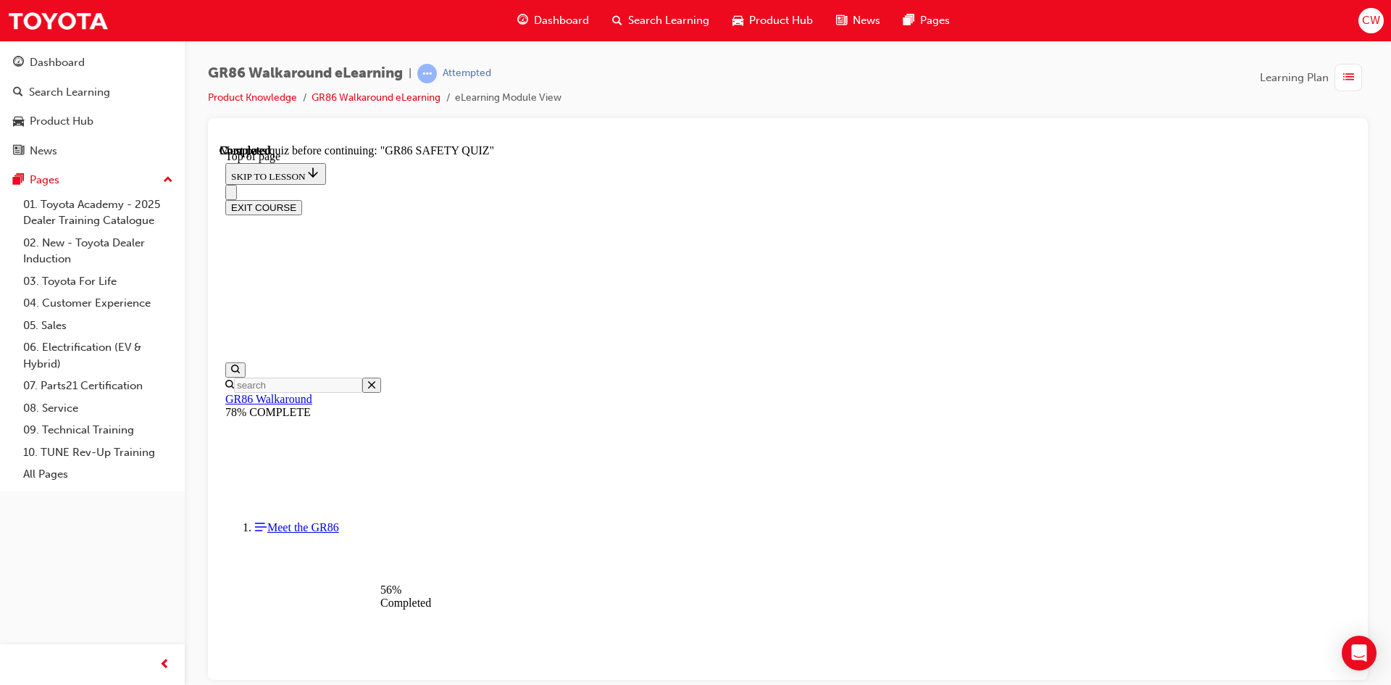
scroll to position [262, 0]
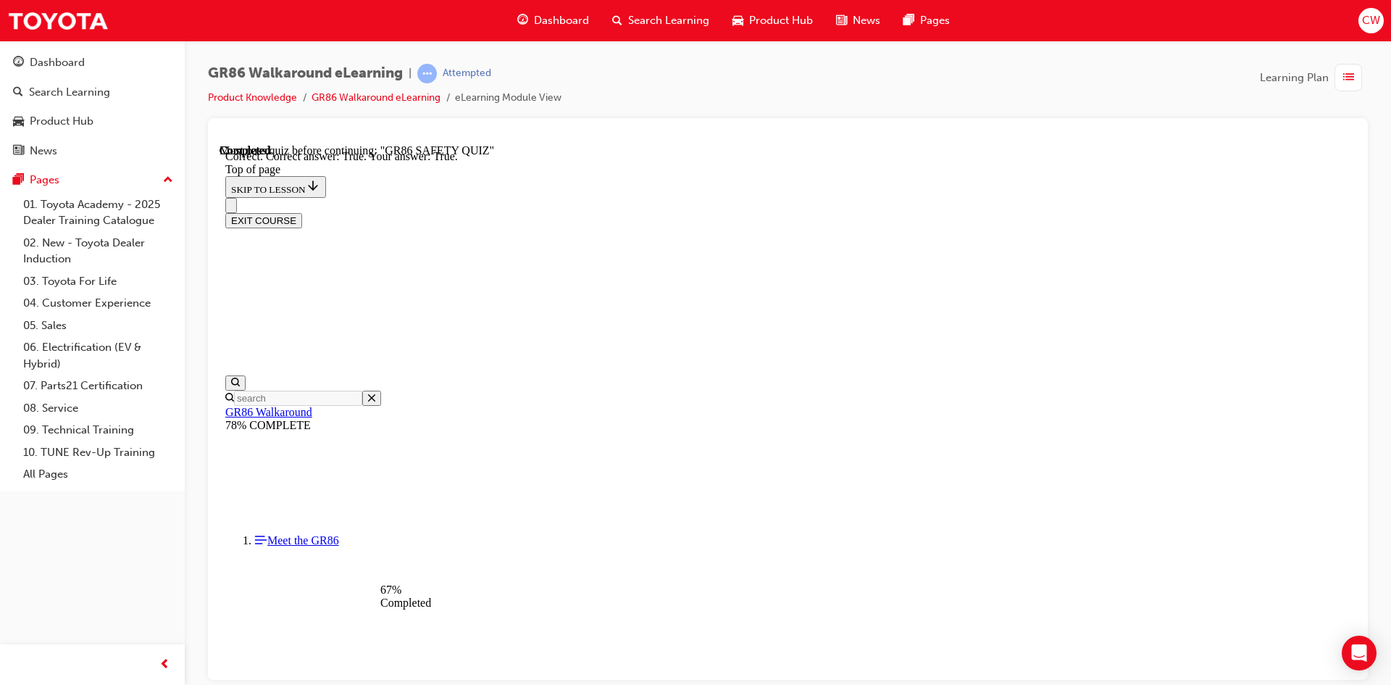
scroll to position [393, 0]
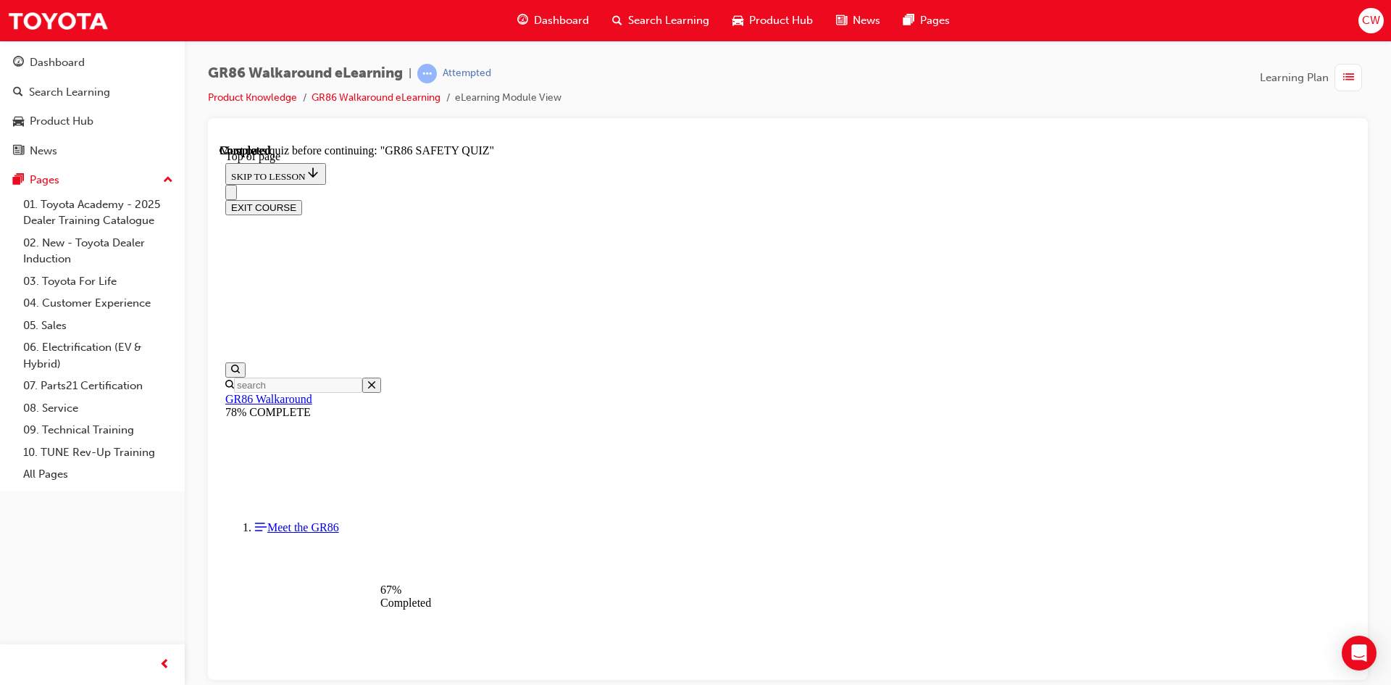
scroll to position [334, 0]
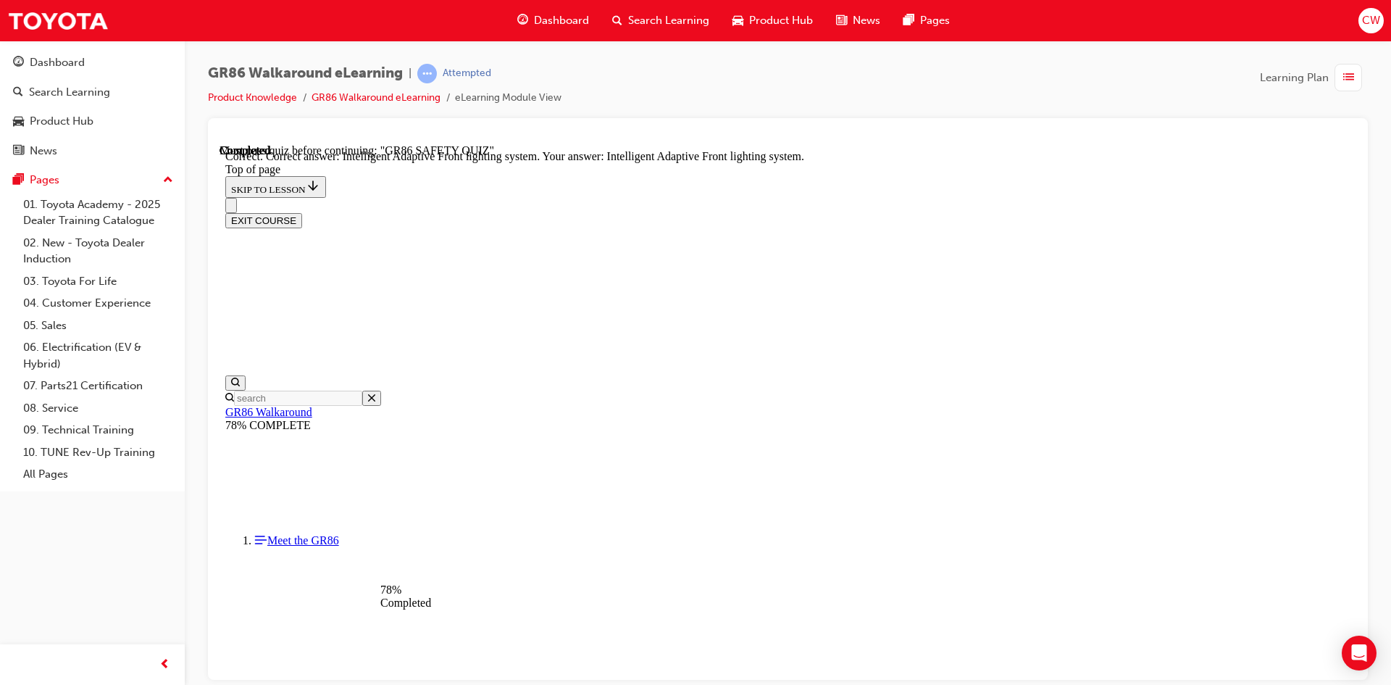
scroll to position [536, 0]
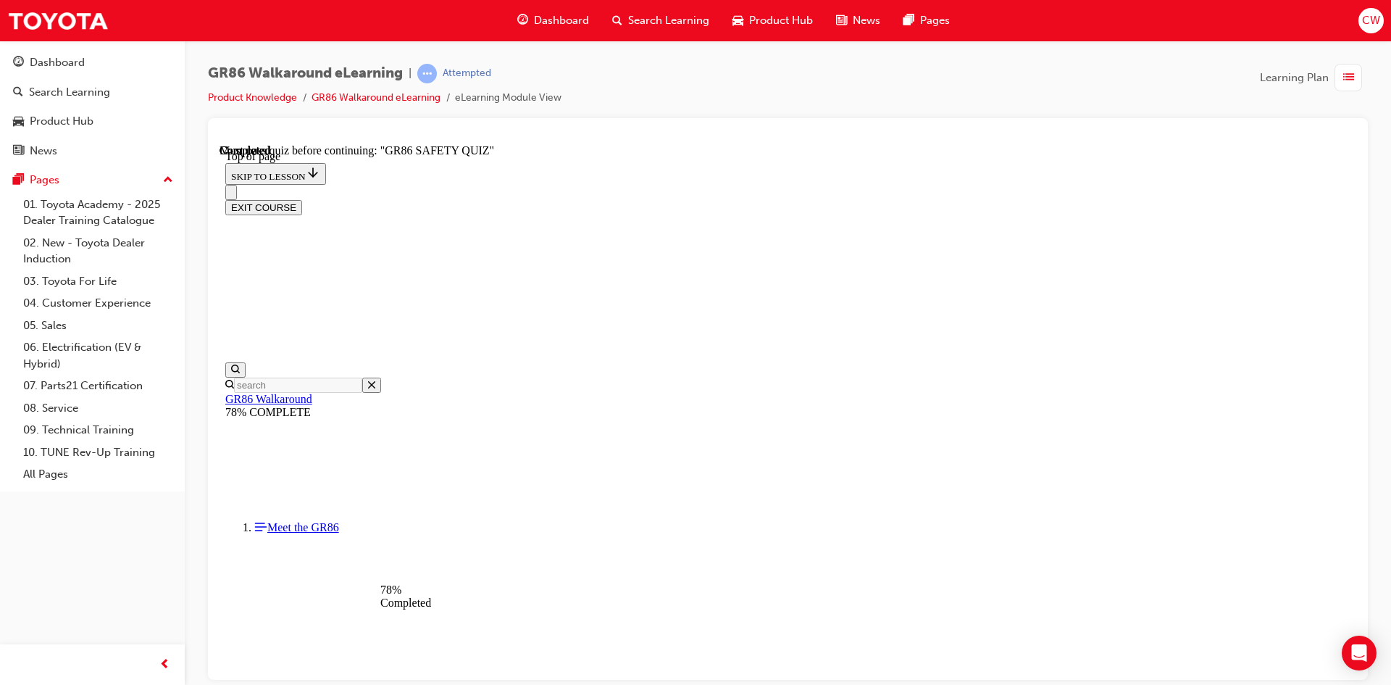
scroll to position [479, 0]
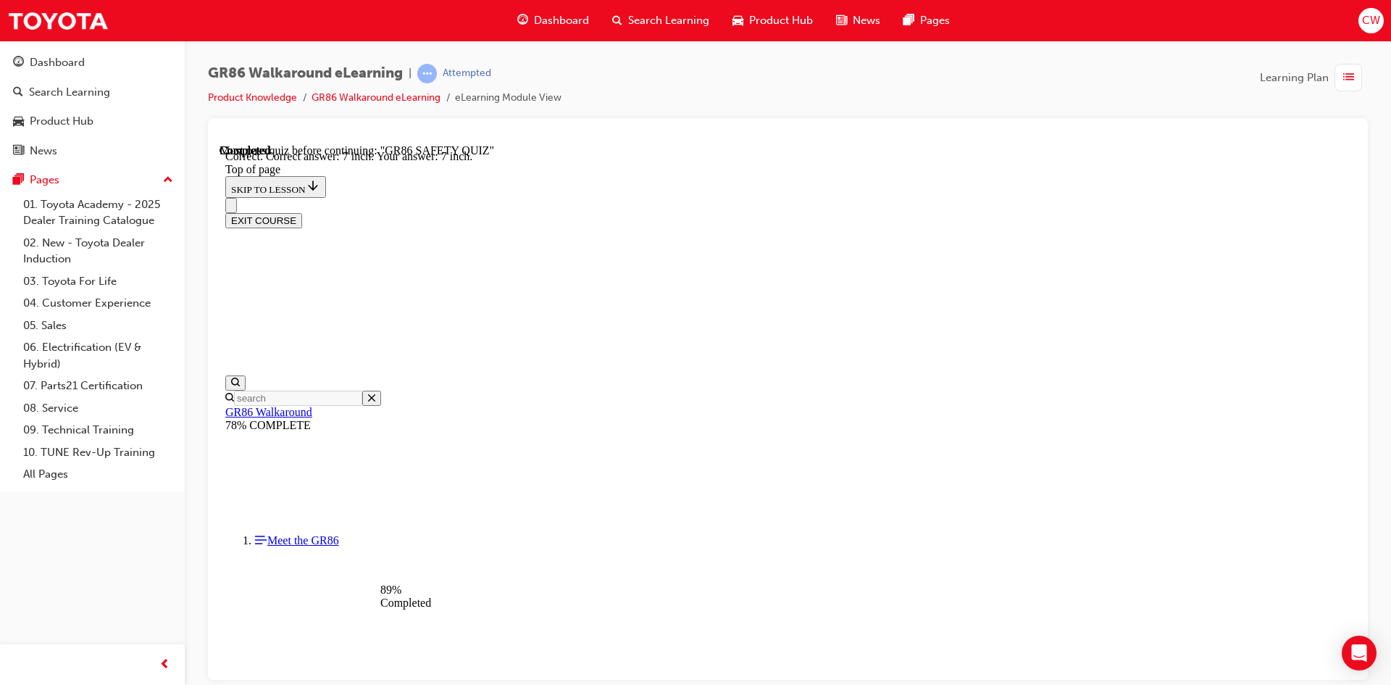
scroll to position [610, 0]
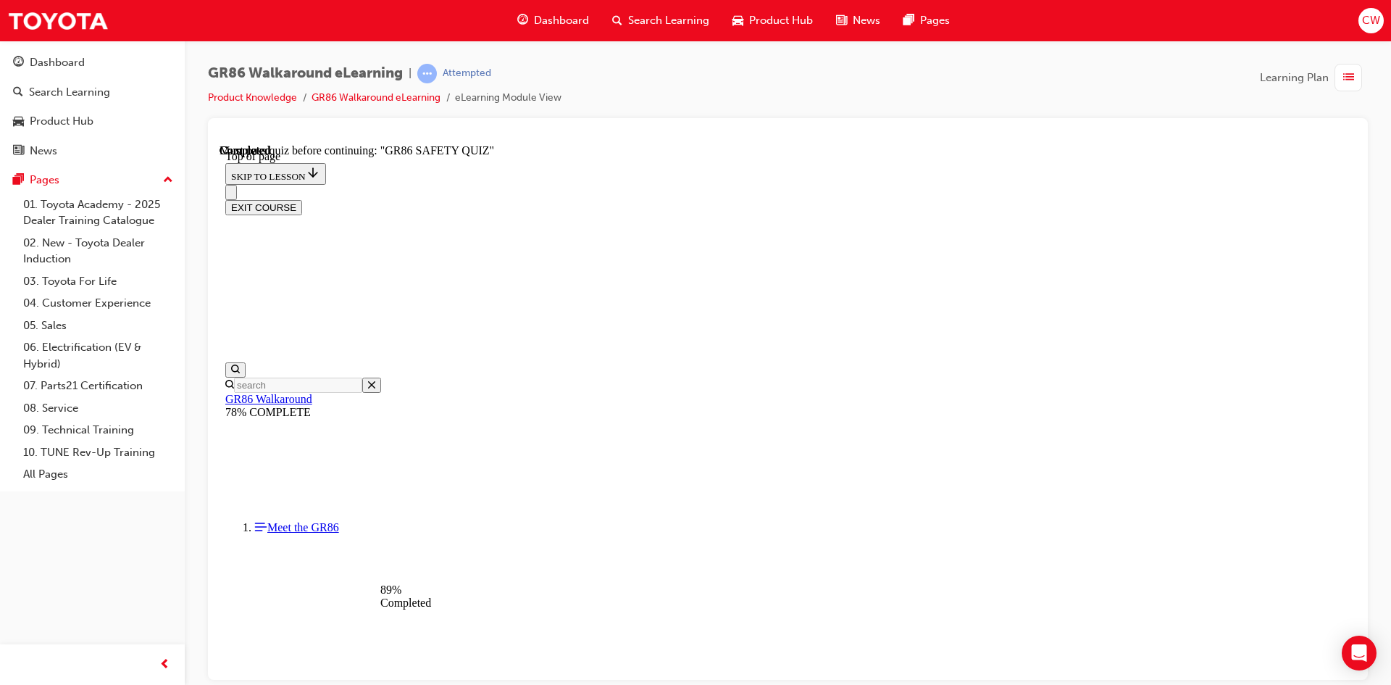
scroll to position [44, 0]
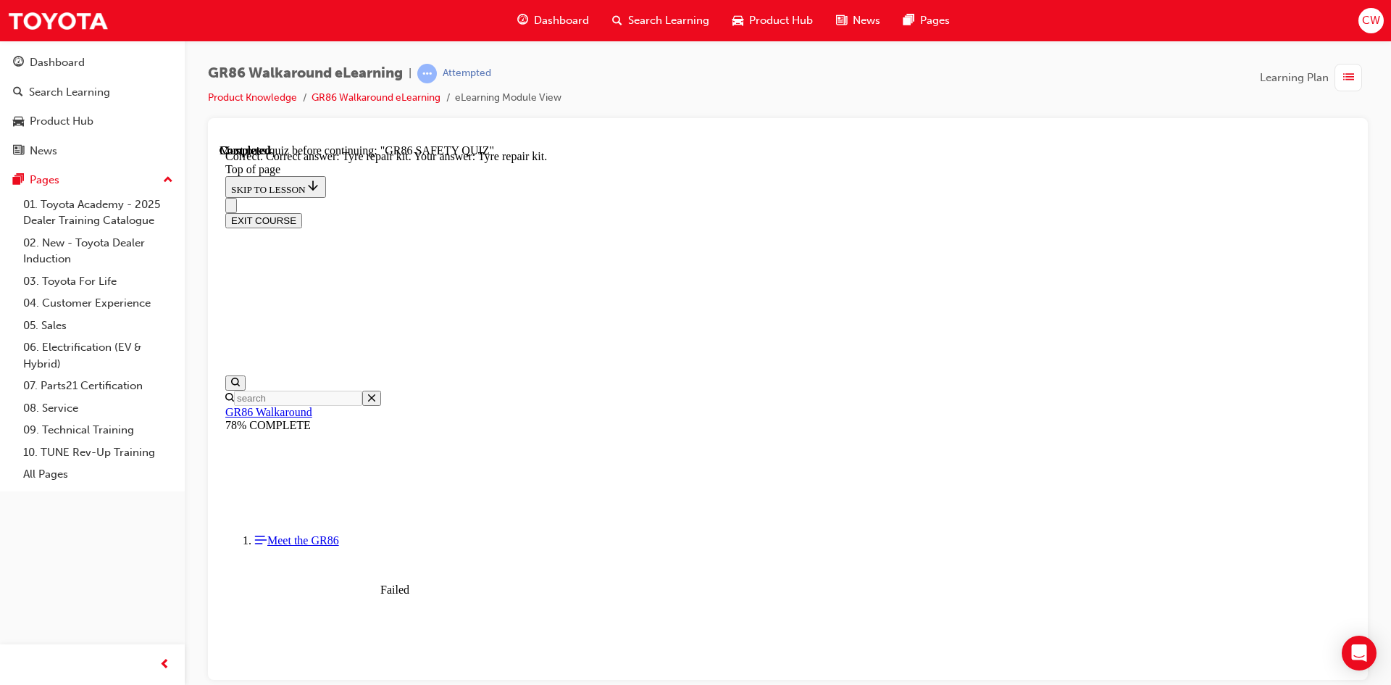
scroll to position [275, 0]
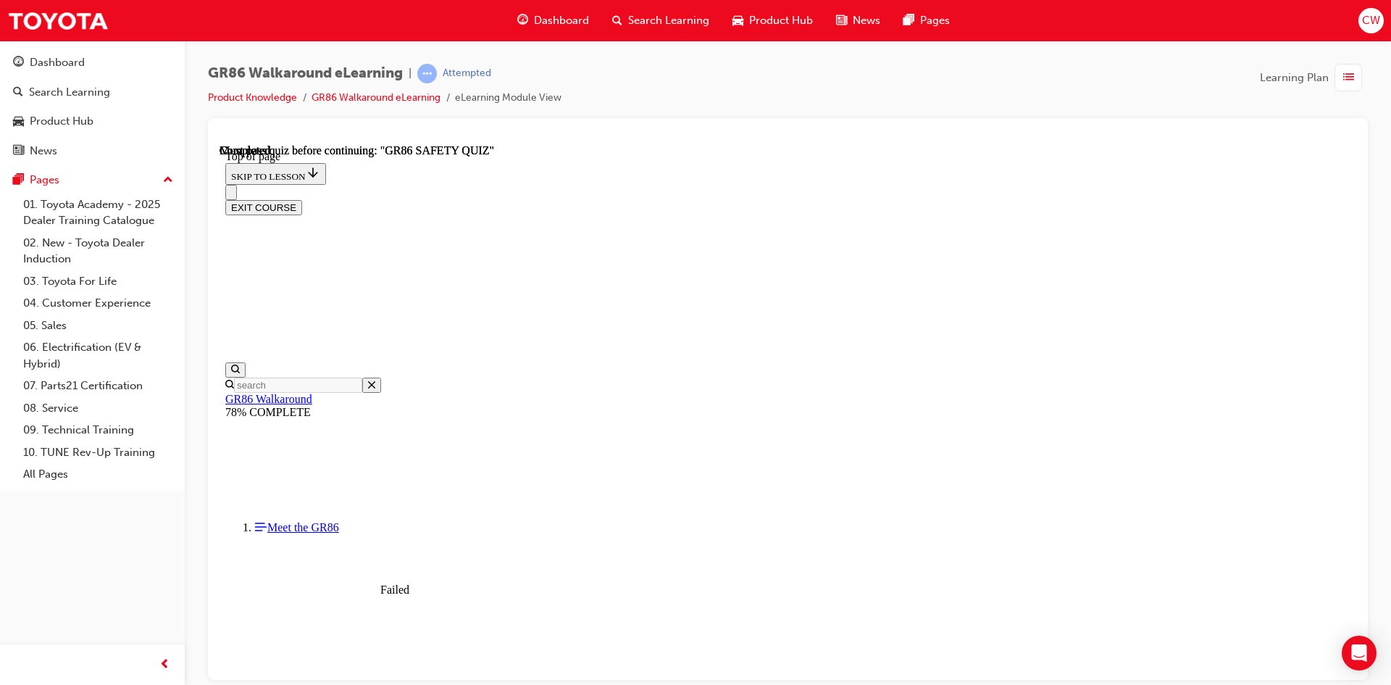
scroll to position [249, 0]
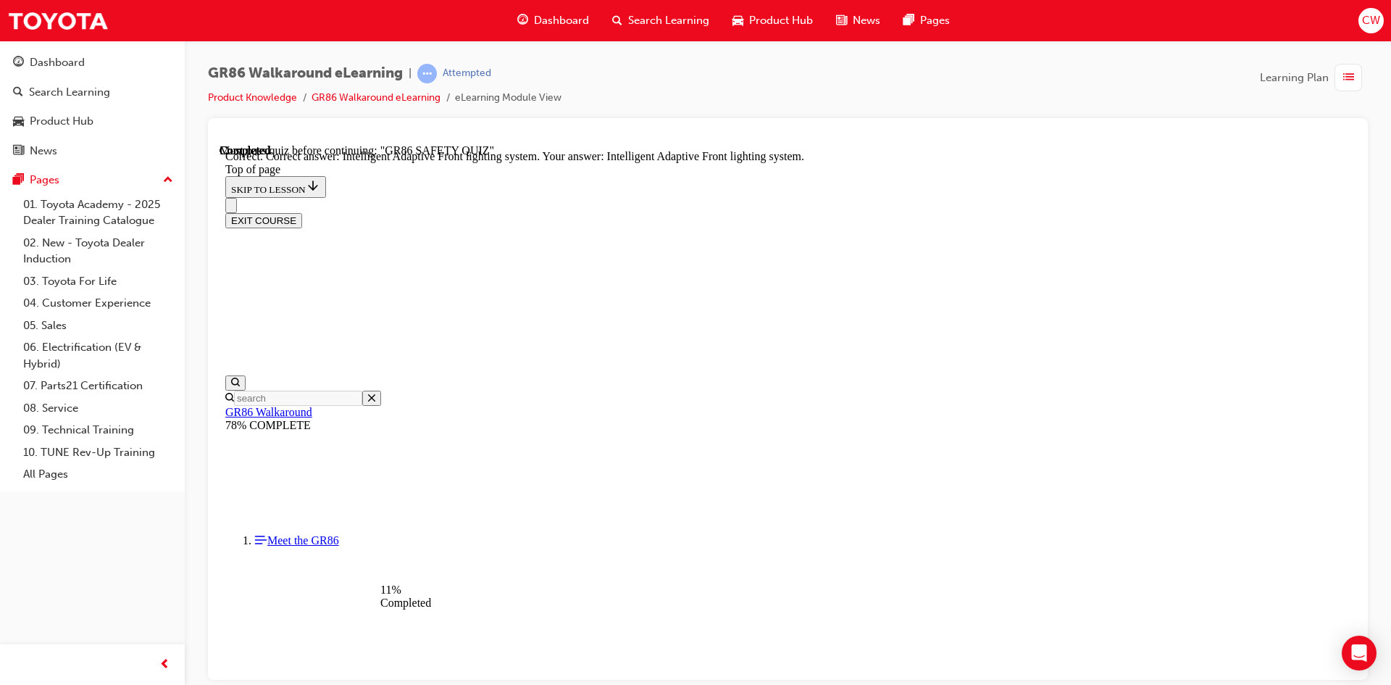
scroll to position [536, 0]
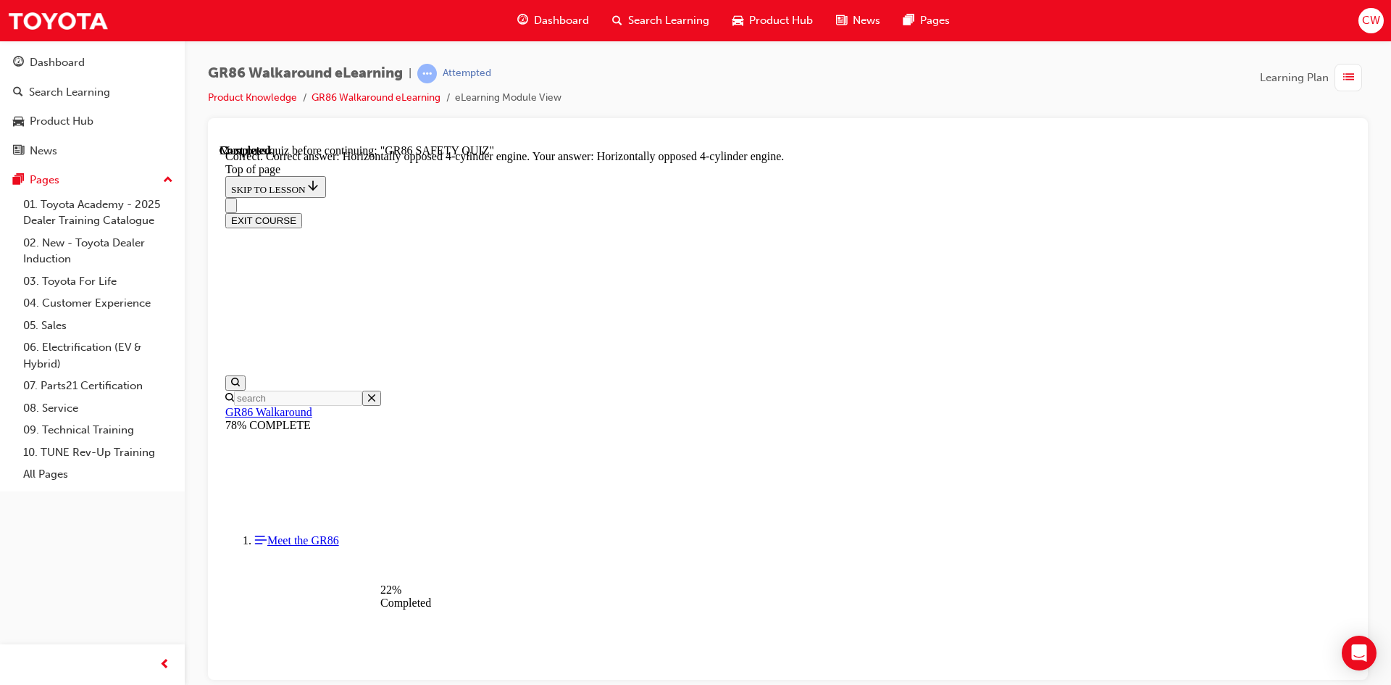
scroll to position [635, 0]
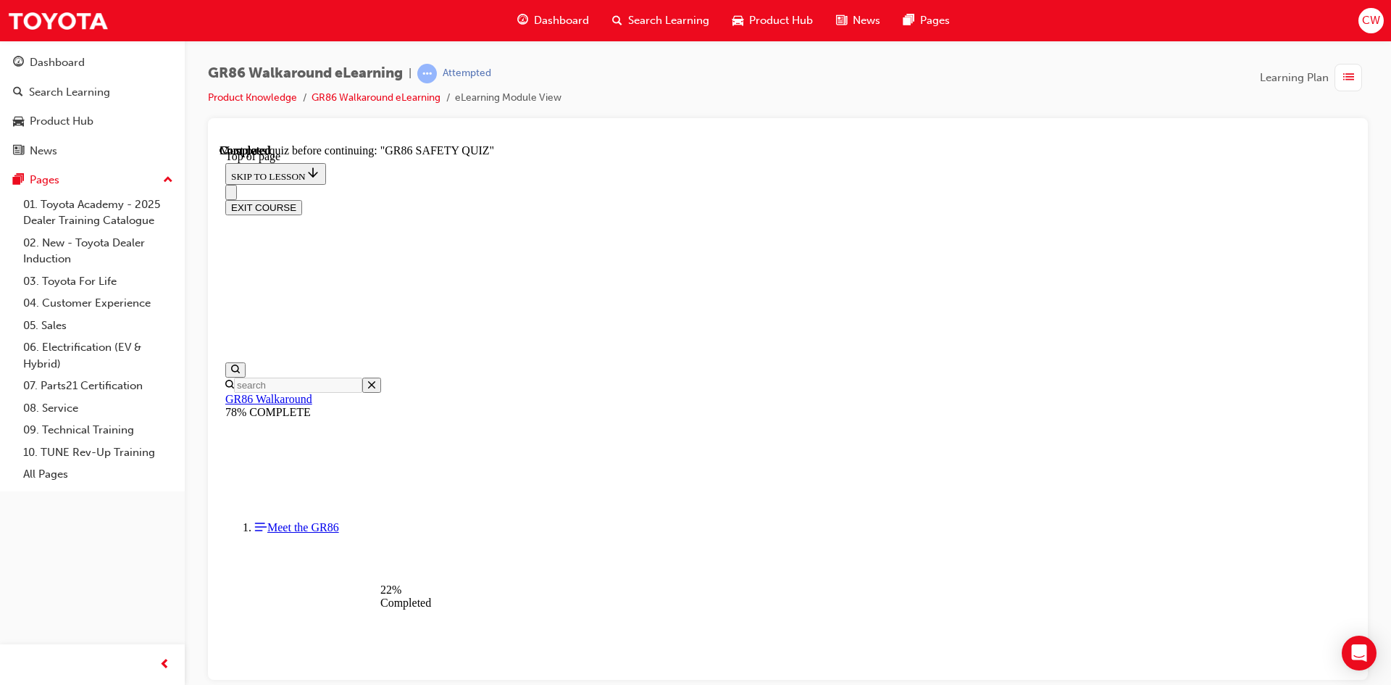
scroll to position [189, 0]
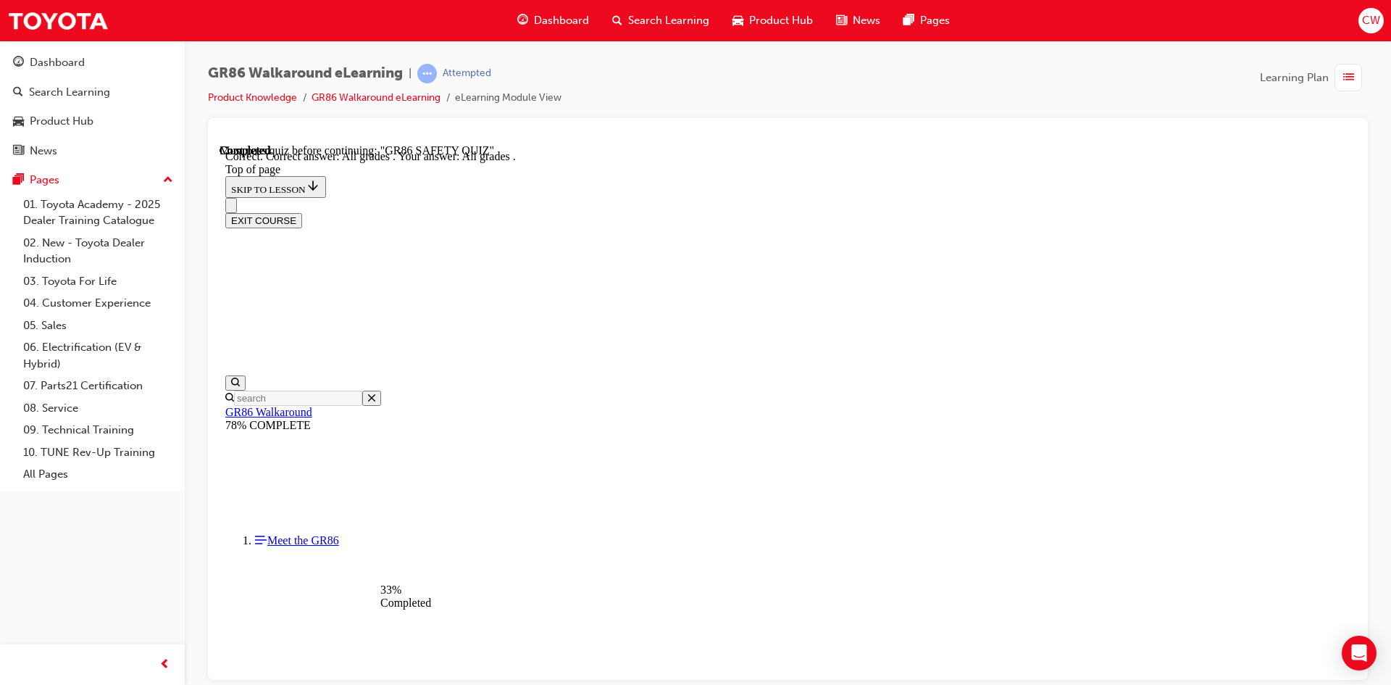
scroll to position [324, 0]
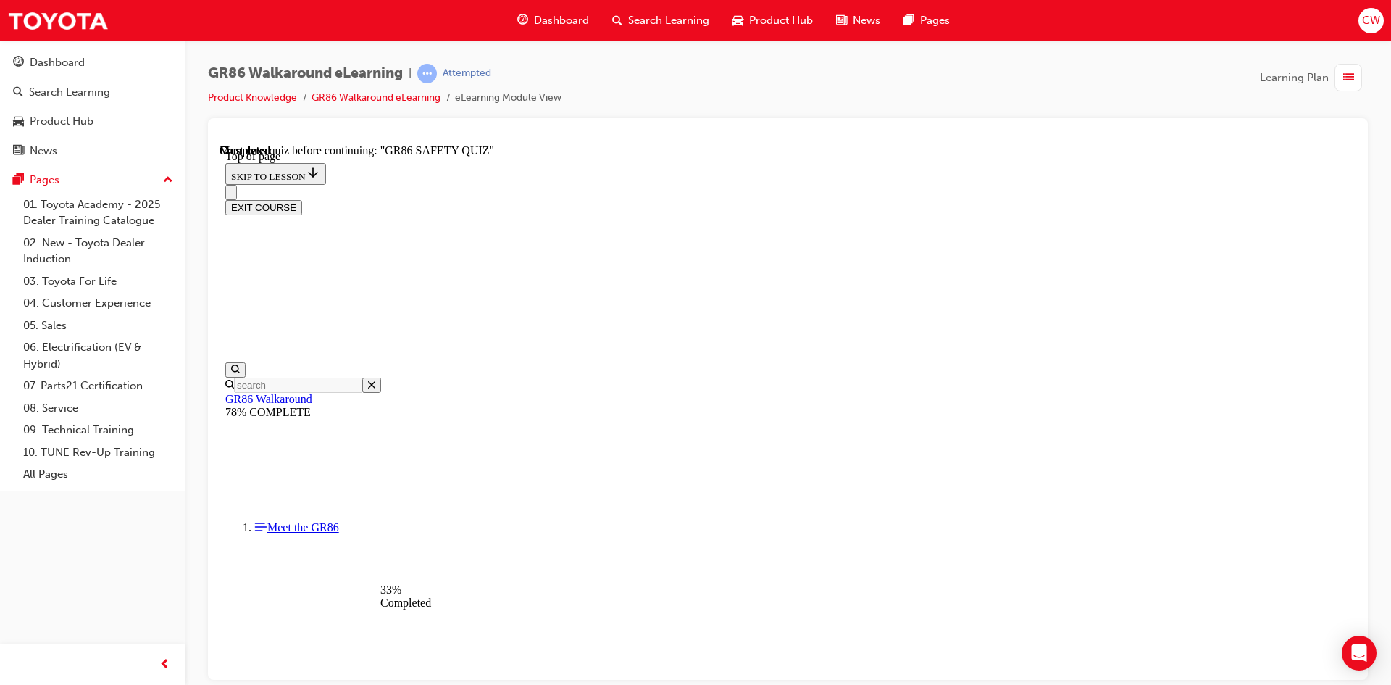
scroll to position [189, 0]
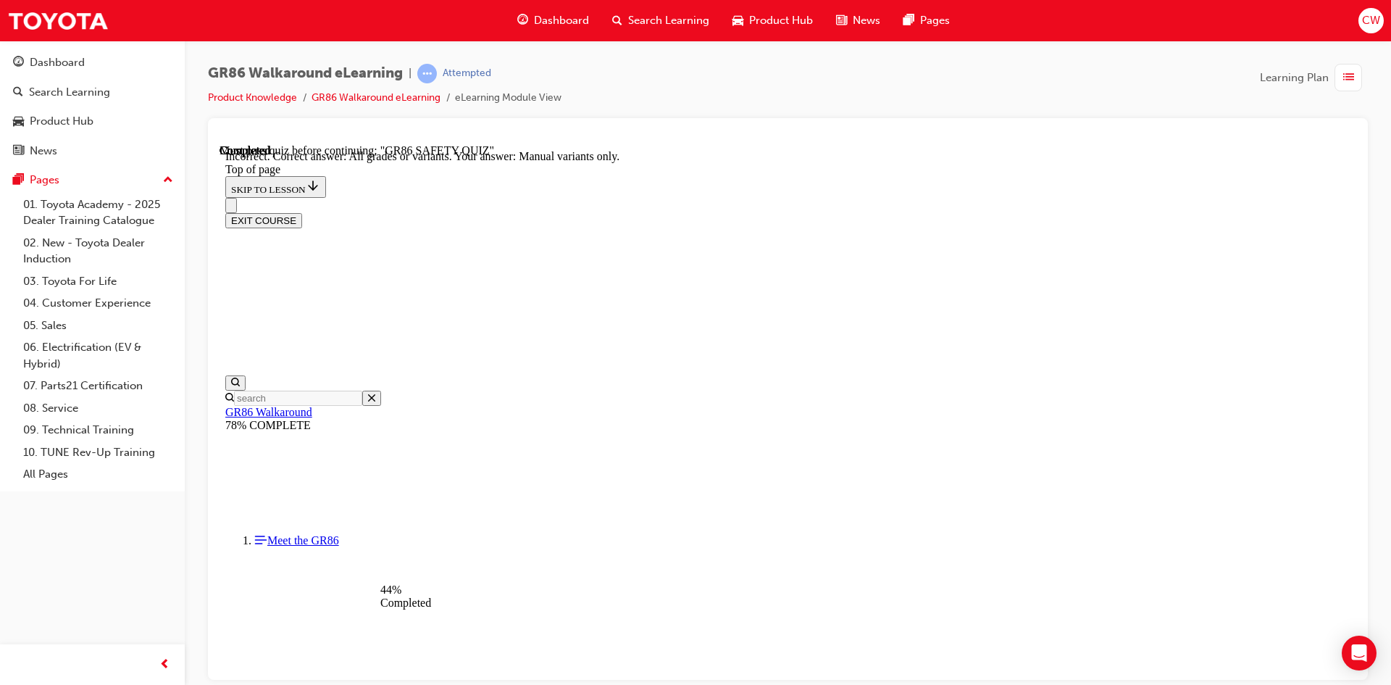
scroll to position [275, 0]
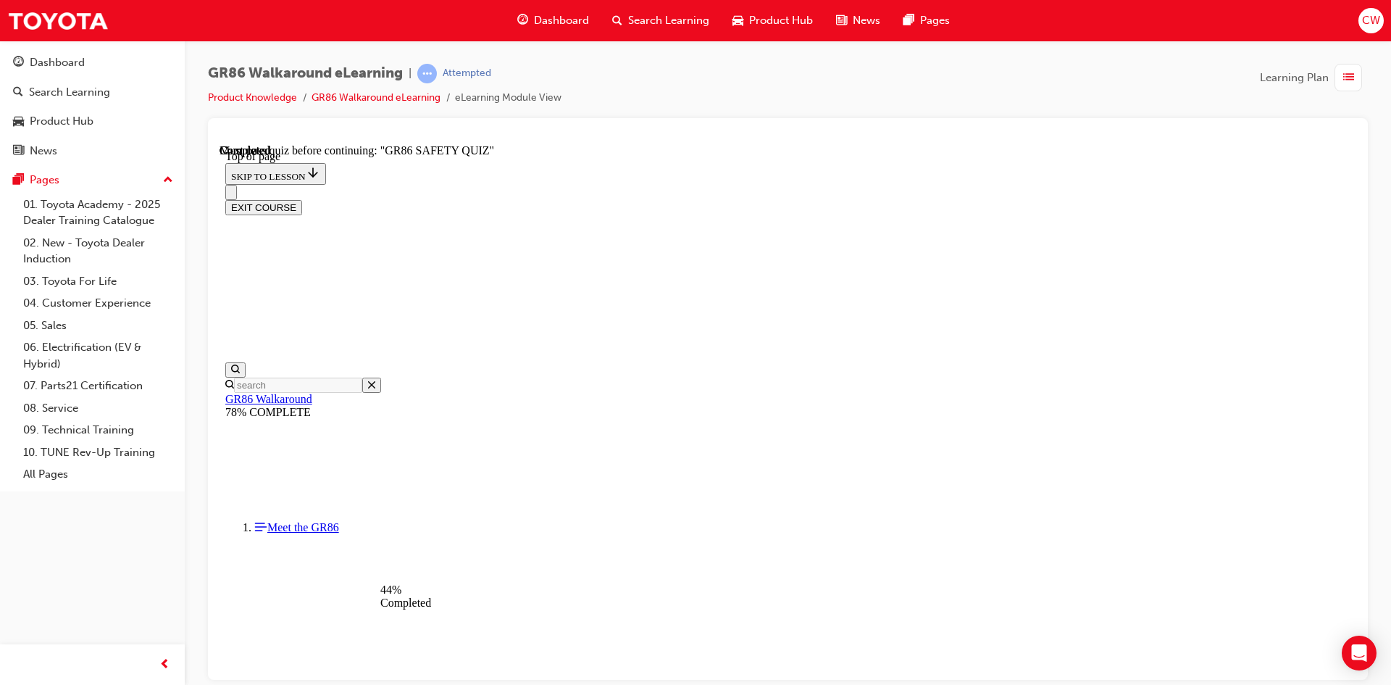
scroll to position [189, 0]
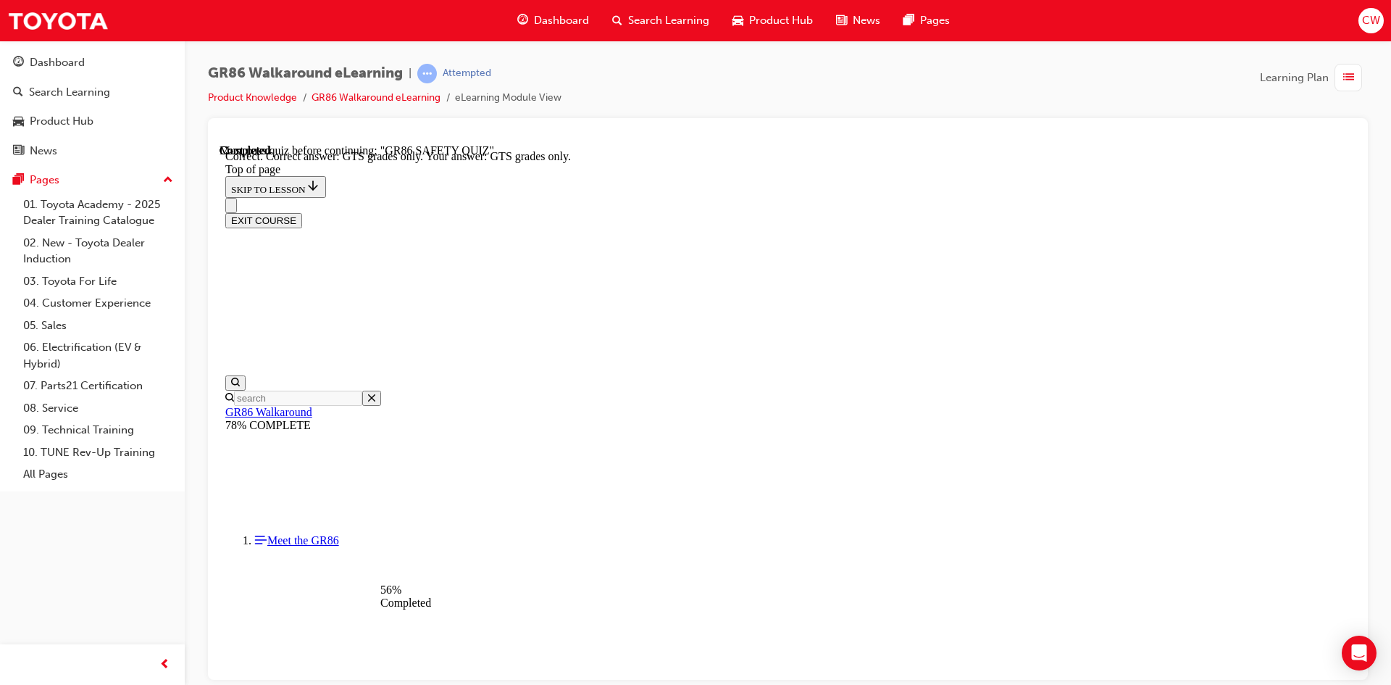
scroll to position [349, 0]
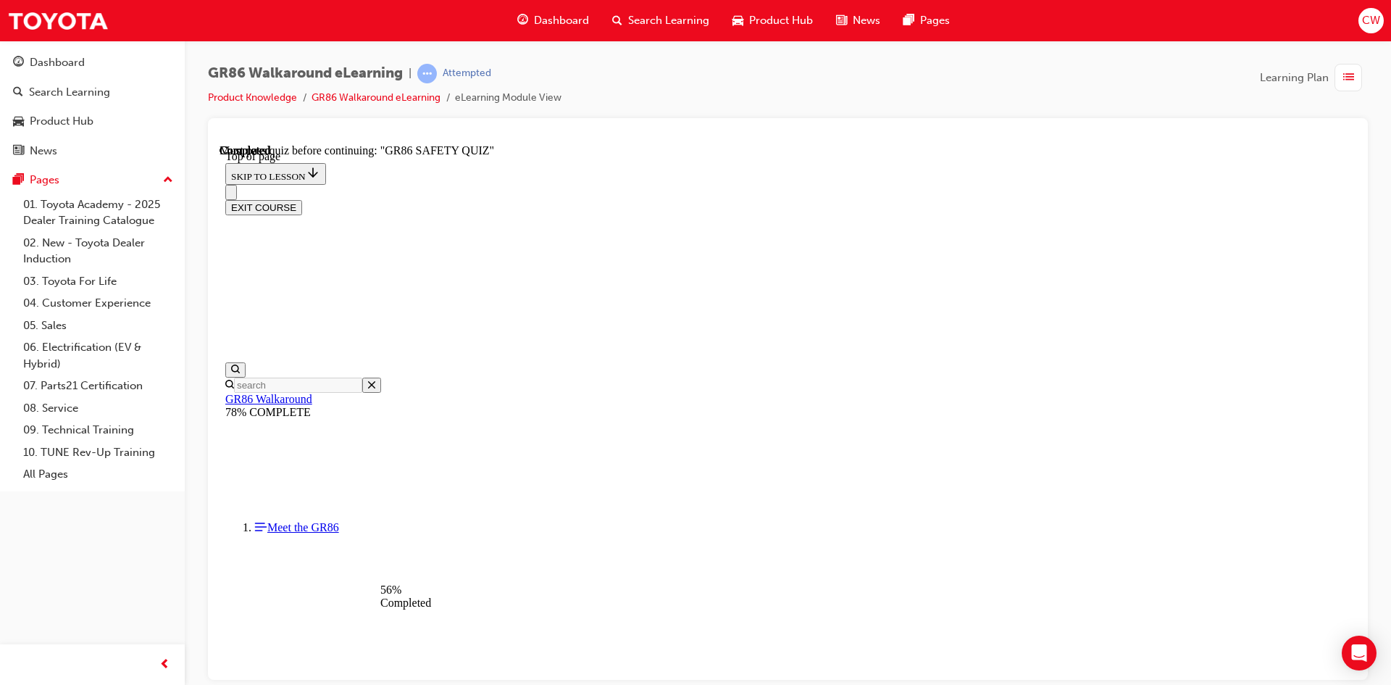
scroll to position [406, 0]
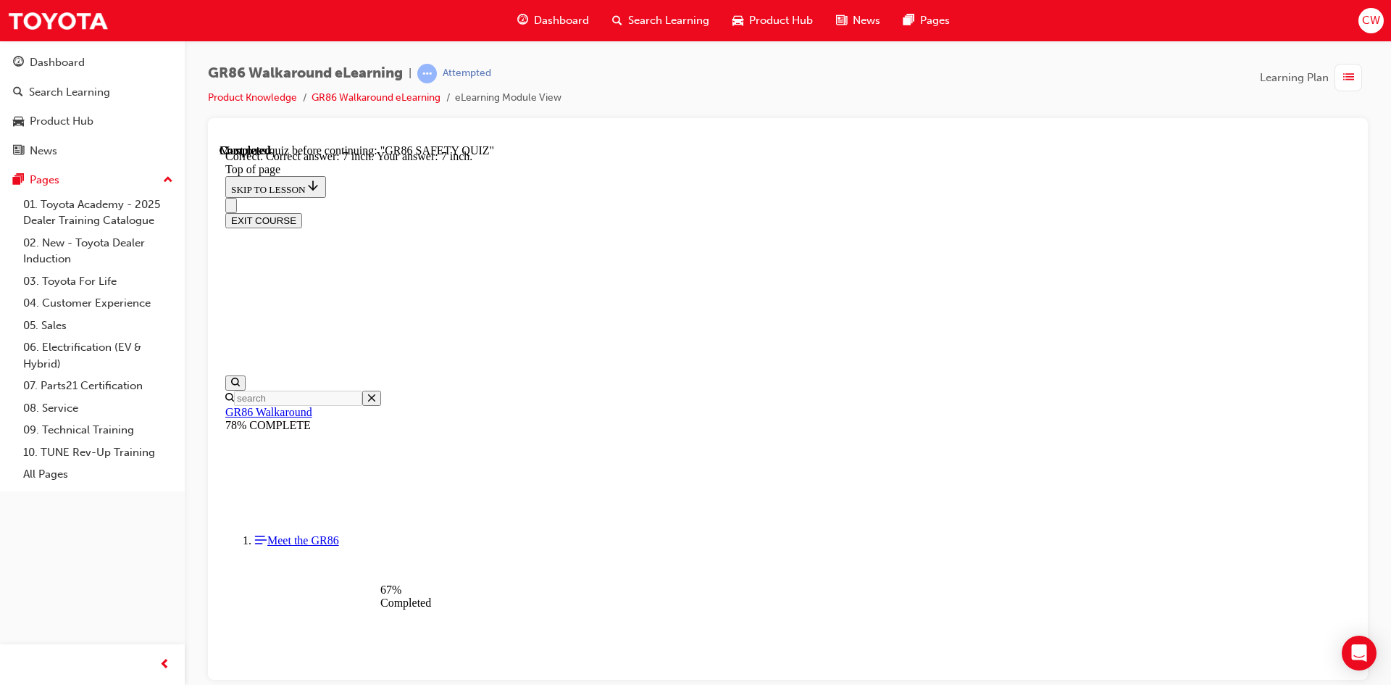
scroll to position [610, 0]
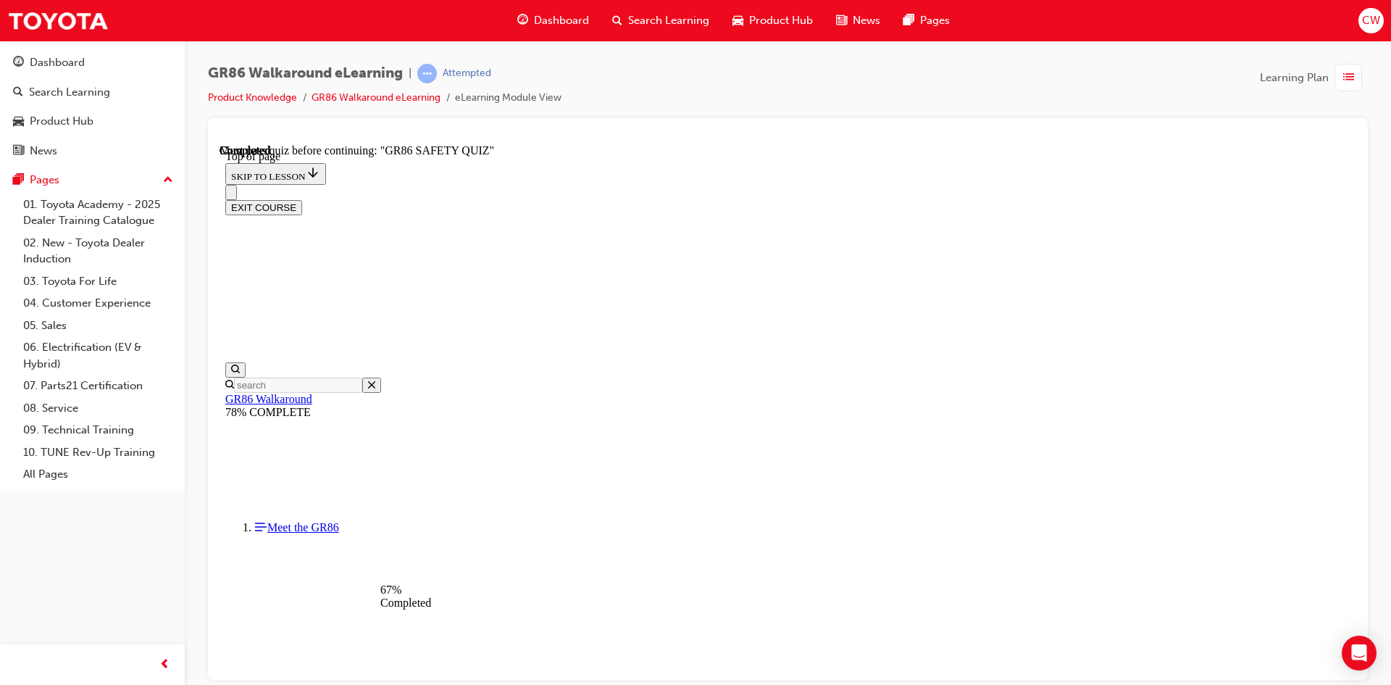
scroll to position [189, 0]
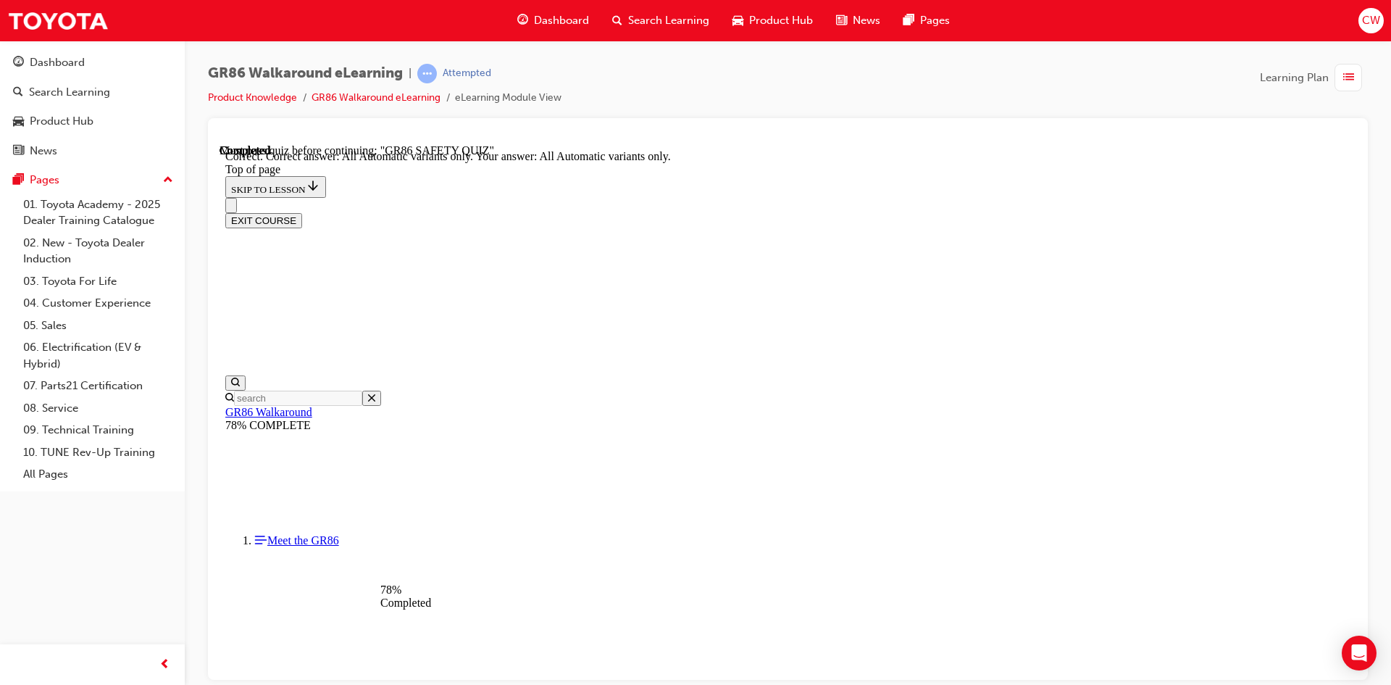
scroll to position [324, 0]
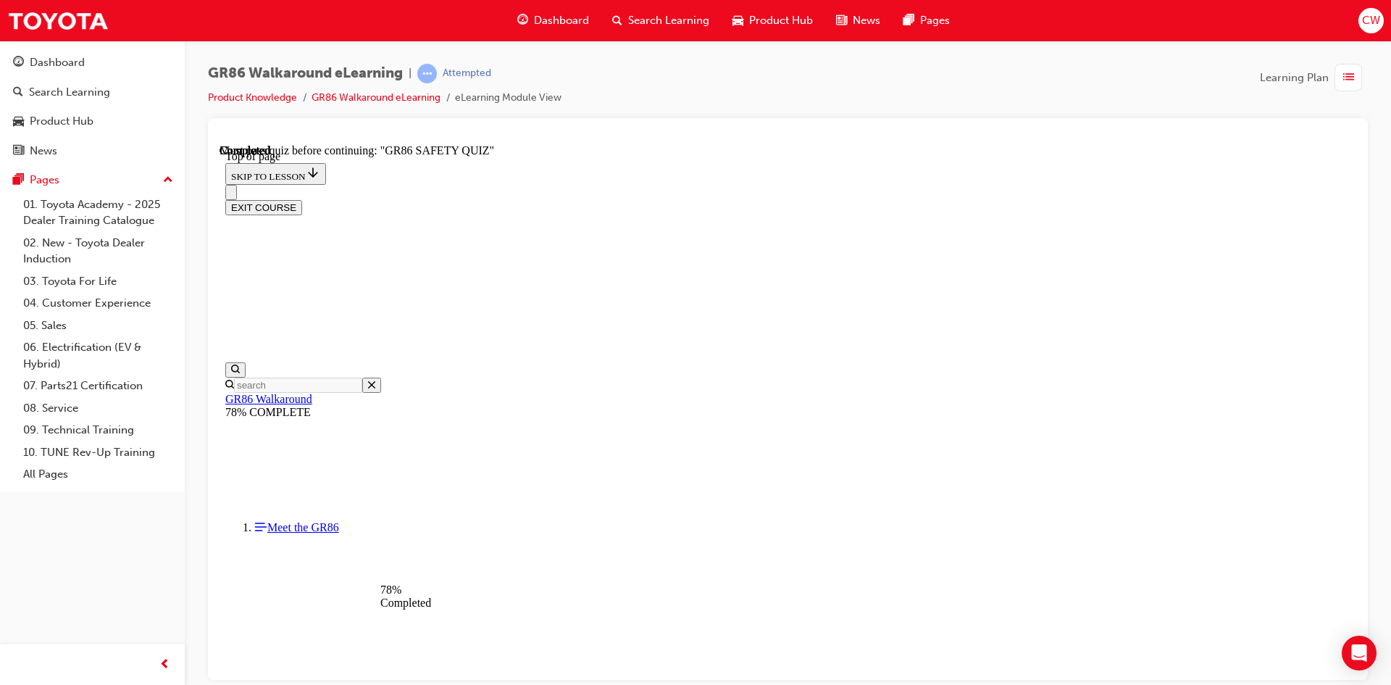
scroll to position [262, 0]
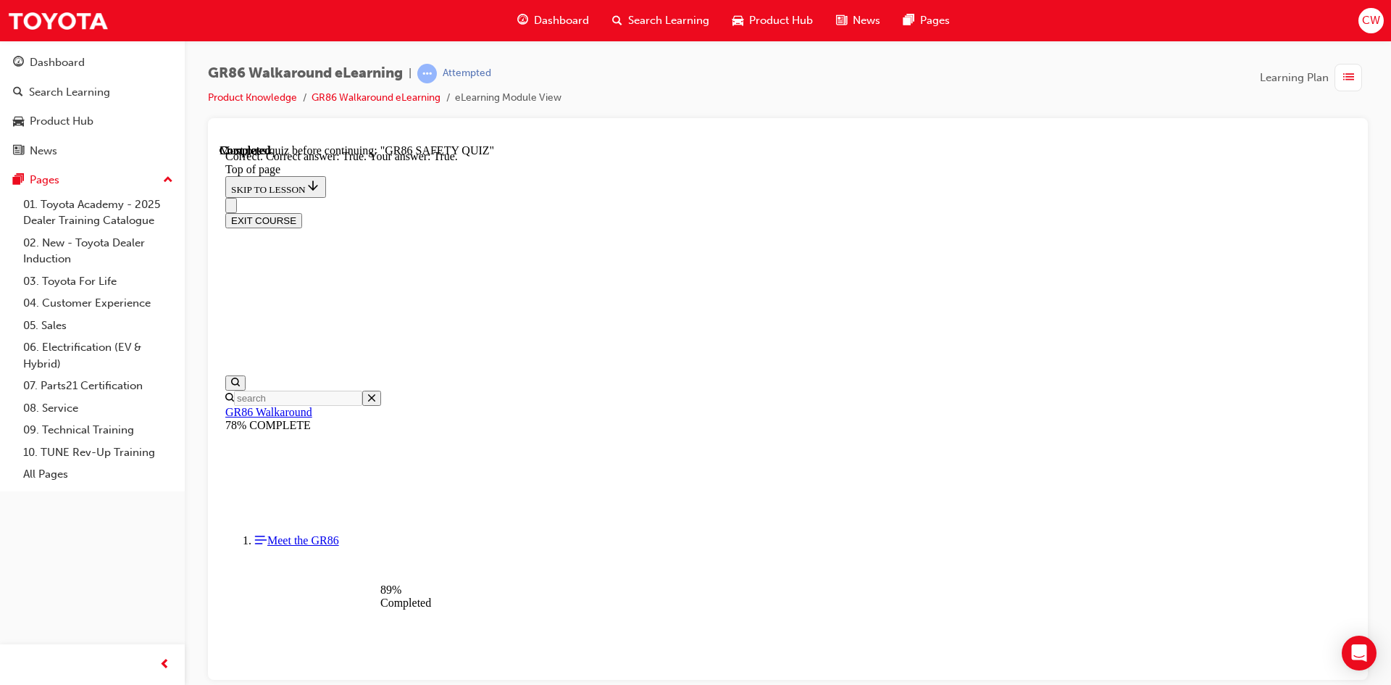
scroll to position [393, 0]
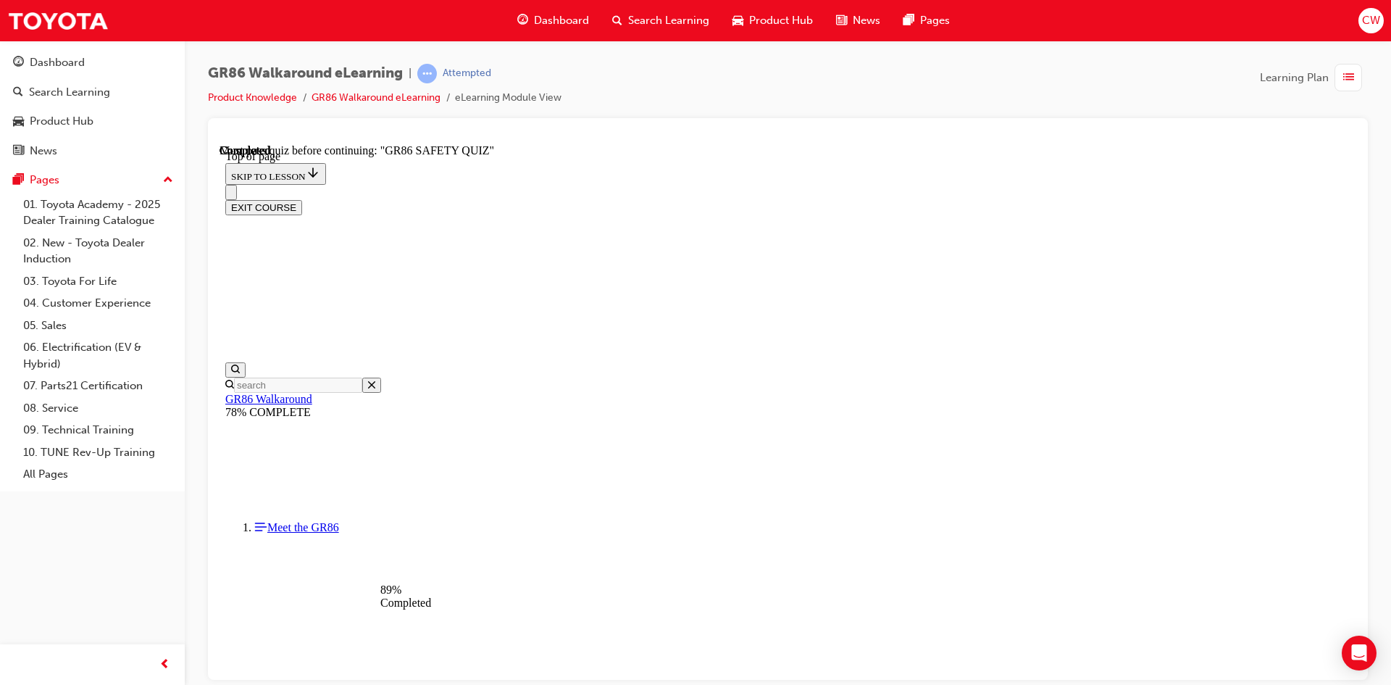
scroll to position [189, 0]
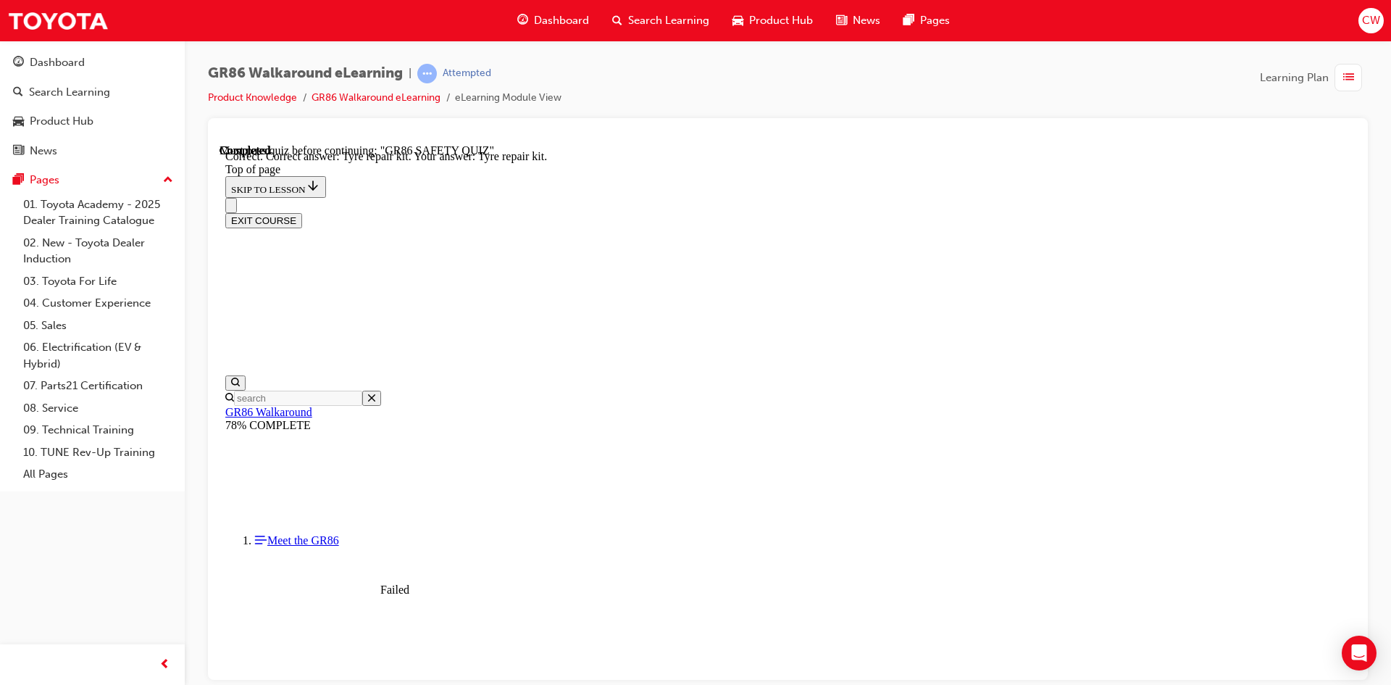
scroll to position [275, 0]
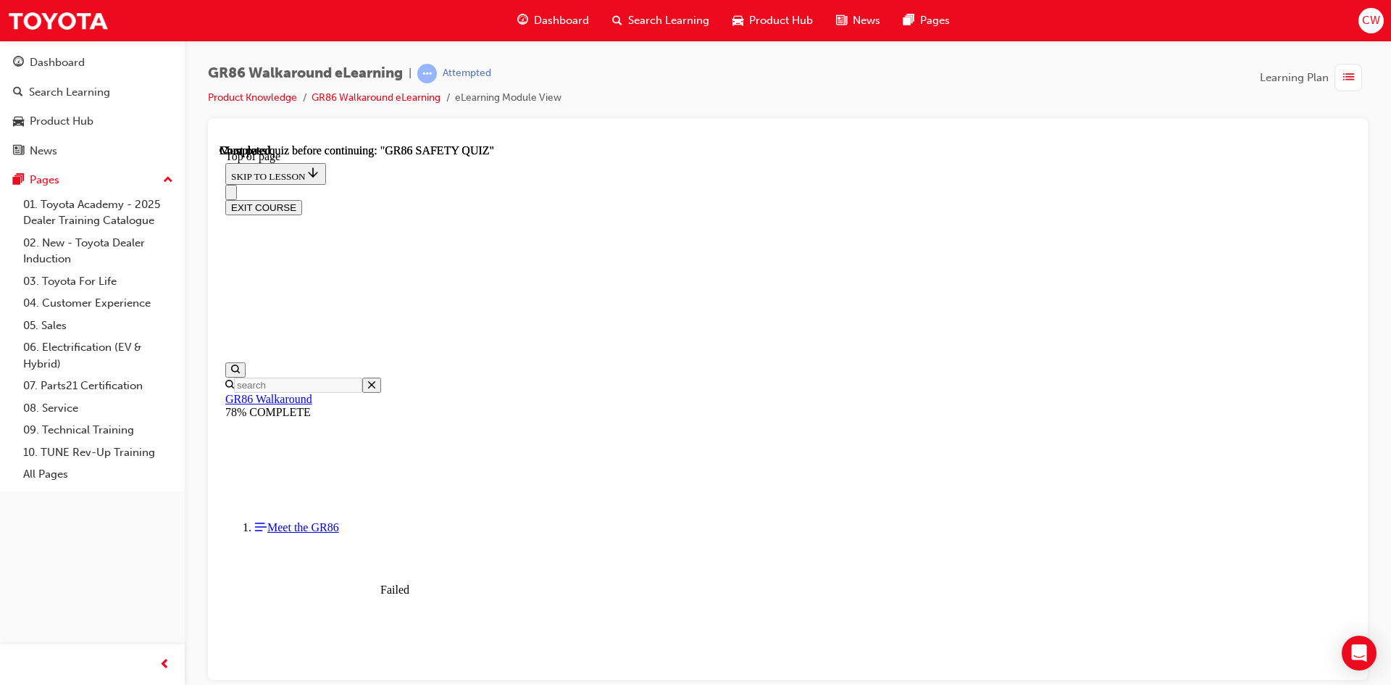
scroll to position [249, 0]
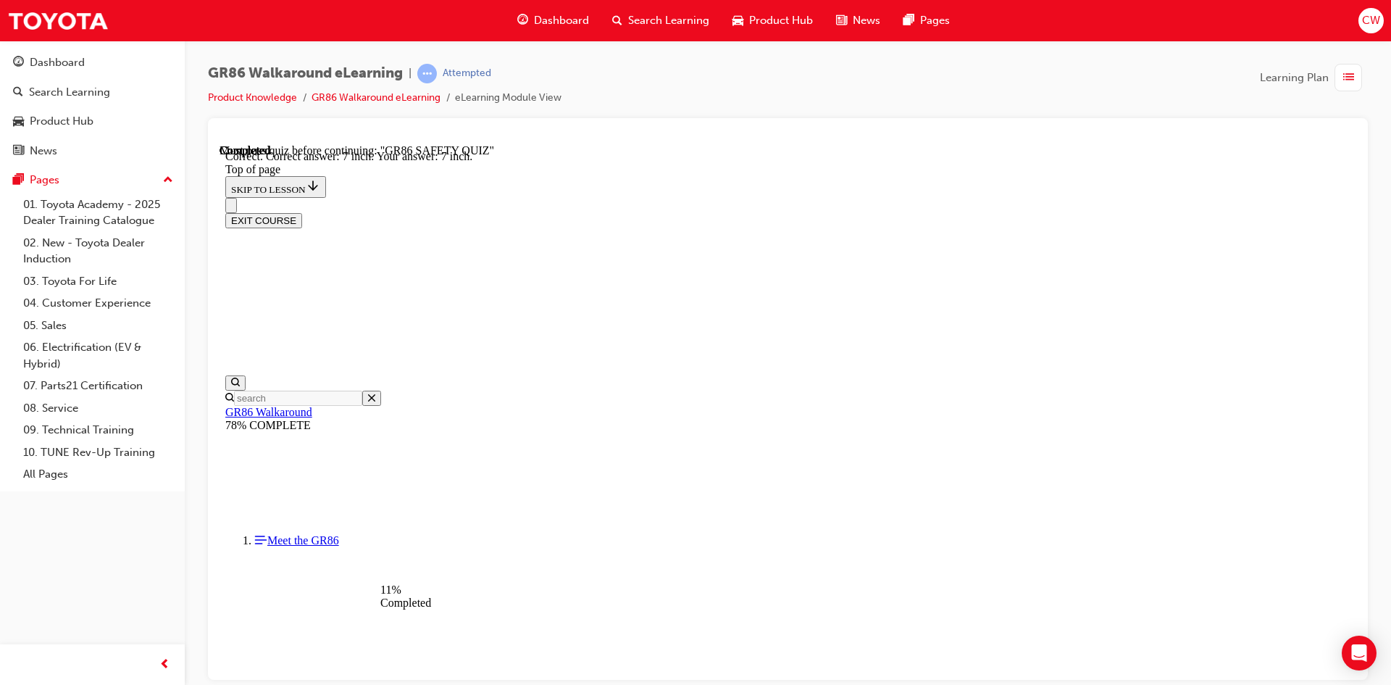
scroll to position [610, 0]
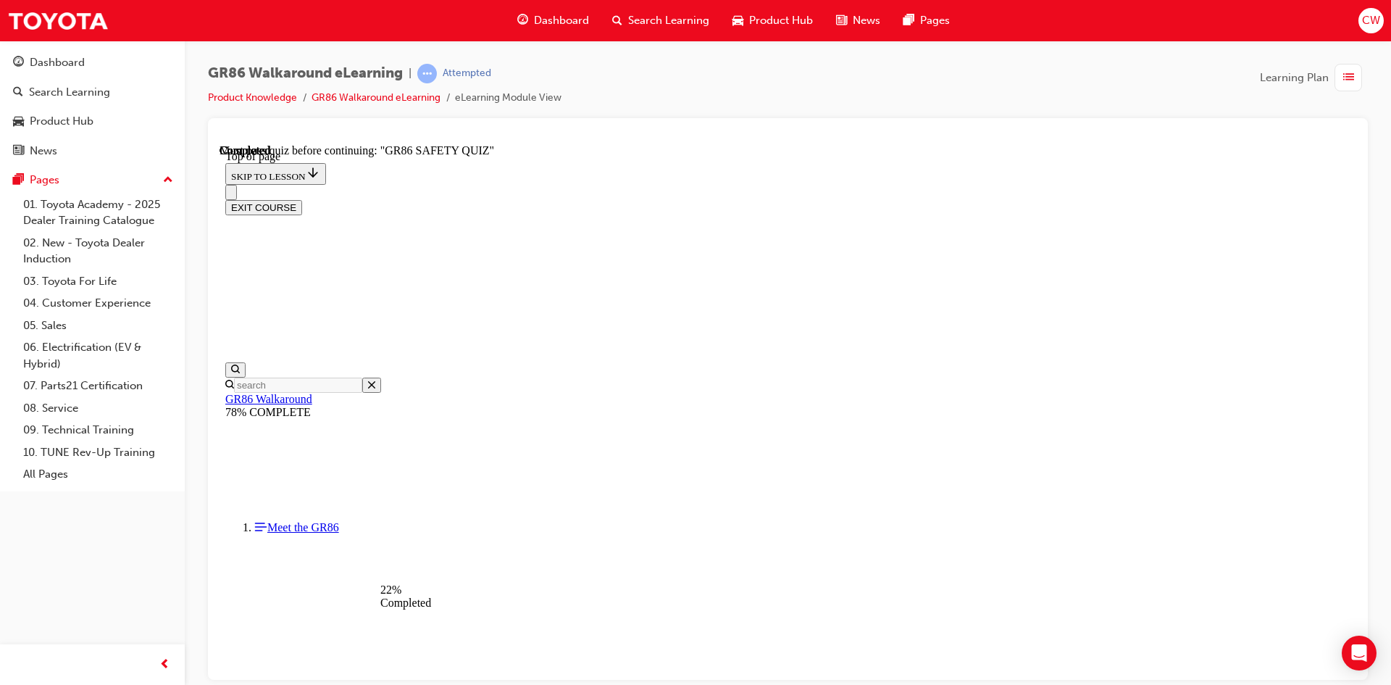
scroll to position [189, 0]
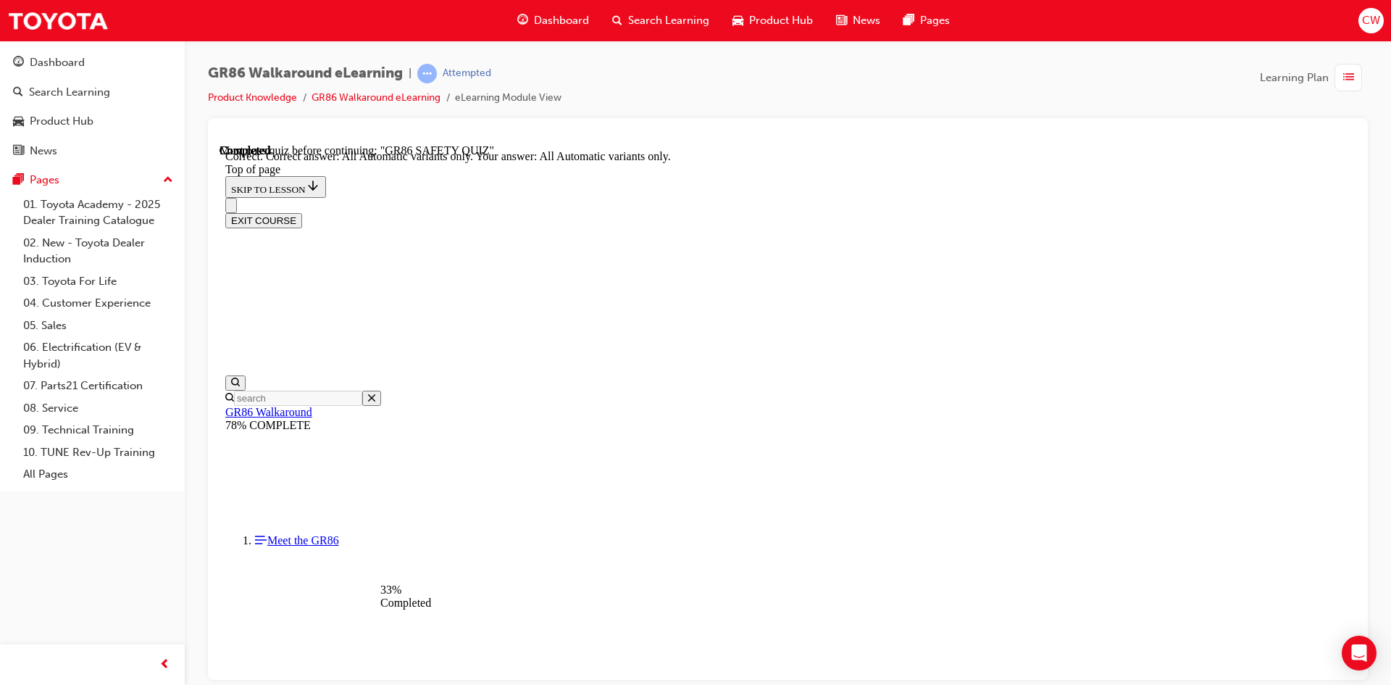
scroll to position [324, 0]
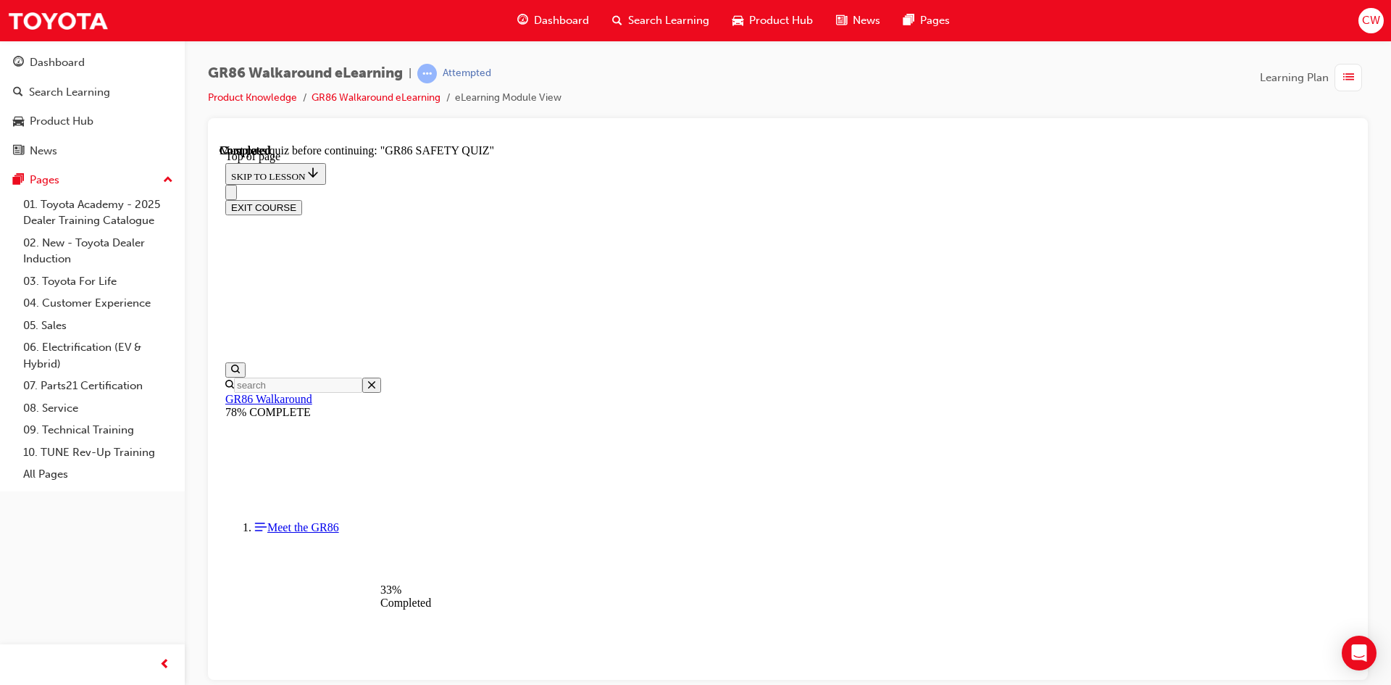
scroll to position [262, 0]
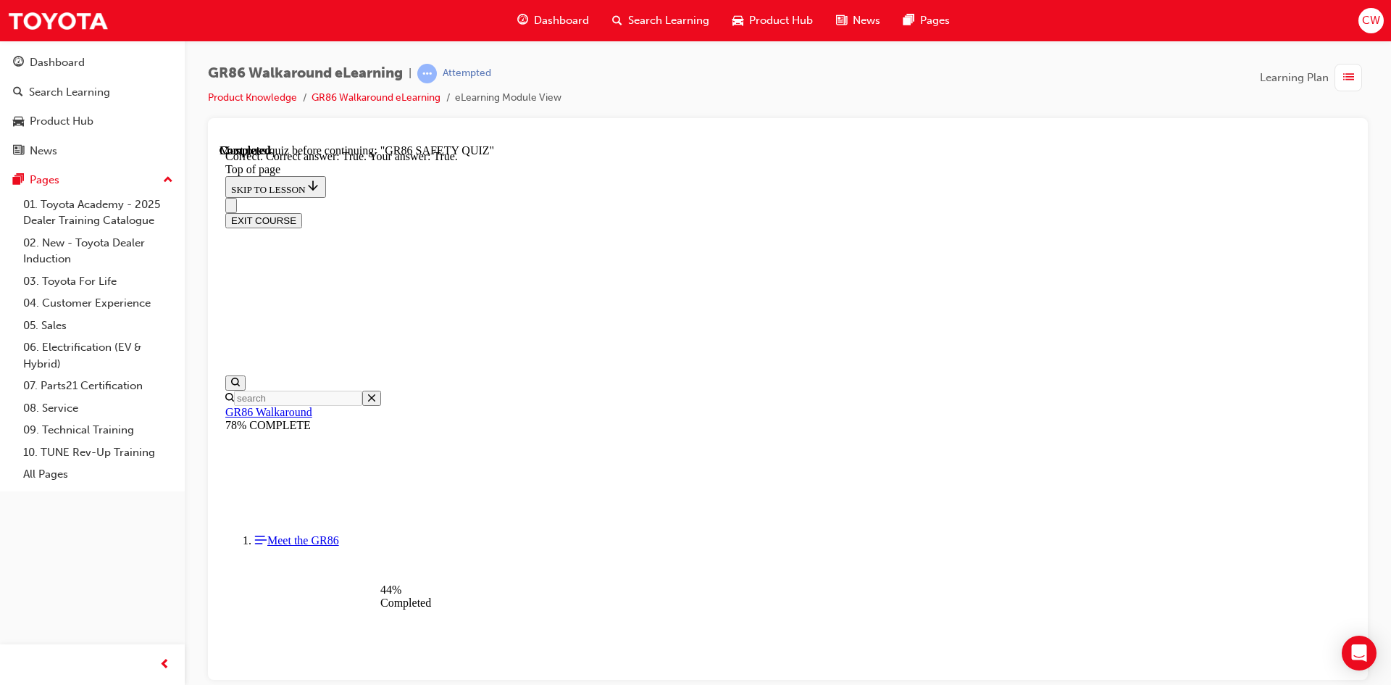
scroll to position [393, 0]
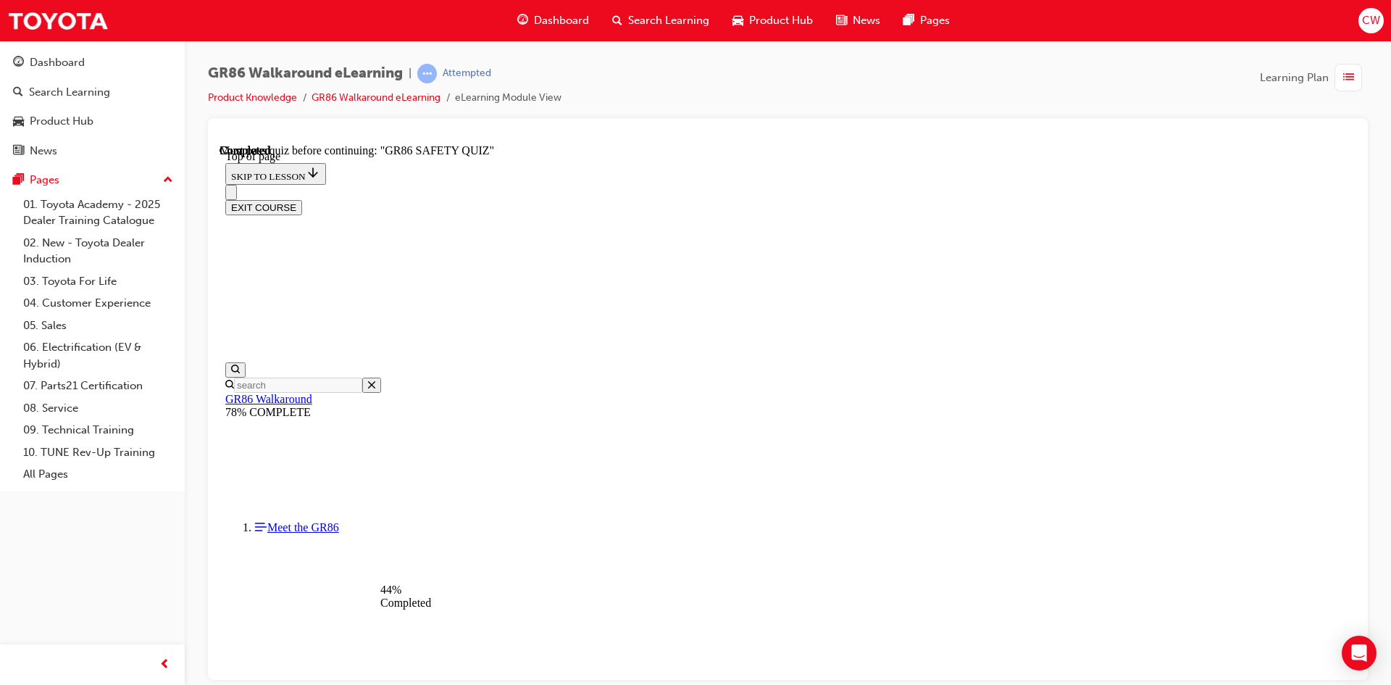
scroll to position [117, 0]
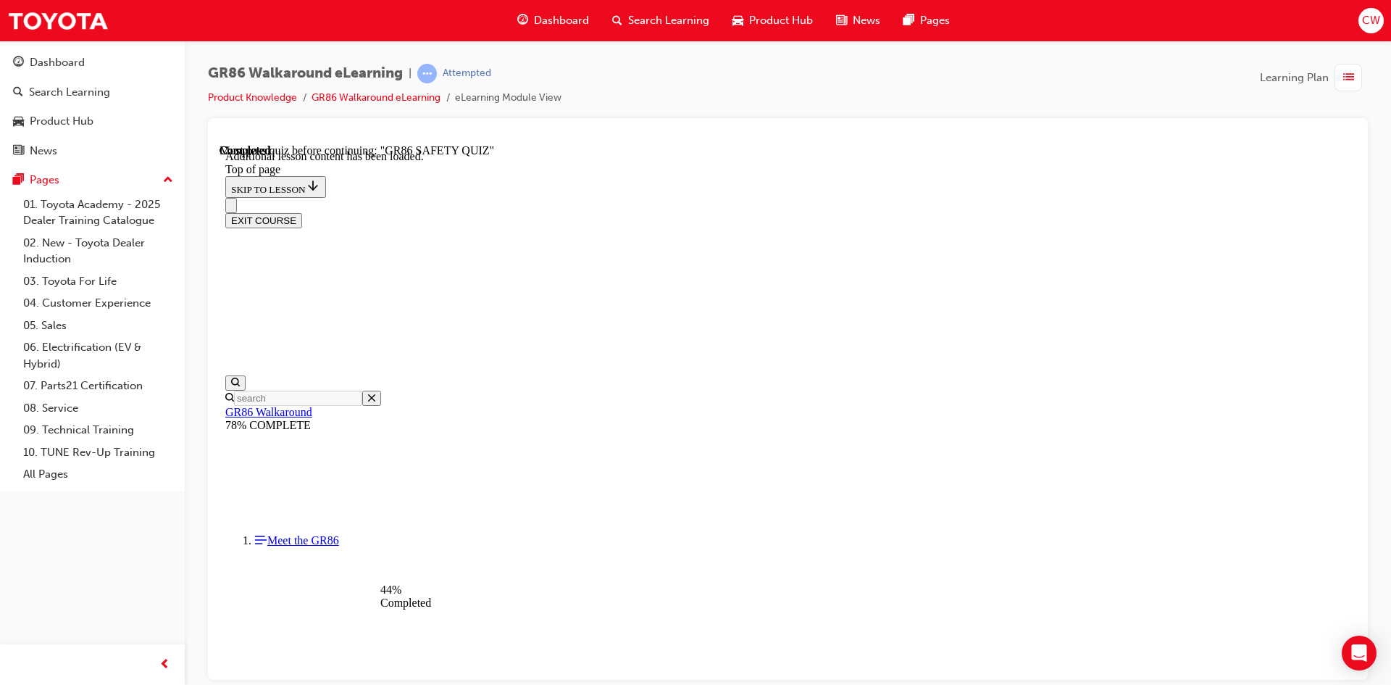
scroll to position [2852, 0]
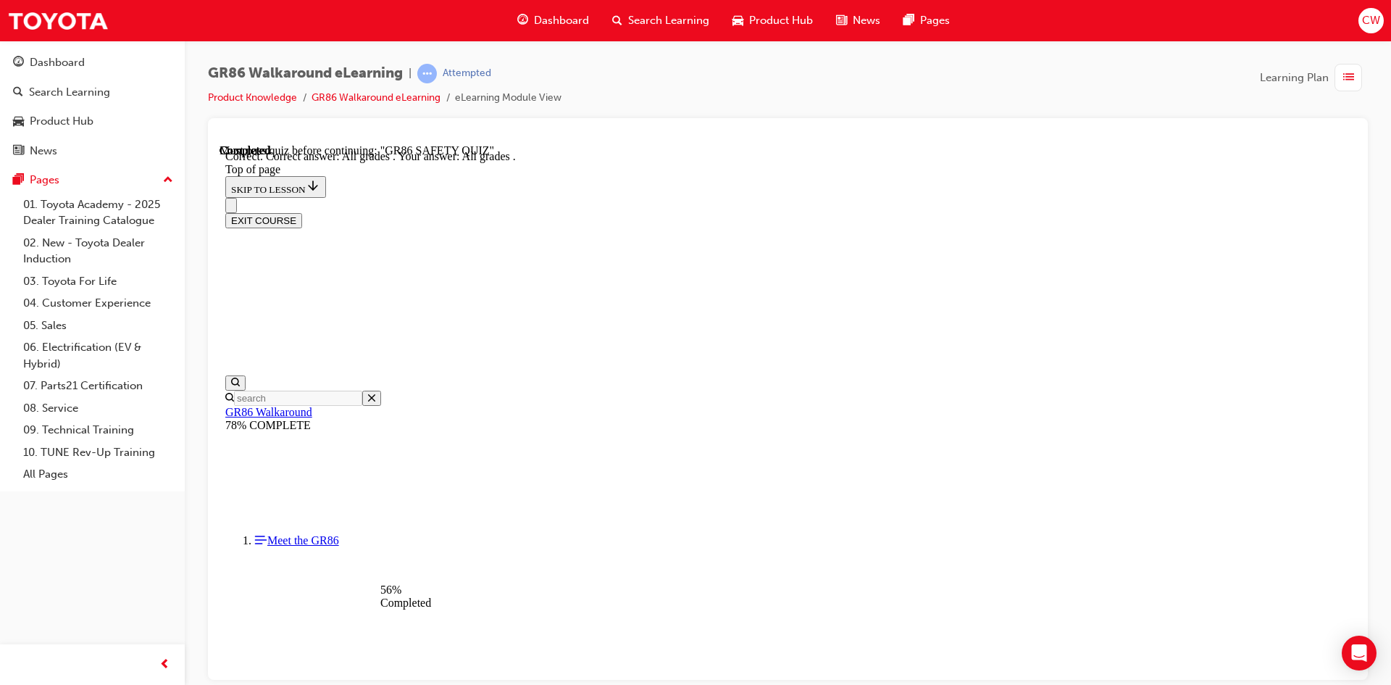
scroll to position [324, 0]
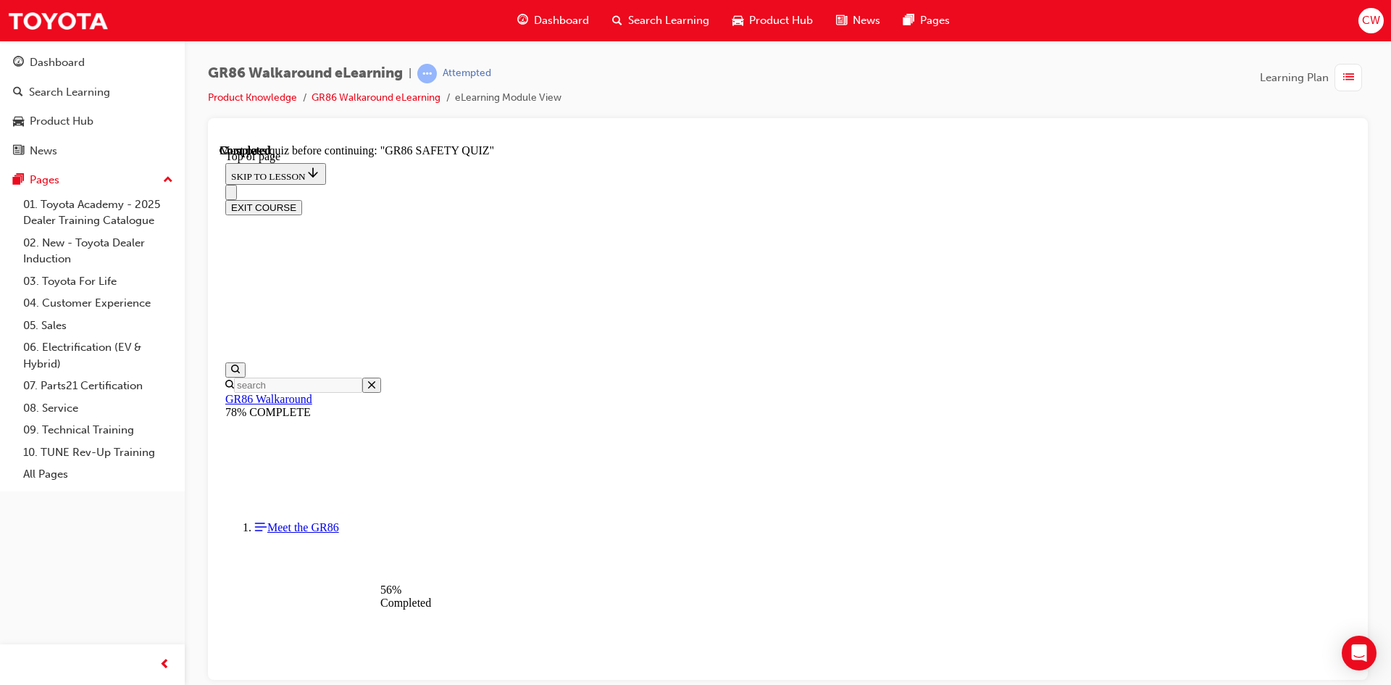
scroll to position [189, 0]
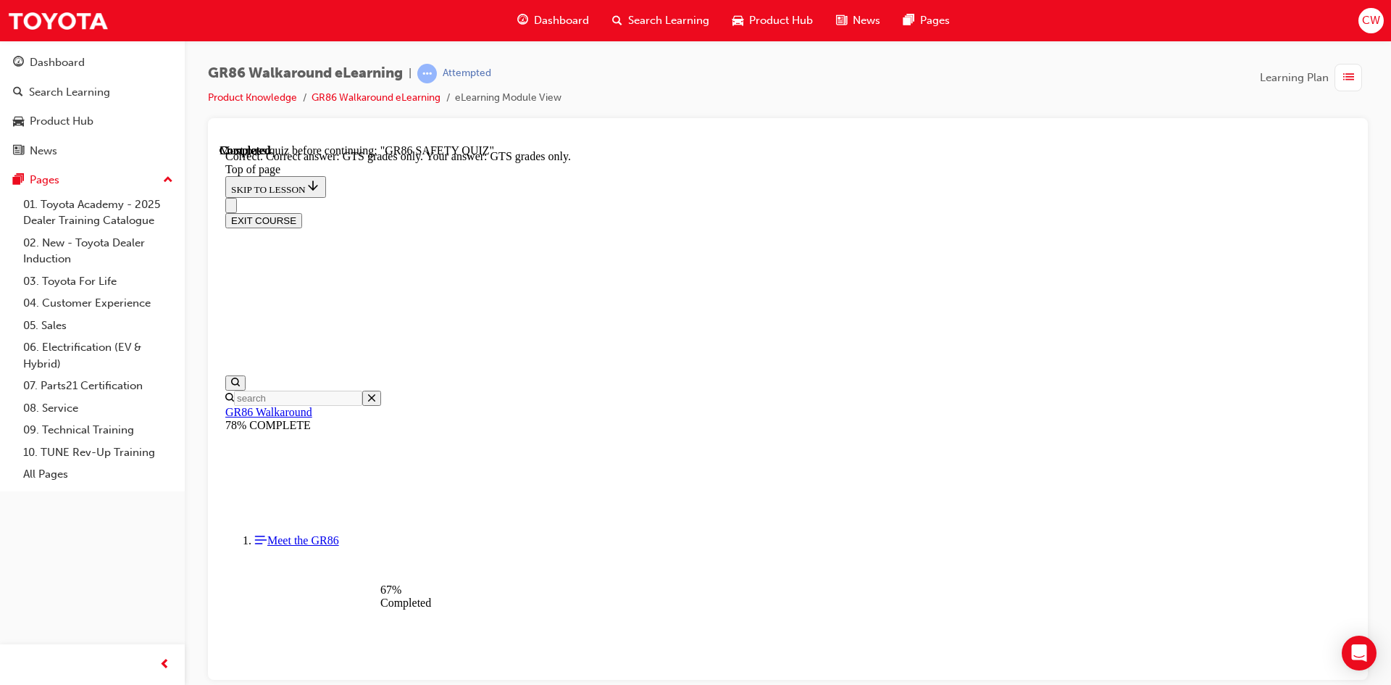
scroll to position [349, 0]
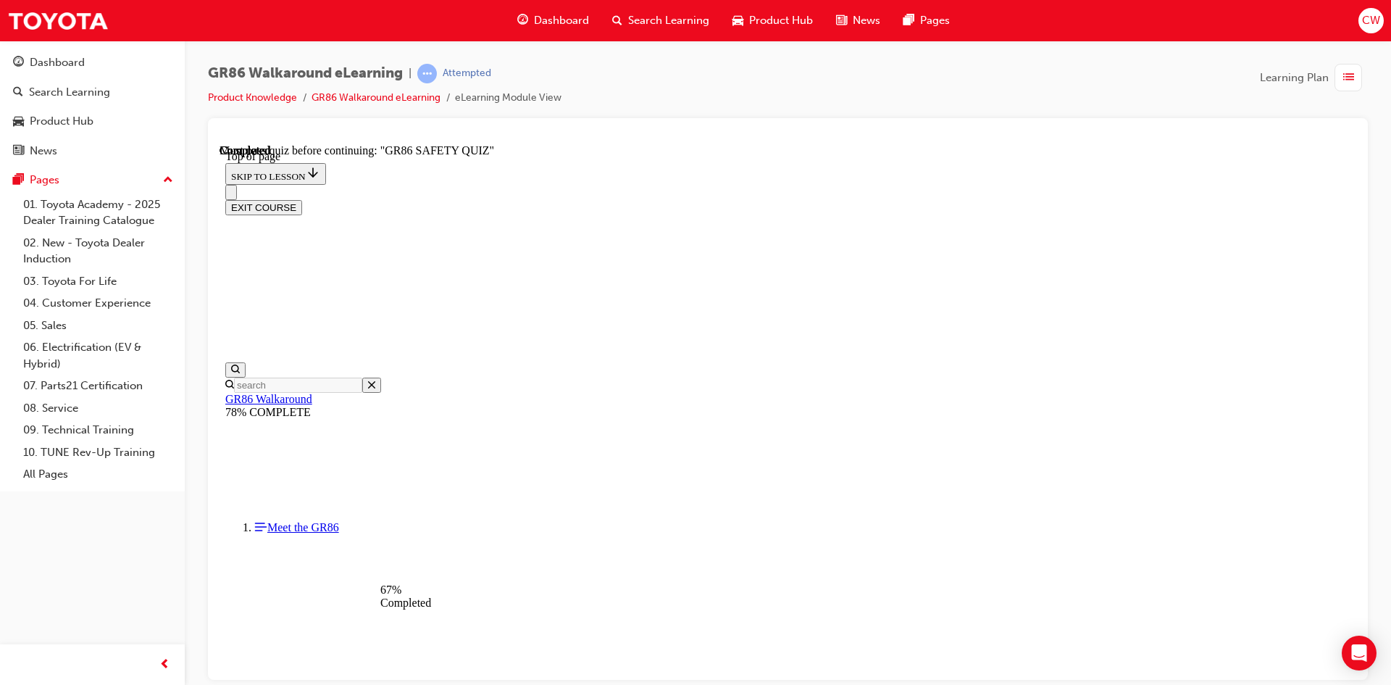
scroll to position [189, 0]
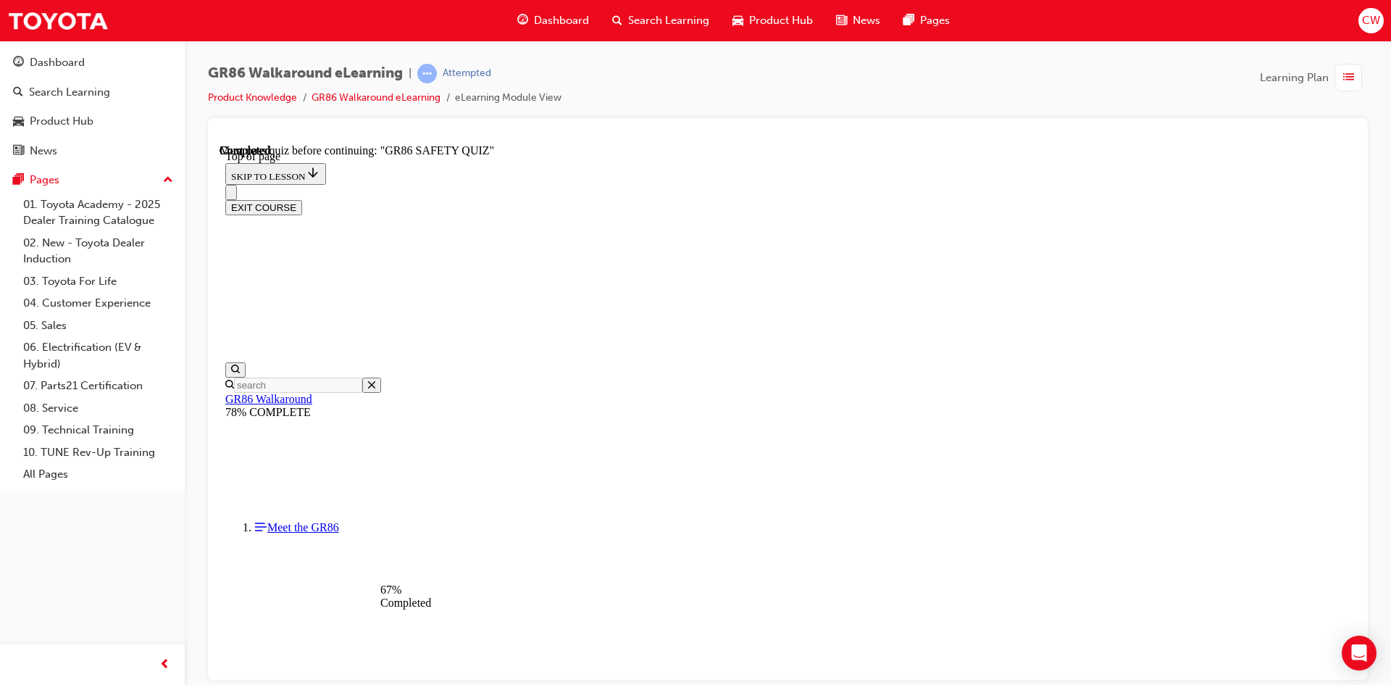
scroll to position [190, 0]
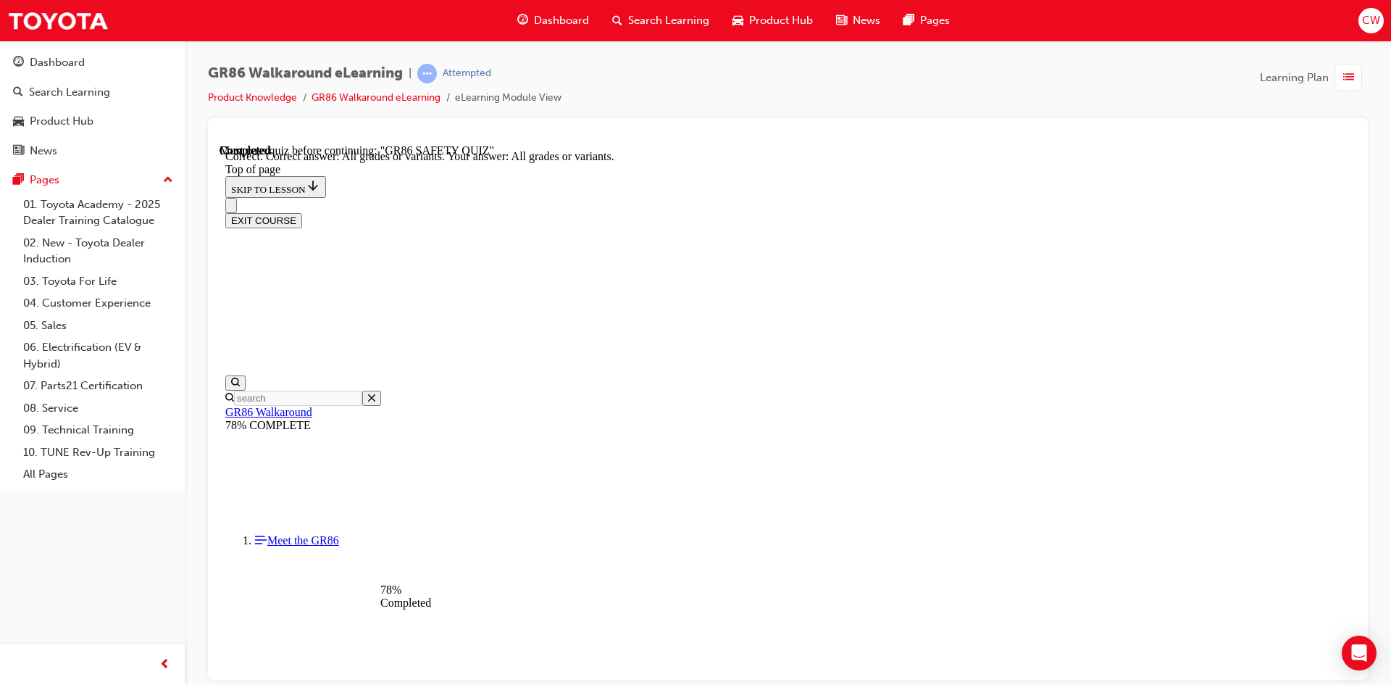
scroll to position [275, 0]
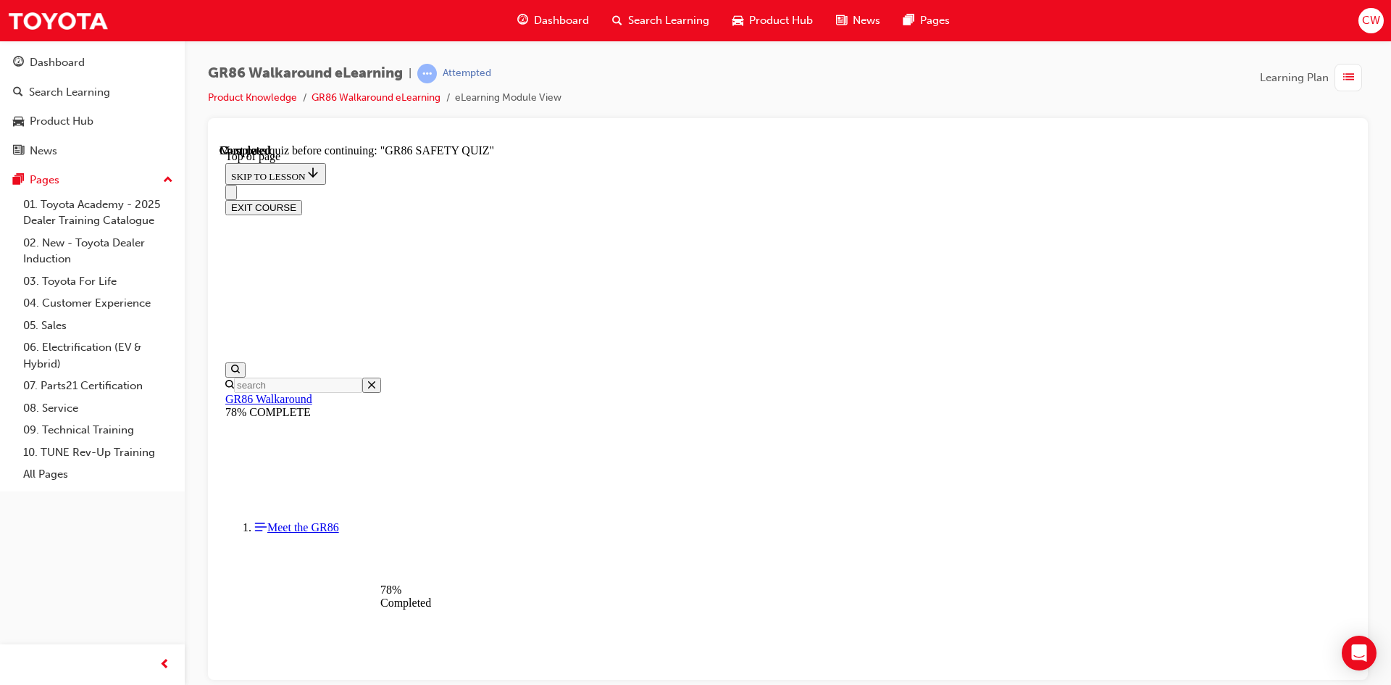
scroll to position [589, 0]
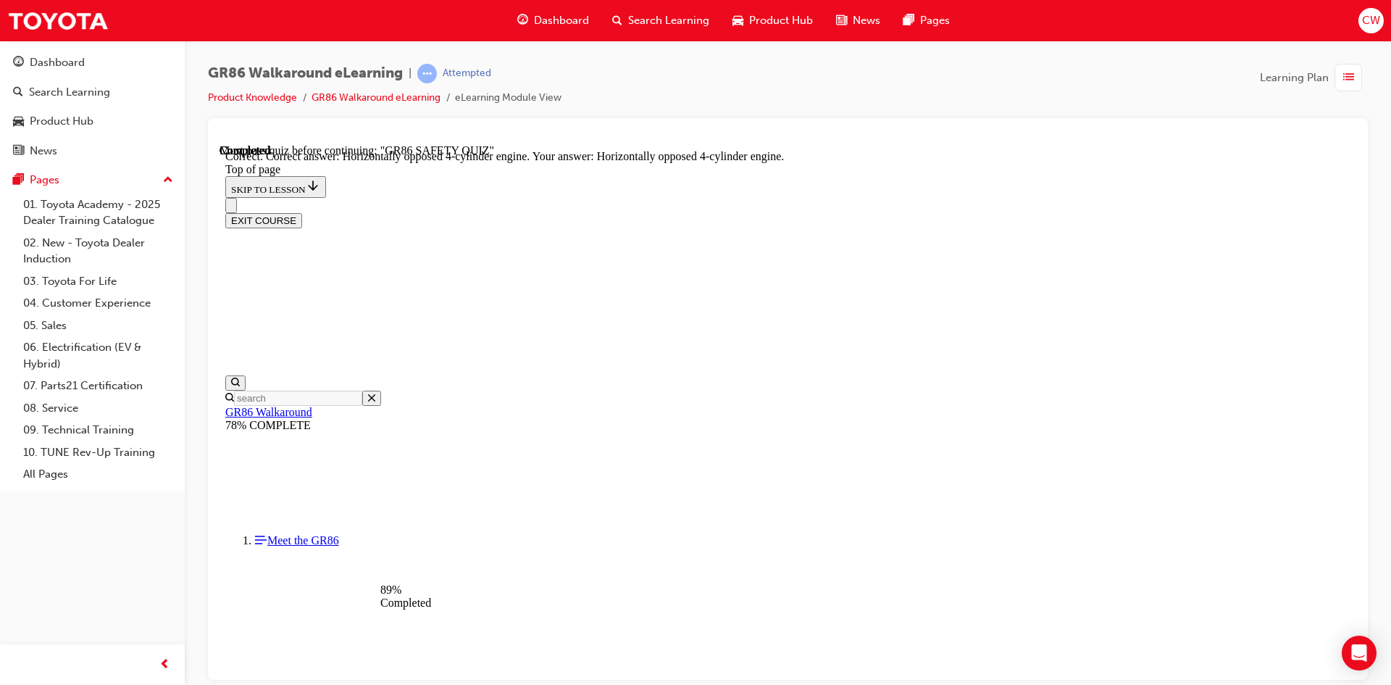
scroll to position [635, 0]
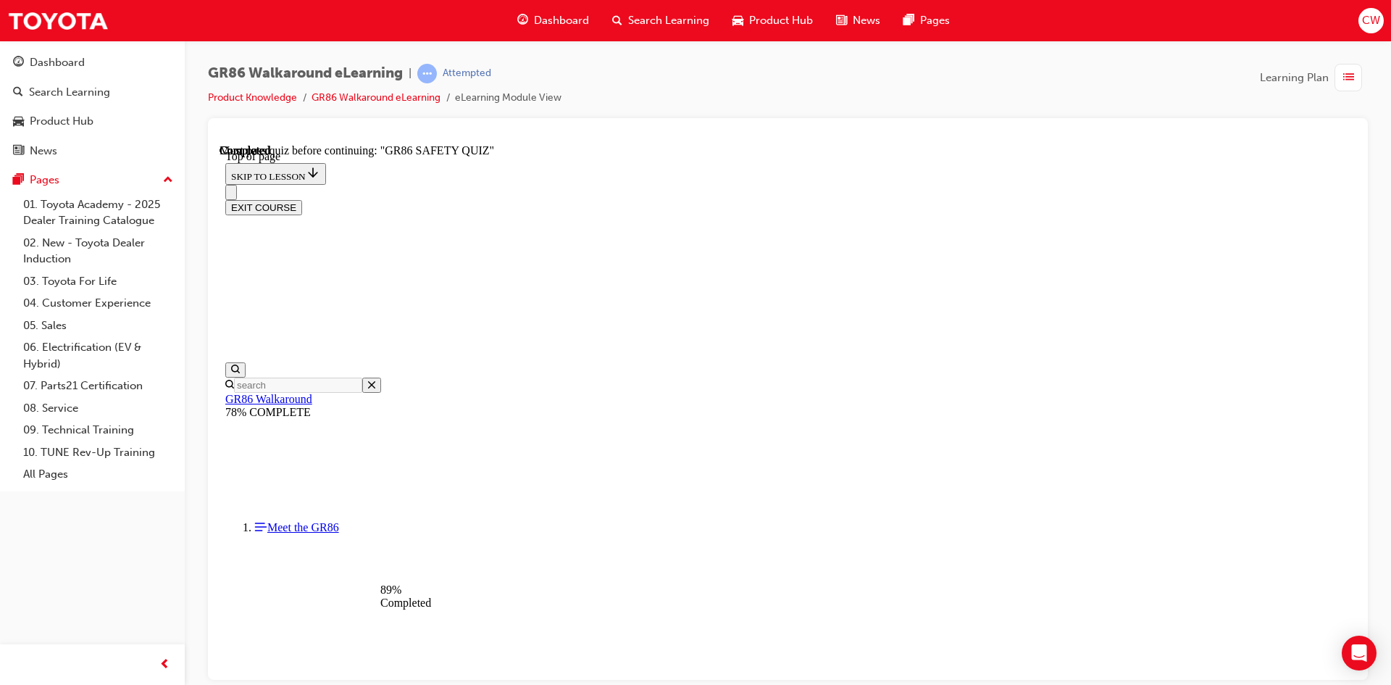
scroll to position [479, 0]
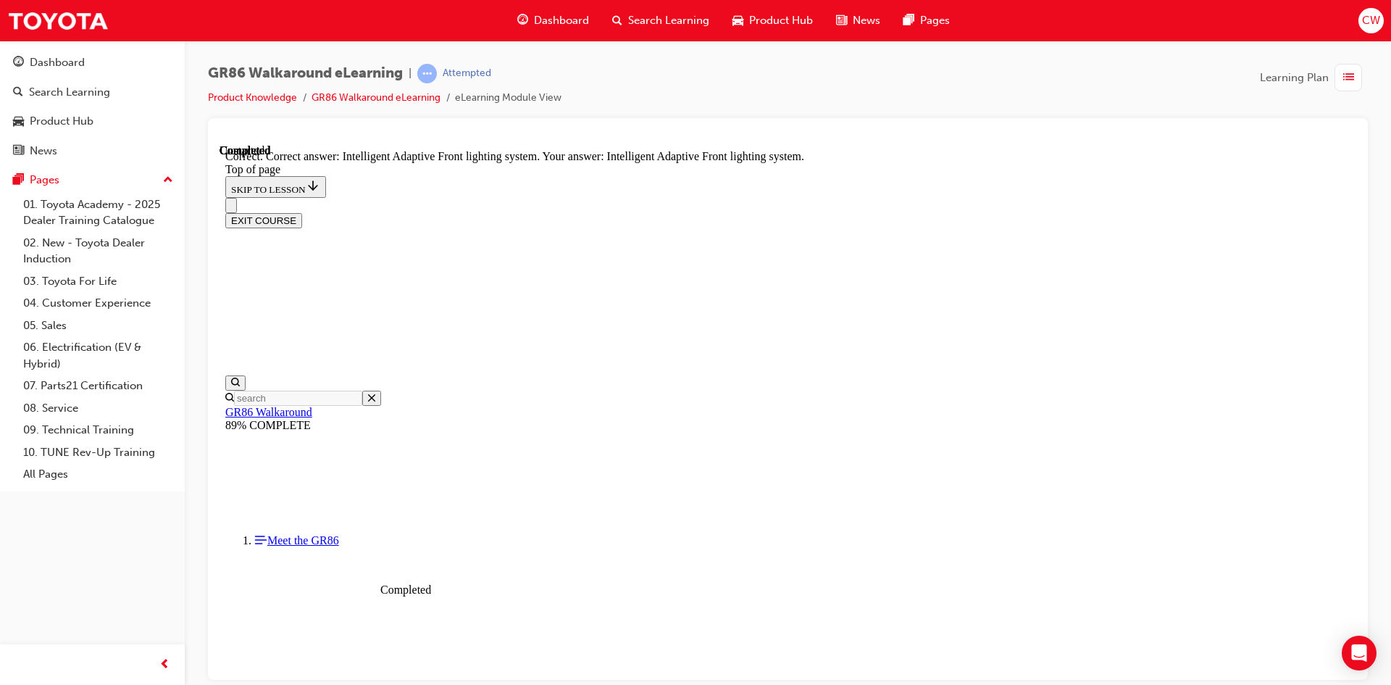
scroll to position [536, 0]
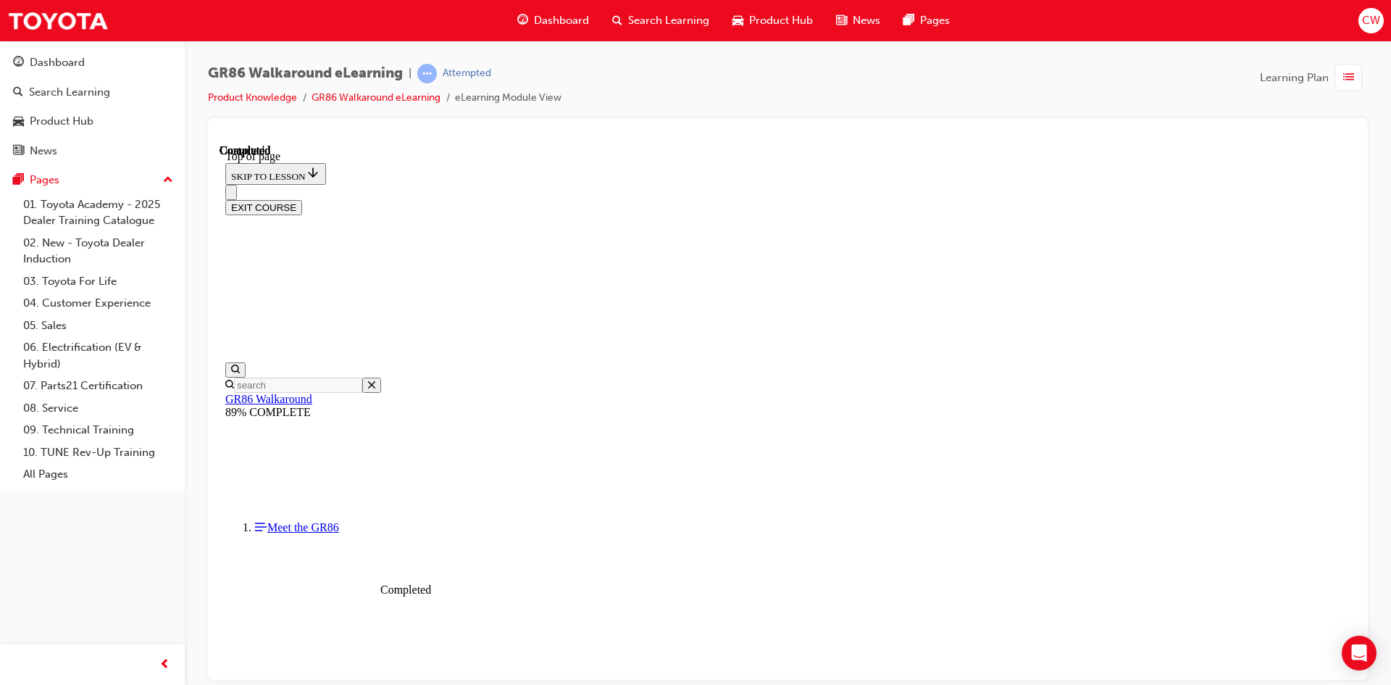
scroll to position [249, 0]
click at [302, 199] on button "EXIT COURSE" at bounding box center [263, 206] width 77 height 15
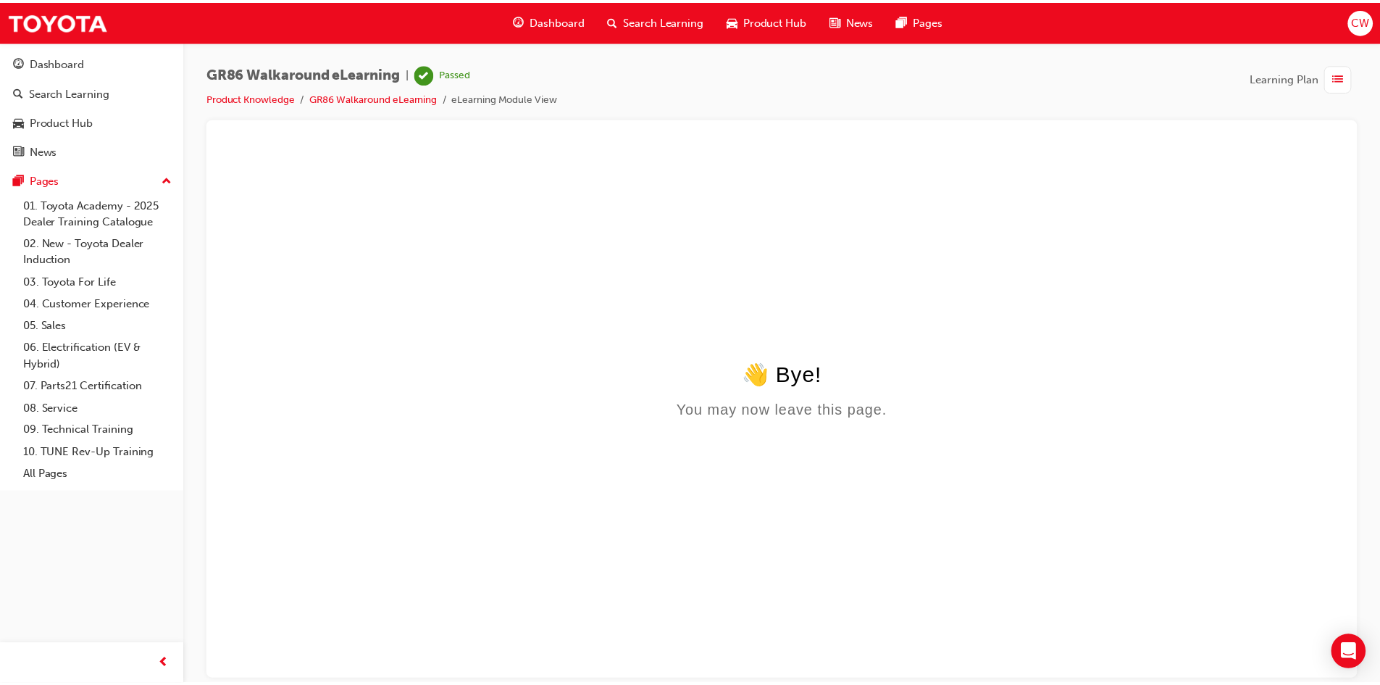
scroll to position [0, 0]
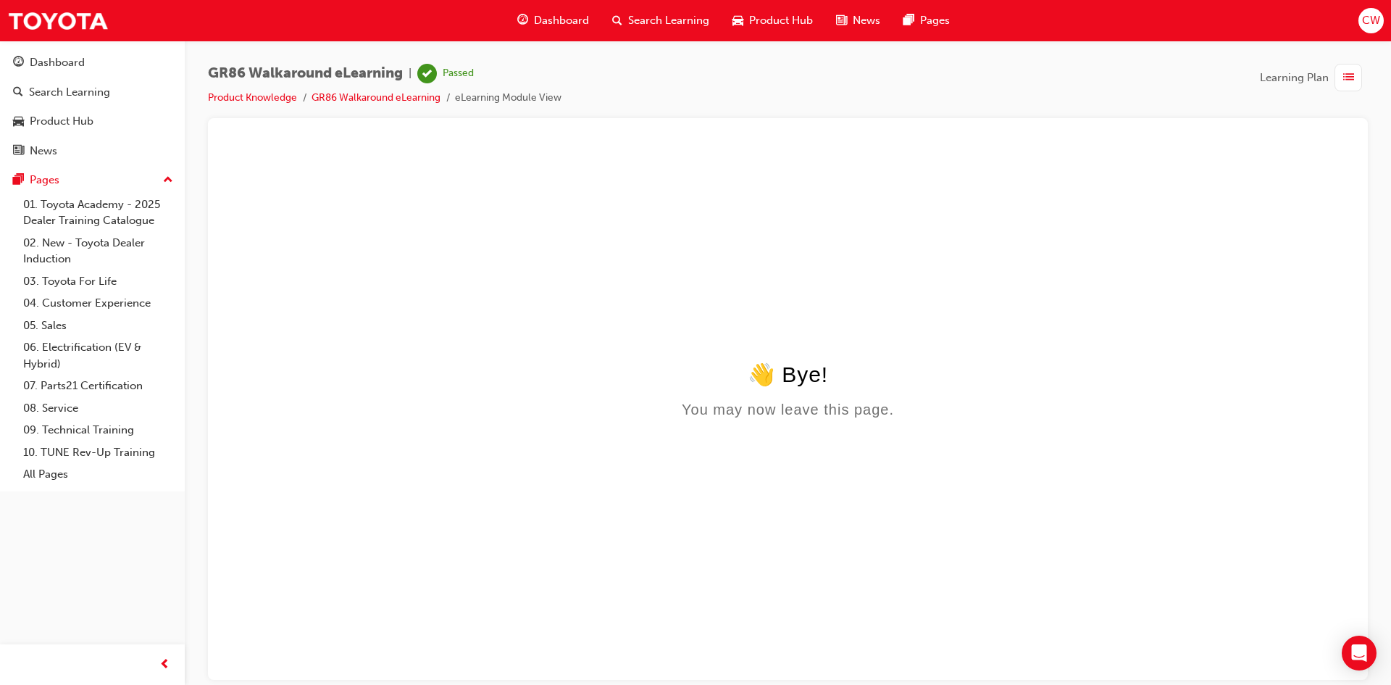
click at [559, 17] on span "Dashboard" at bounding box center [561, 20] width 55 height 17
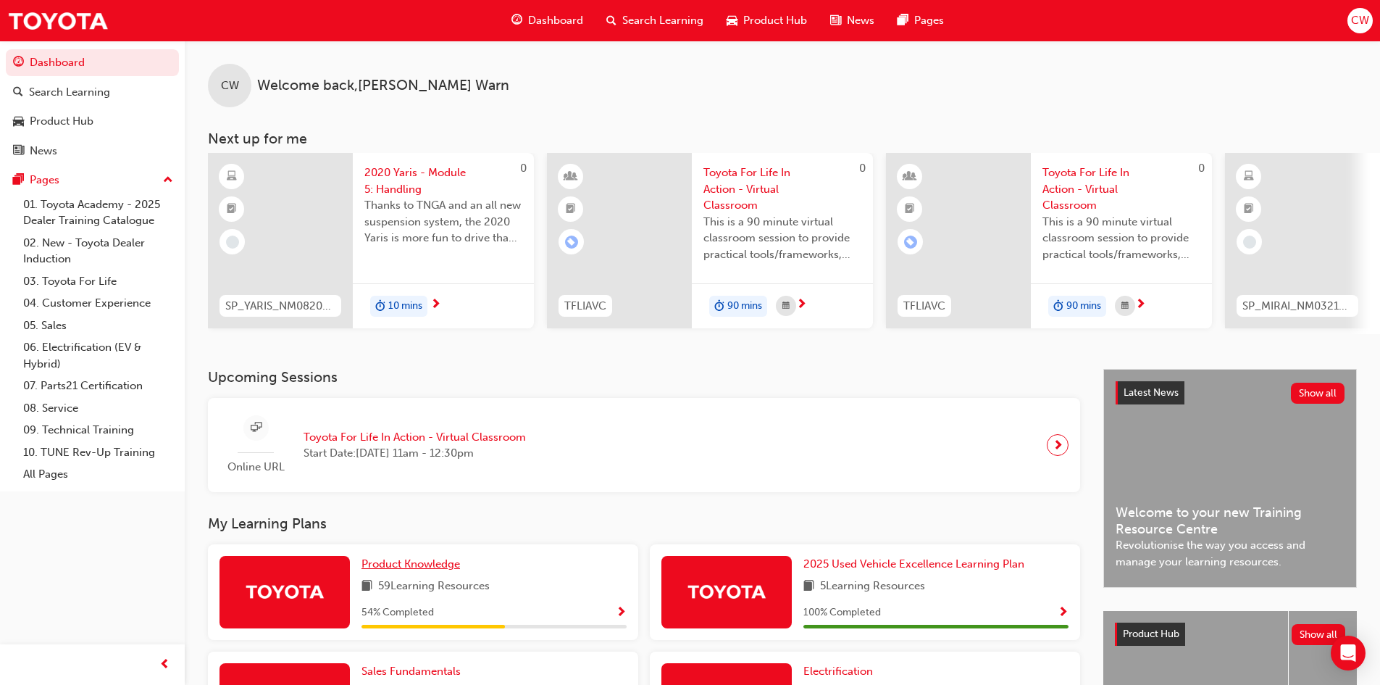
click at [430, 570] on span "Product Knowledge" at bounding box center [411, 563] width 99 height 13
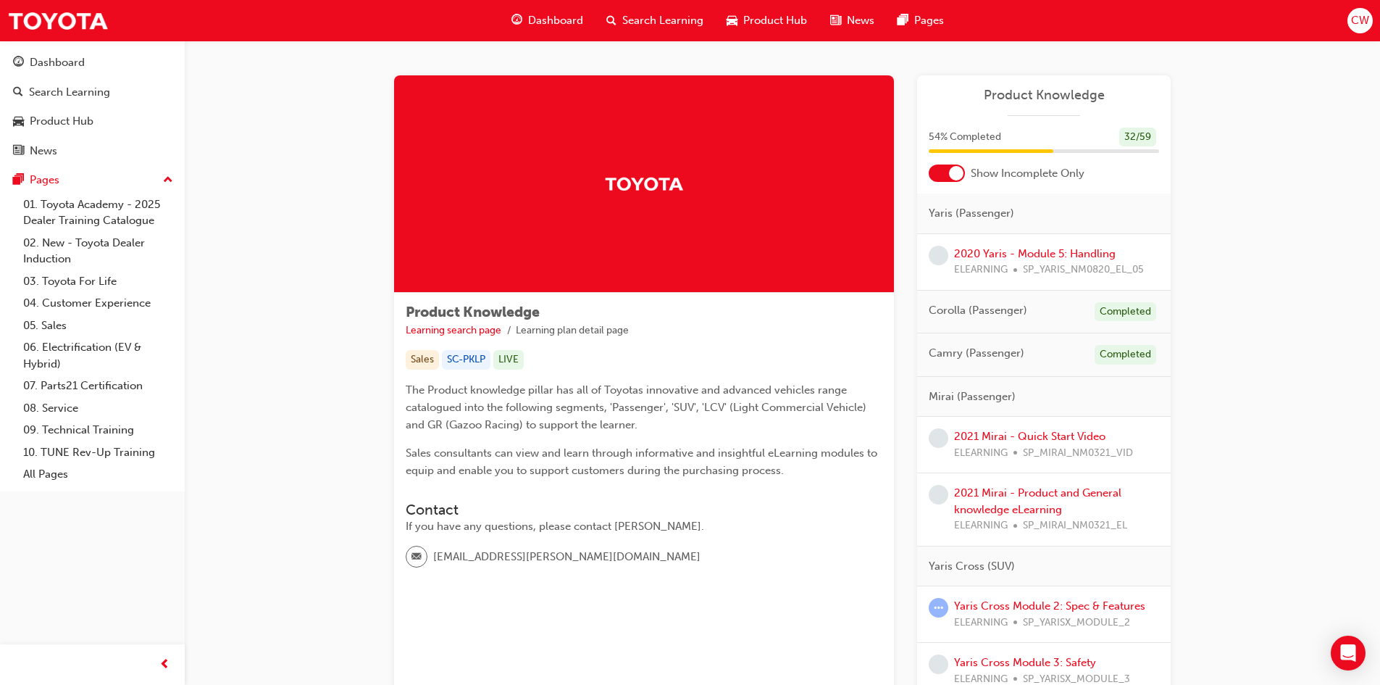
click at [944, 169] on div at bounding box center [947, 172] width 36 height 17
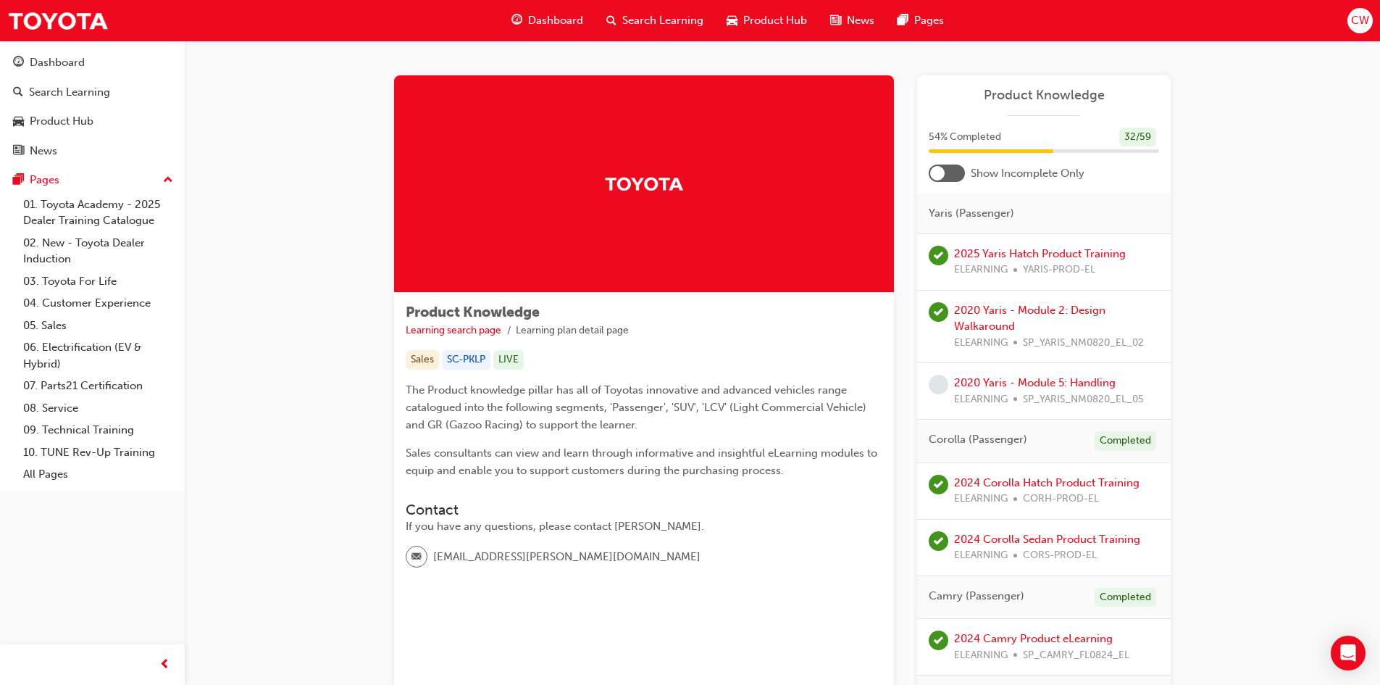
click at [543, 22] on span "Dashboard" at bounding box center [555, 20] width 55 height 17
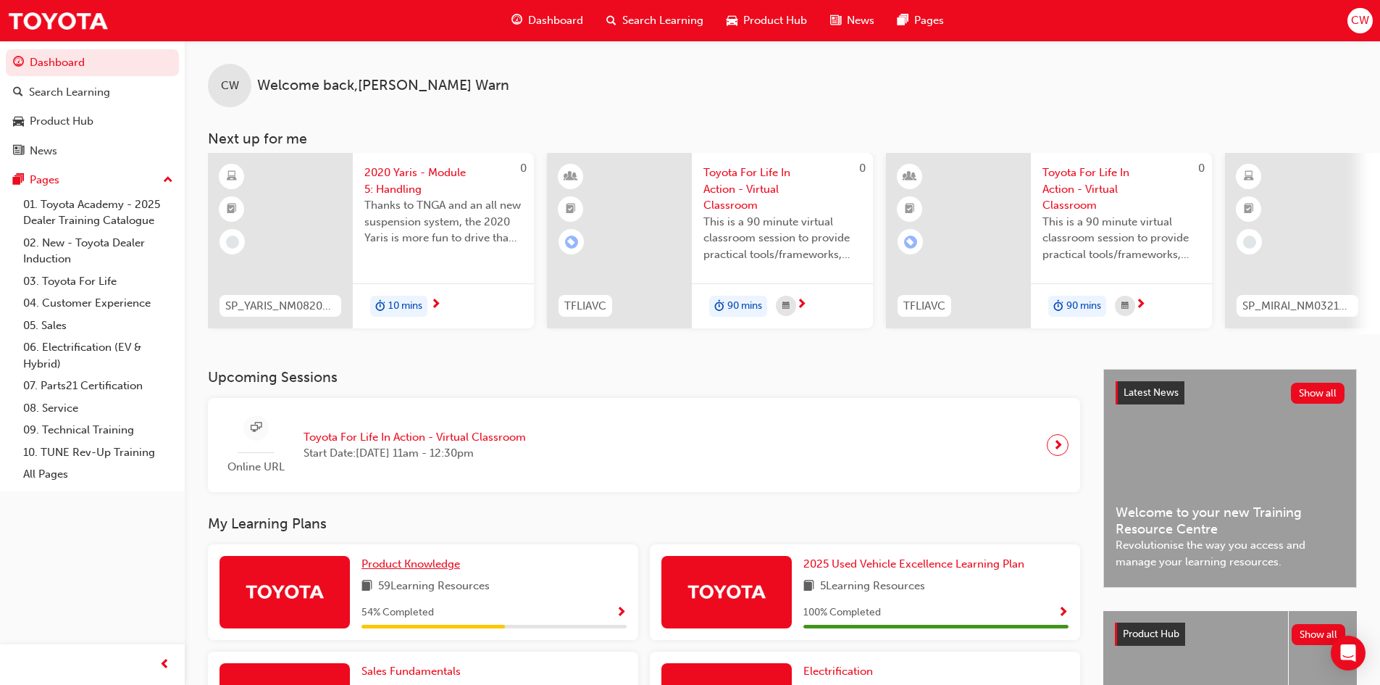
click at [401, 570] on span "Product Knowledge" at bounding box center [411, 563] width 99 height 13
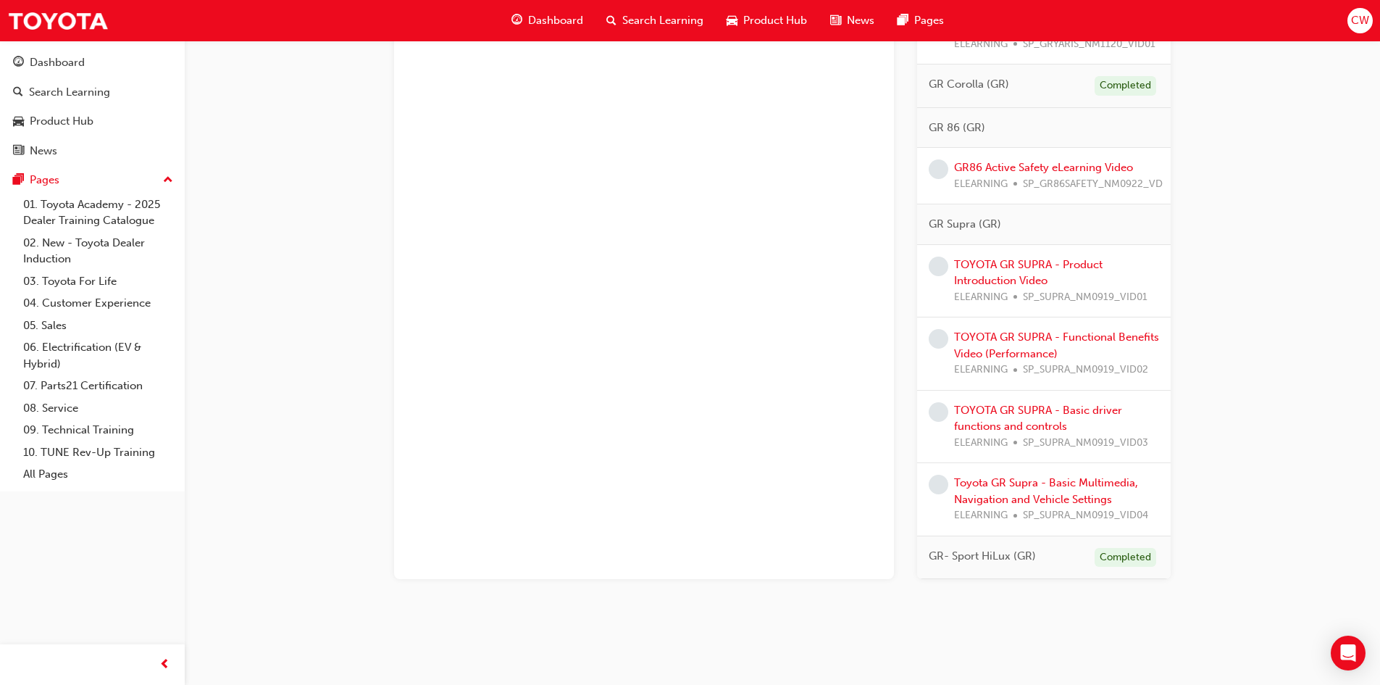
scroll to position [2246, 0]
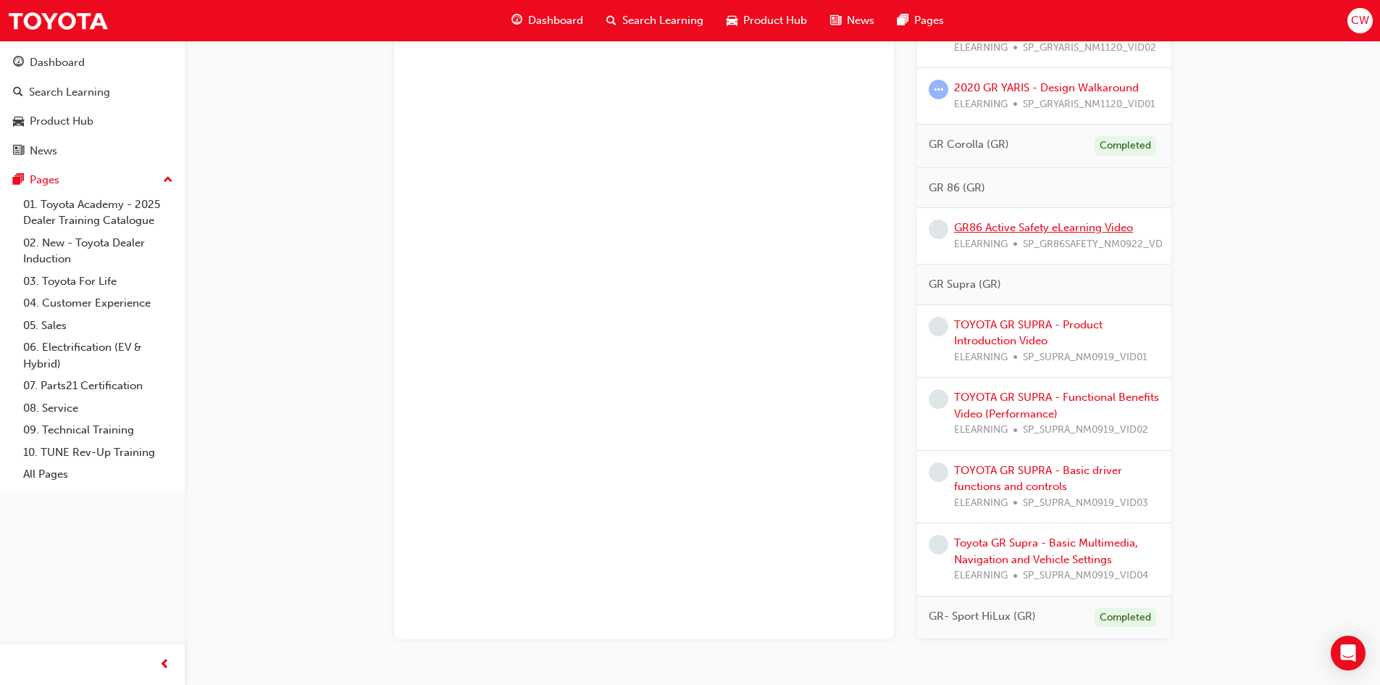
click at [1036, 234] on link "GR86 Active Safety eLearning Video" at bounding box center [1043, 227] width 179 height 13
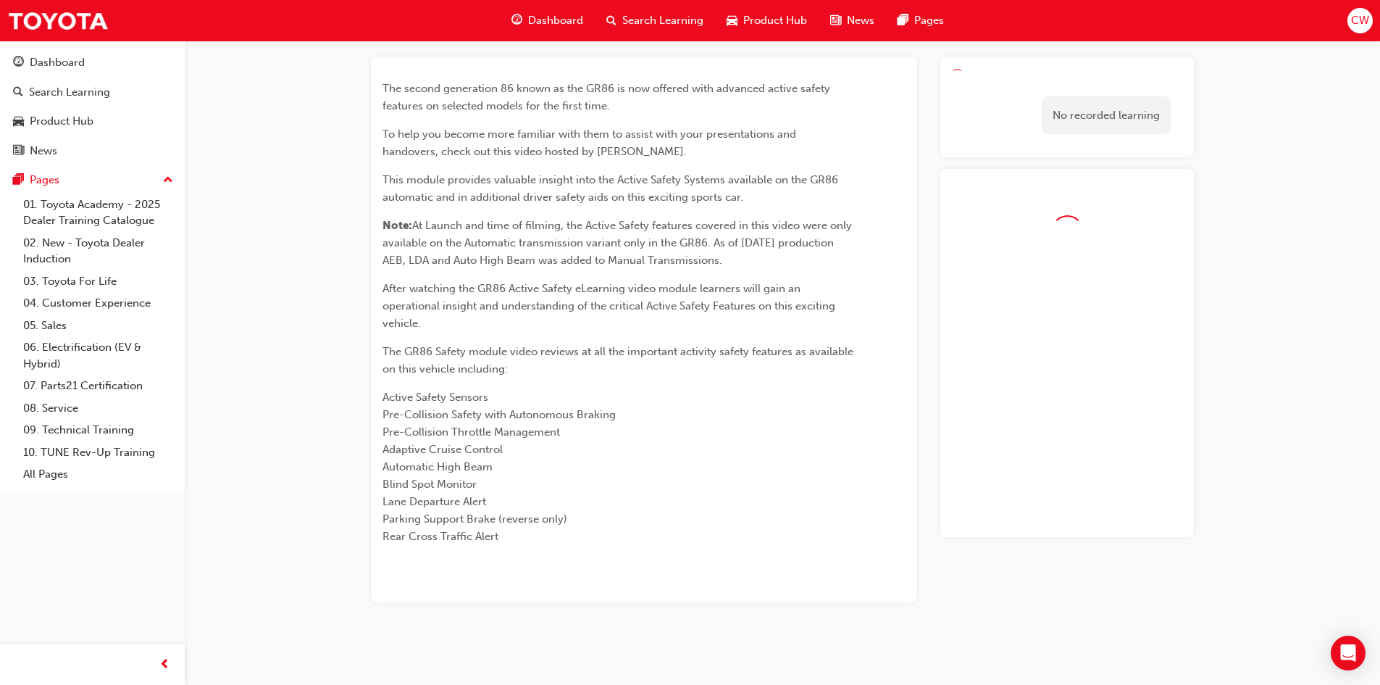
scroll to position [74, 0]
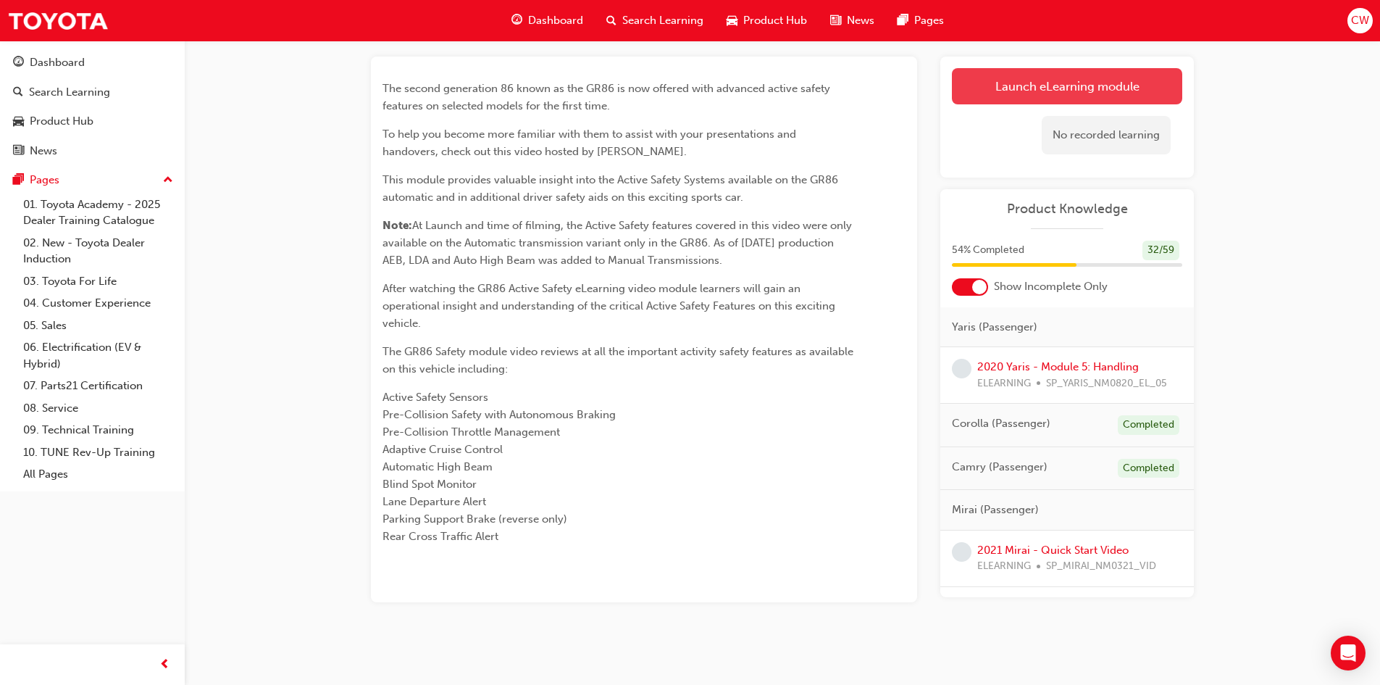
click at [1029, 82] on link "Launch eLearning module" at bounding box center [1067, 86] width 230 height 36
